Goal: Complete application form: Complete application form

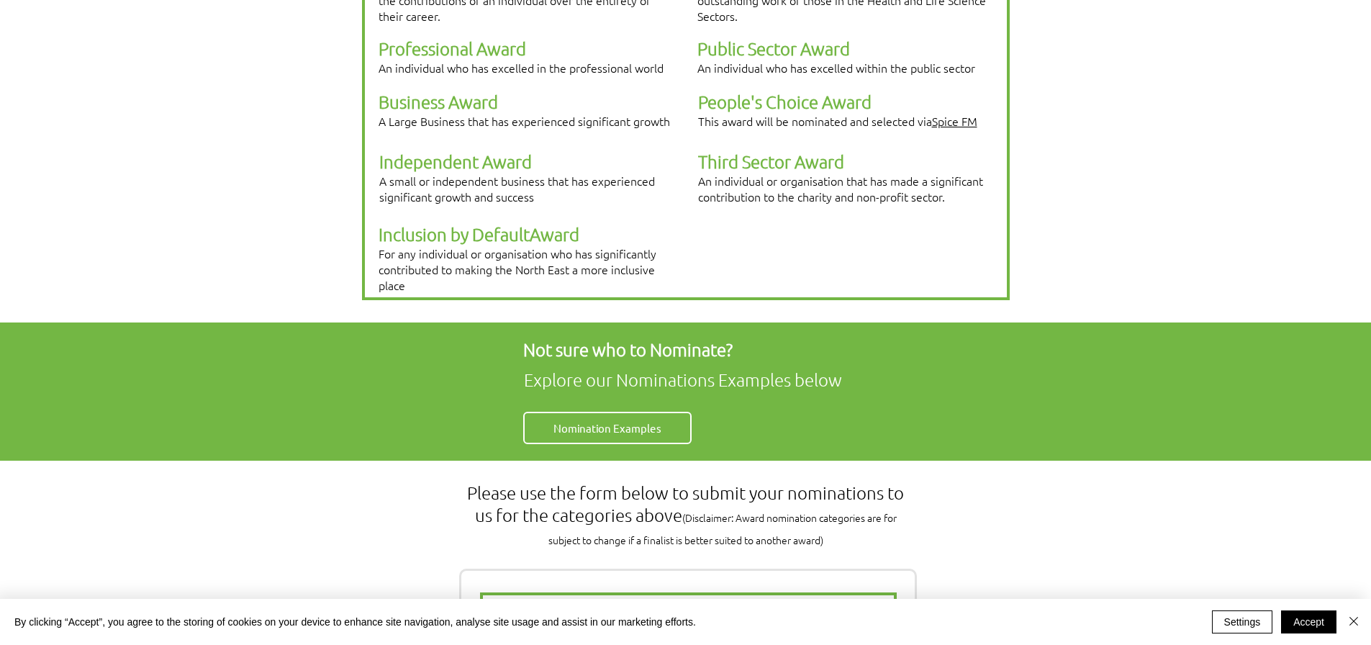
scroll to position [576, 0]
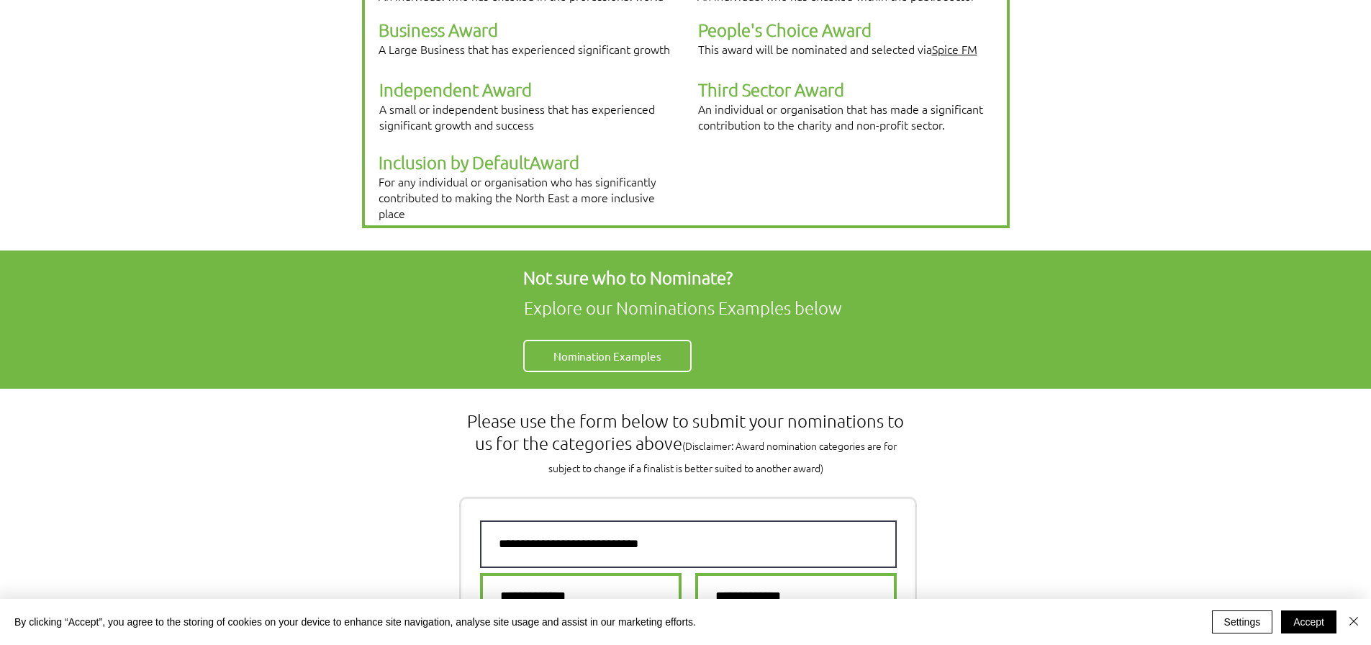
click at [729, 520] on input "text" at bounding box center [688, 544] width 417 height 48
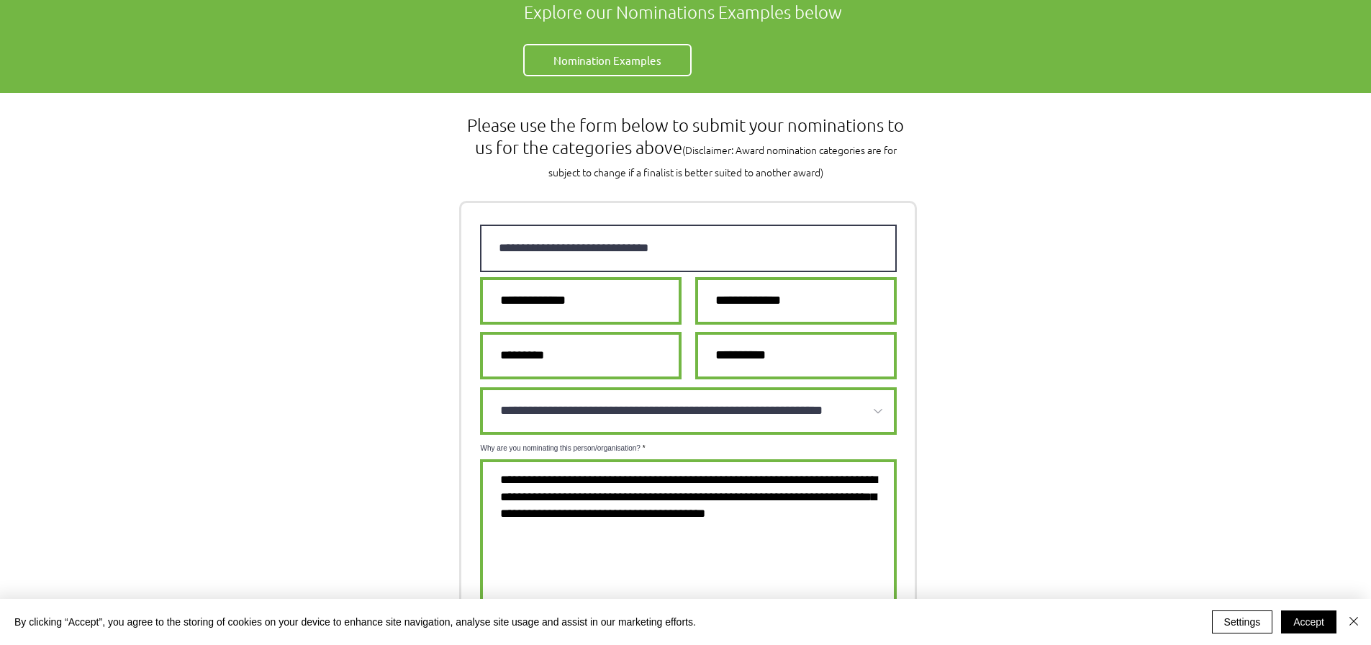
scroll to position [936, 0]
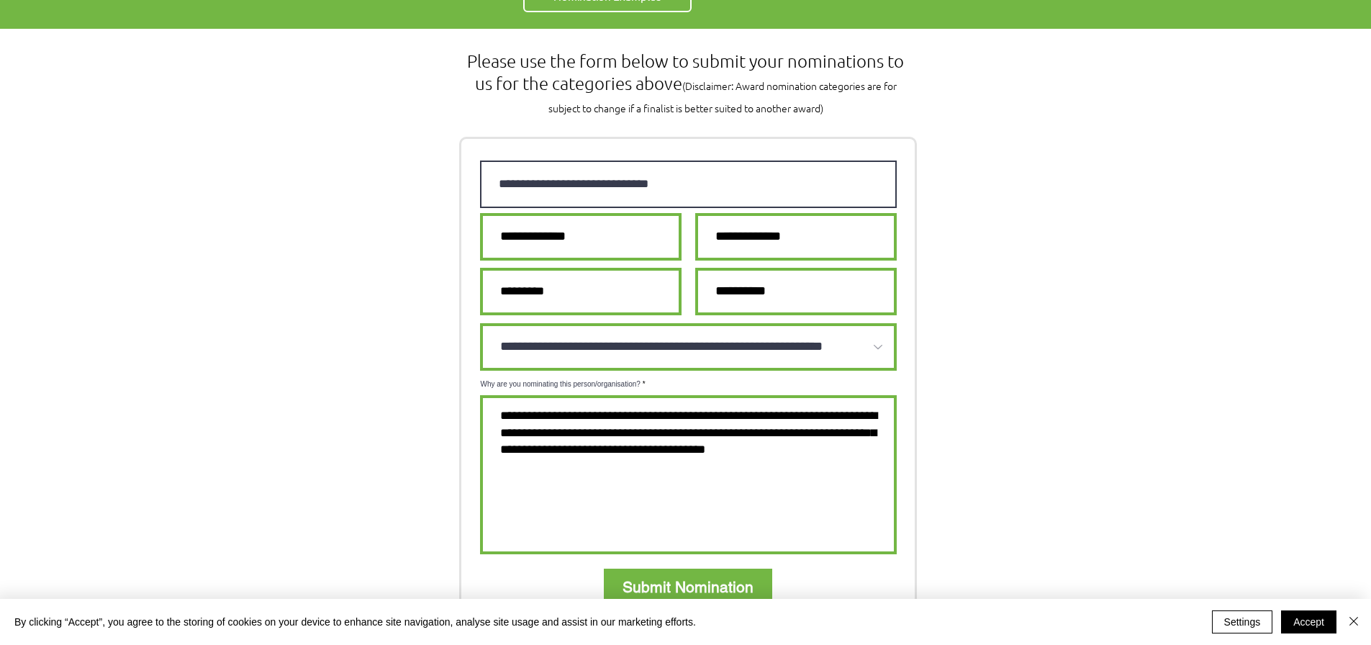
type input "**********"
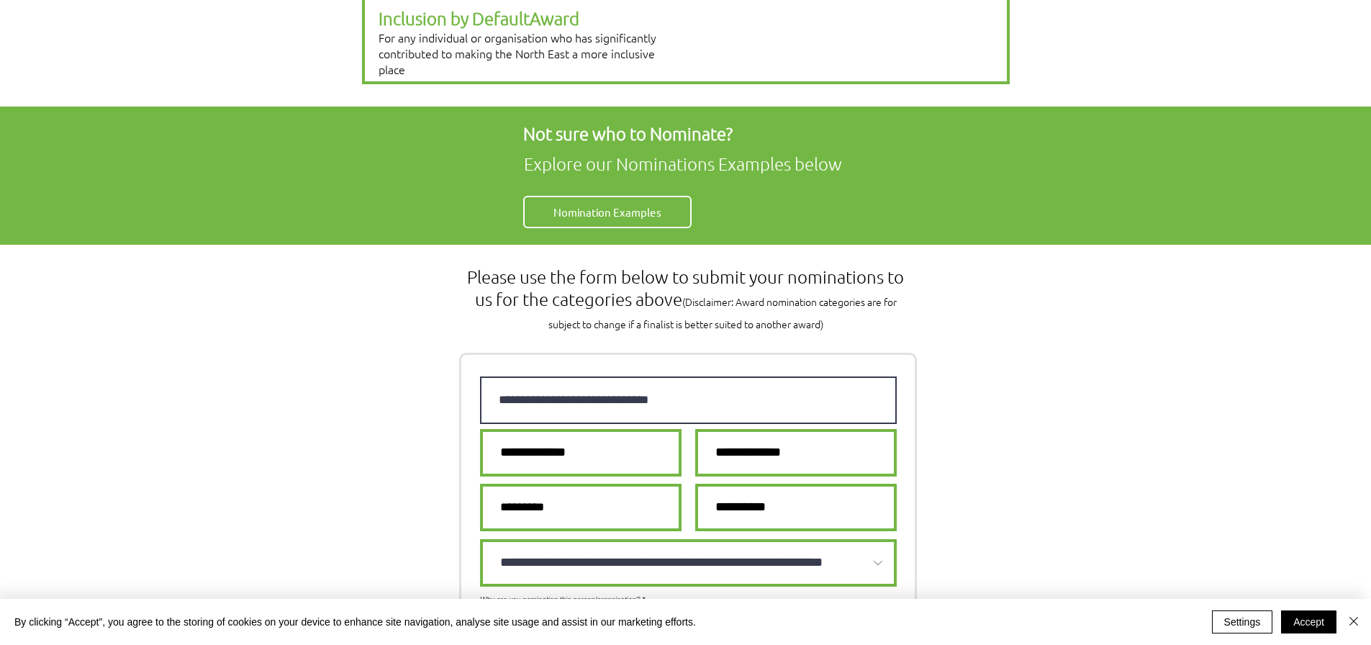
scroll to position [864, 0]
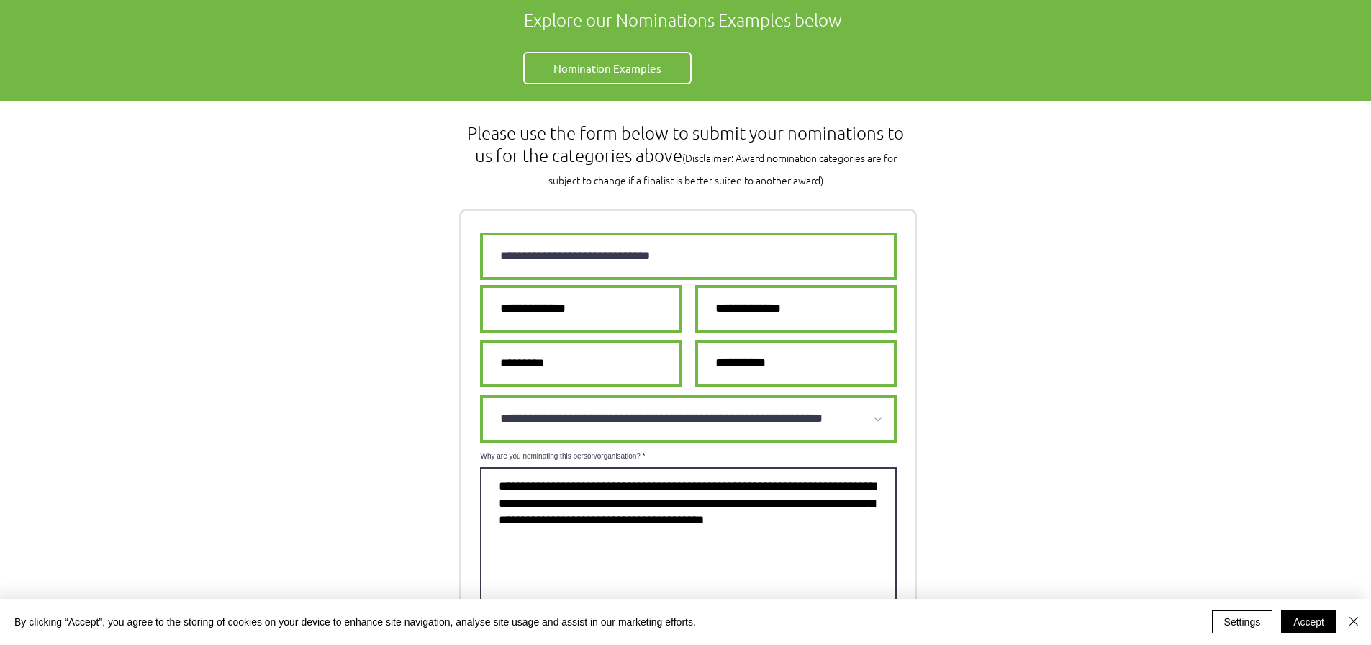
drag, startPoint x: 857, startPoint y: 468, endPoint x: 492, endPoint y: 424, distance: 367.6
click at [490, 467] on textarea "Why are you nominating this person/organisation?" at bounding box center [688, 546] width 417 height 159
drag, startPoint x: 494, startPoint y: 425, endPoint x: 845, endPoint y: 495, distance: 358.3
click at [845, 495] on textarea "Why are you nominating this person/organisation?" at bounding box center [688, 546] width 417 height 159
drag, startPoint x: 838, startPoint y: 472, endPoint x: 498, endPoint y: 439, distance: 341.3
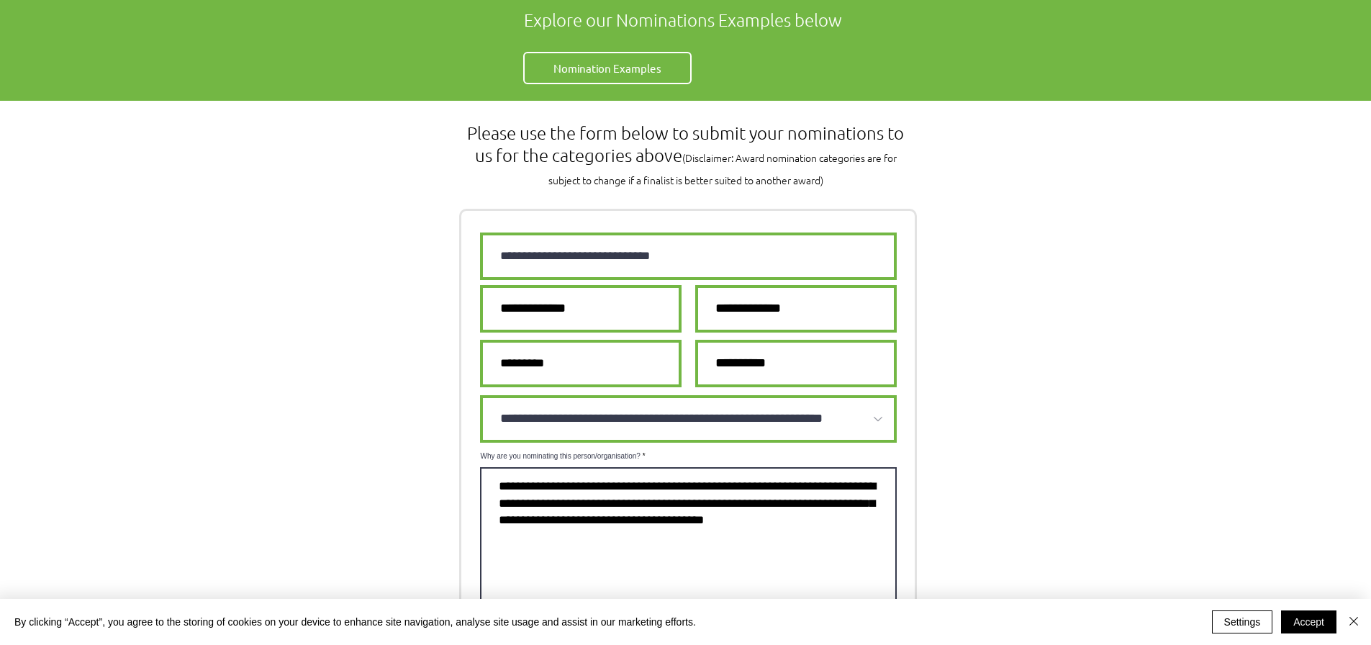
click at [498, 467] on textarea "Why are you nominating this person/organisation?" at bounding box center [688, 546] width 417 height 159
click at [508, 484] on textarea "Why are you nominating this person/organisation?" at bounding box center [688, 546] width 417 height 159
click at [831, 467] on textarea "Why are you nominating this person/organisation?" at bounding box center [688, 546] width 417 height 159
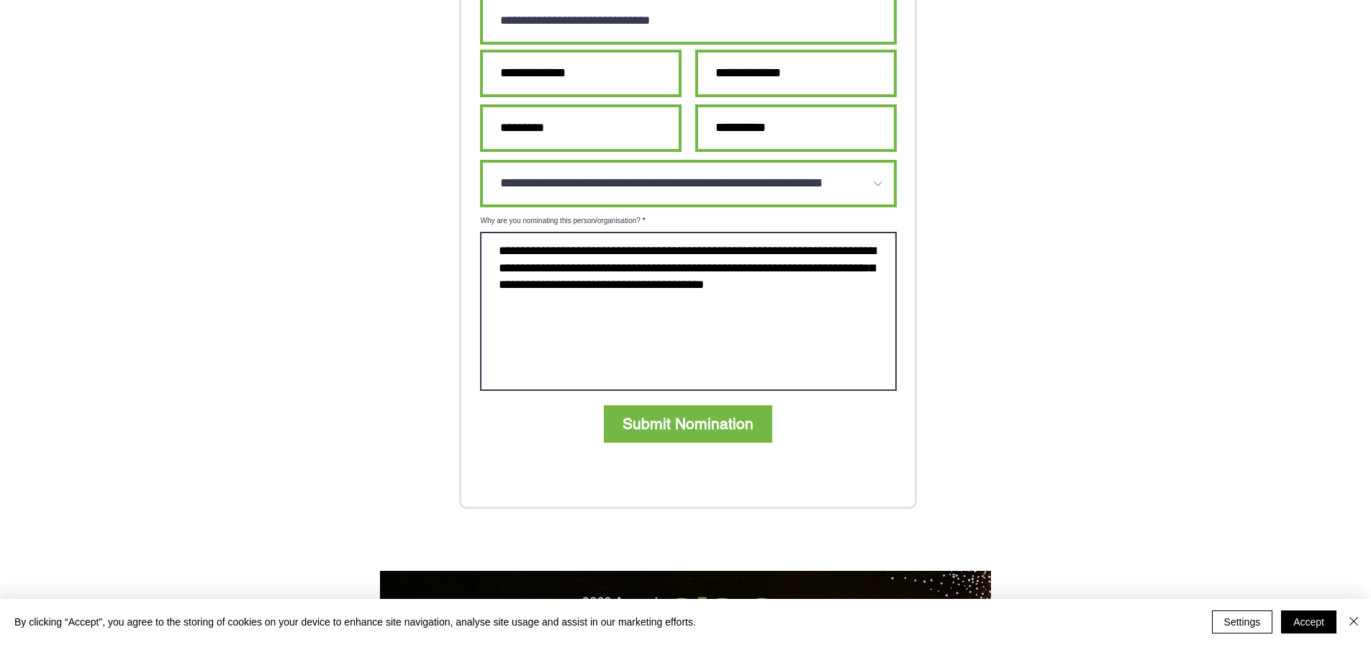
scroll to position [1224, 0]
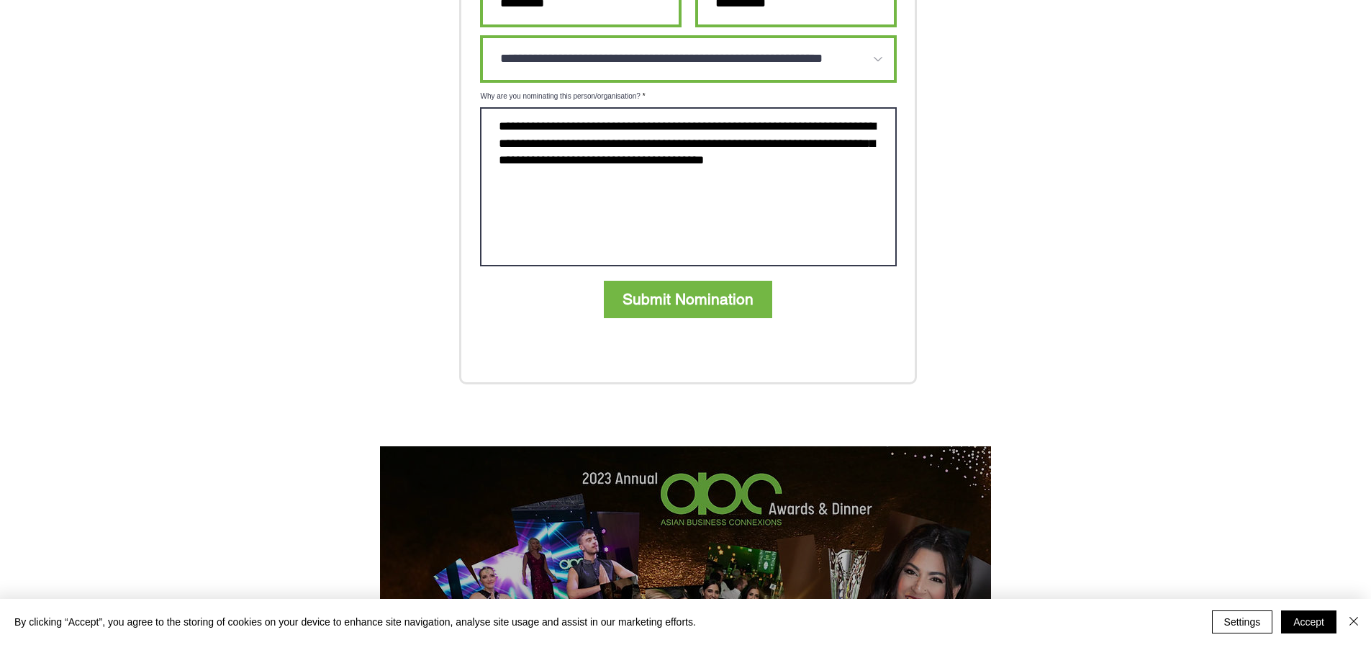
click at [698, 191] on textarea "Why are you nominating this person/organisation?" at bounding box center [688, 186] width 417 height 159
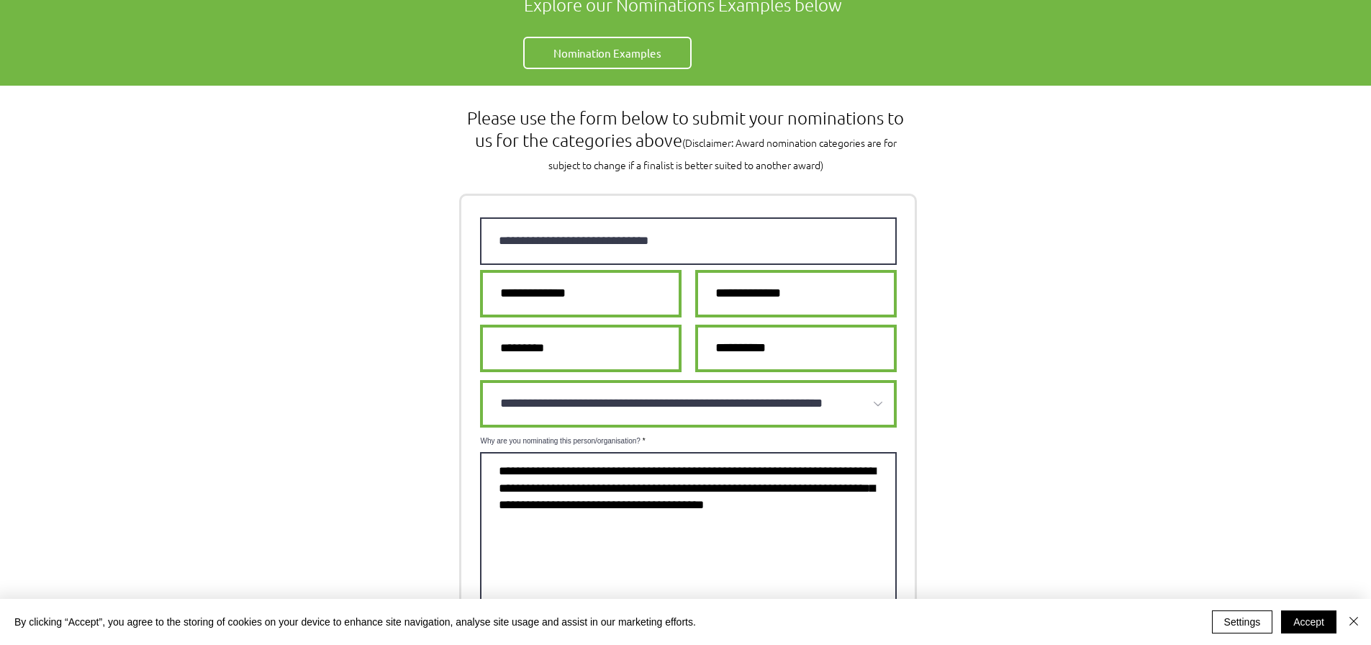
scroll to position [864, 0]
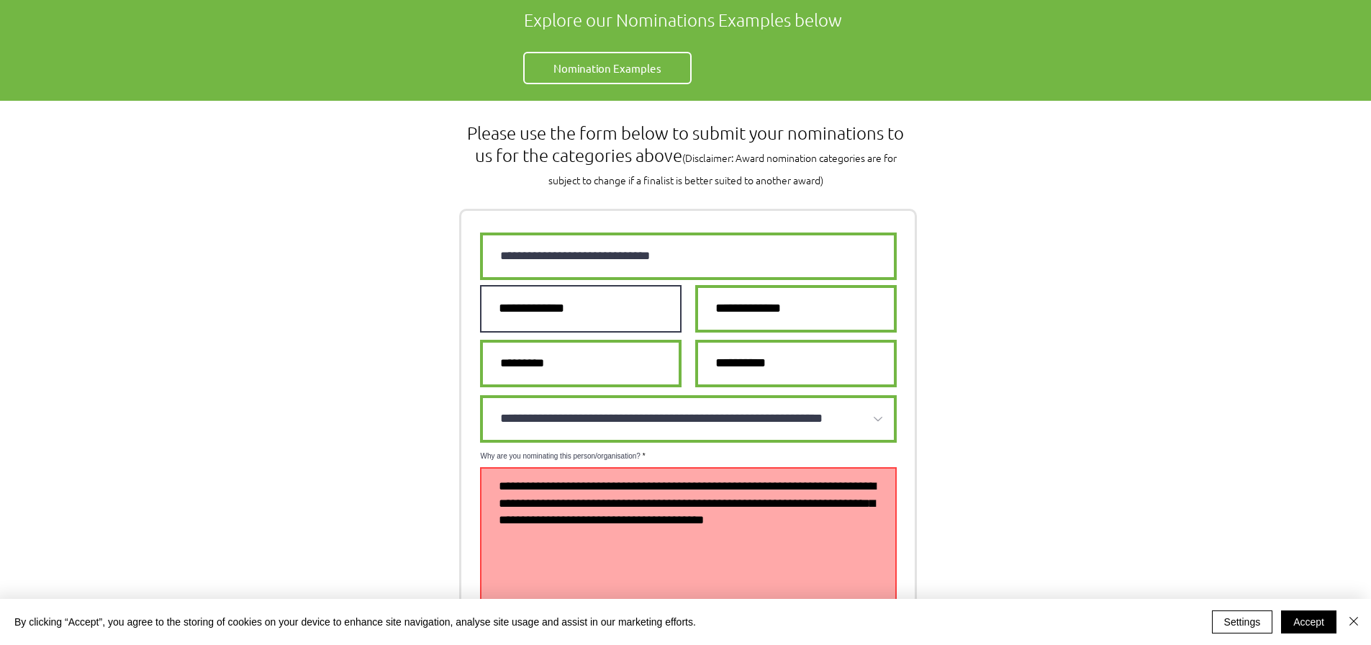
click at [585, 285] on input "email" at bounding box center [581, 309] width 202 height 48
click at [773, 516] on textarea "Why are you nominating this person/organisation?" at bounding box center [688, 546] width 417 height 159
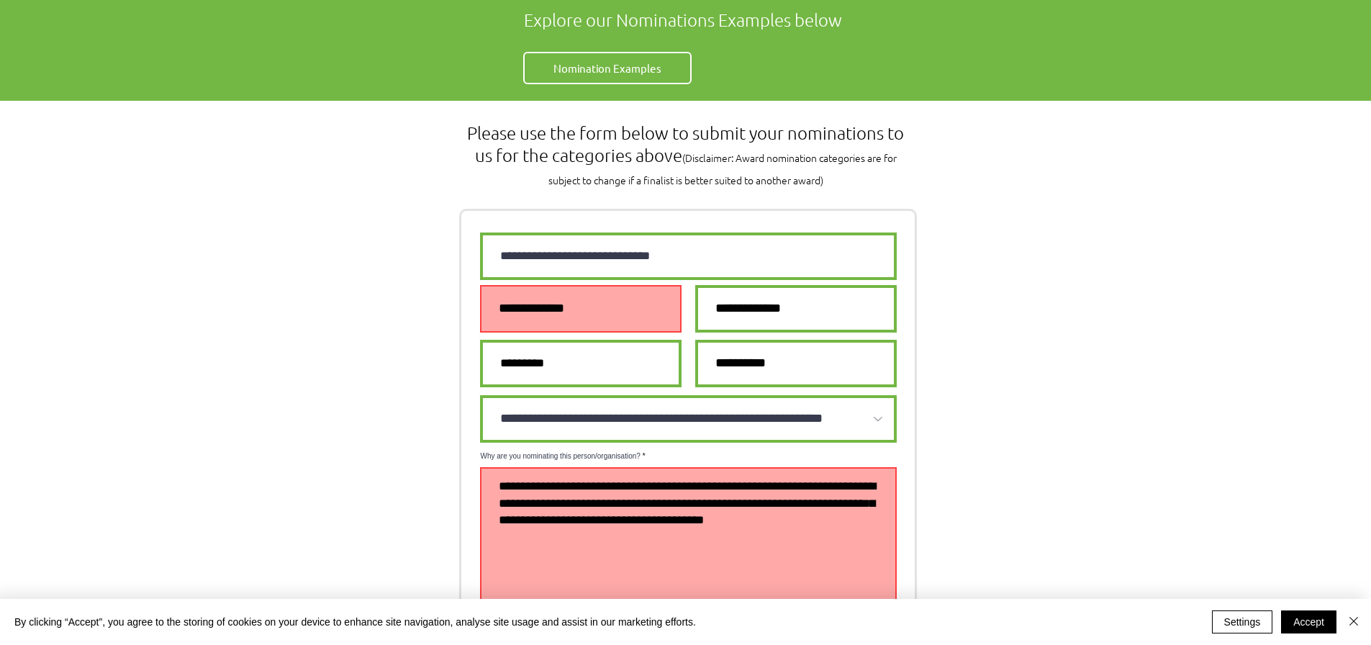
drag, startPoint x: 840, startPoint y: 473, endPoint x: 533, endPoint y: 421, distance: 311.7
click at [538, 467] on textarea "Why are you nominating this person/organisation?" at bounding box center [688, 546] width 417 height 159
click at [542, 285] on input "email" at bounding box center [581, 309] width 202 height 48
click at [598, 285] on input "email" at bounding box center [581, 309] width 202 height 48
drag, startPoint x: 497, startPoint y: 434, endPoint x: 874, endPoint y: 479, distance: 379.2
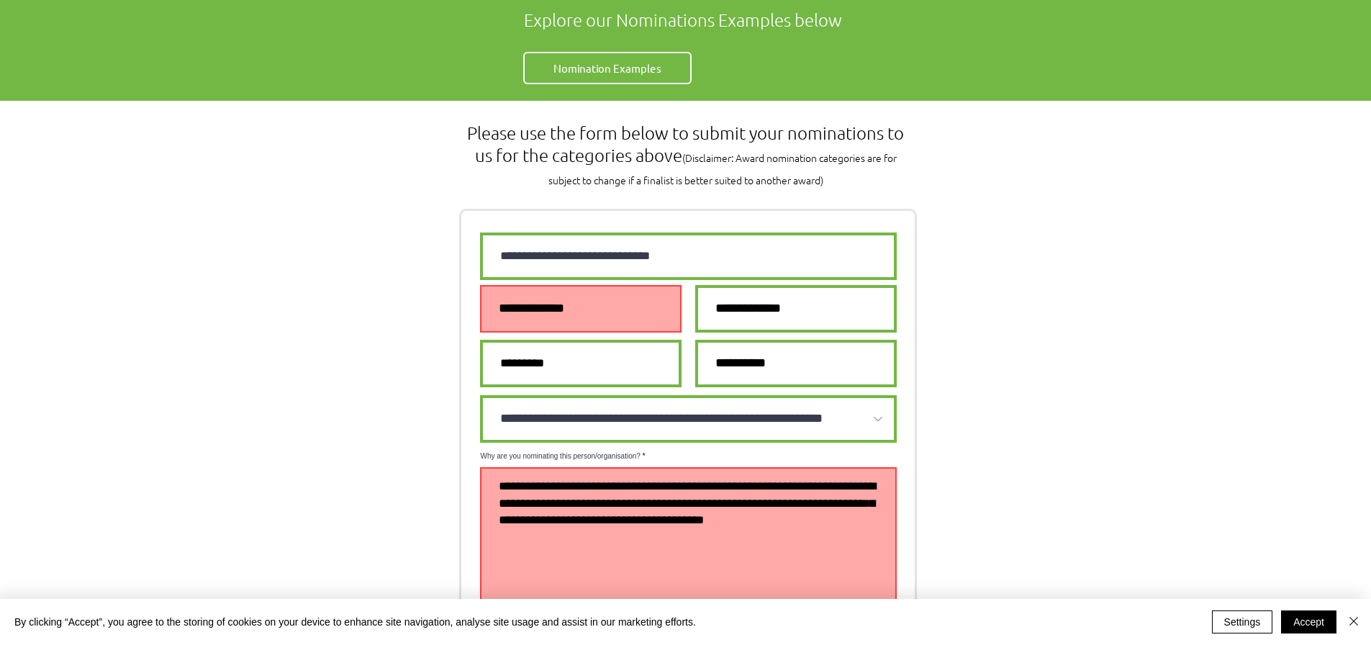
click at [874, 479] on textarea "Why are you nominating this person/organisation?" at bounding box center [688, 546] width 417 height 159
drag, startPoint x: 845, startPoint y: 469, endPoint x: 664, endPoint y: 456, distance: 181.1
click at [659, 467] on textarea "Why are you nominating this person/organisation?" at bounding box center [688, 546] width 417 height 159
click at [1072, 515] on div at bounding box center [685, 513] width 1371 height 824
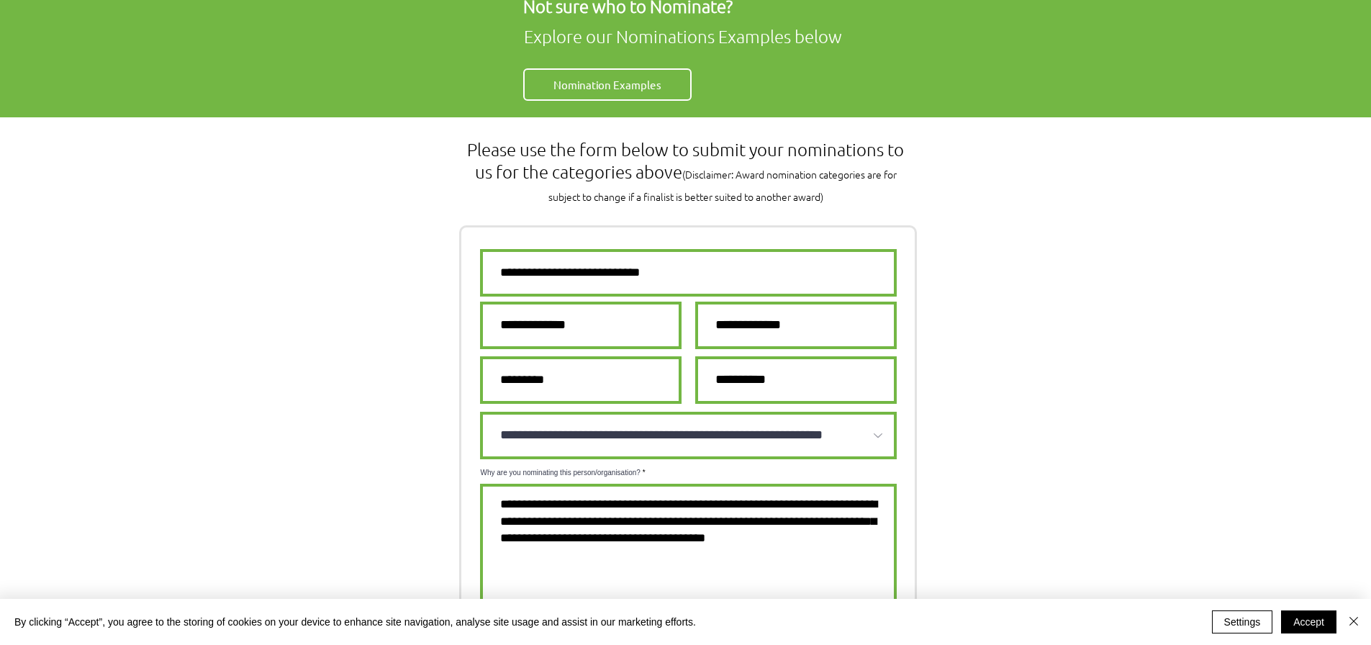
scroll to position [864, 0]
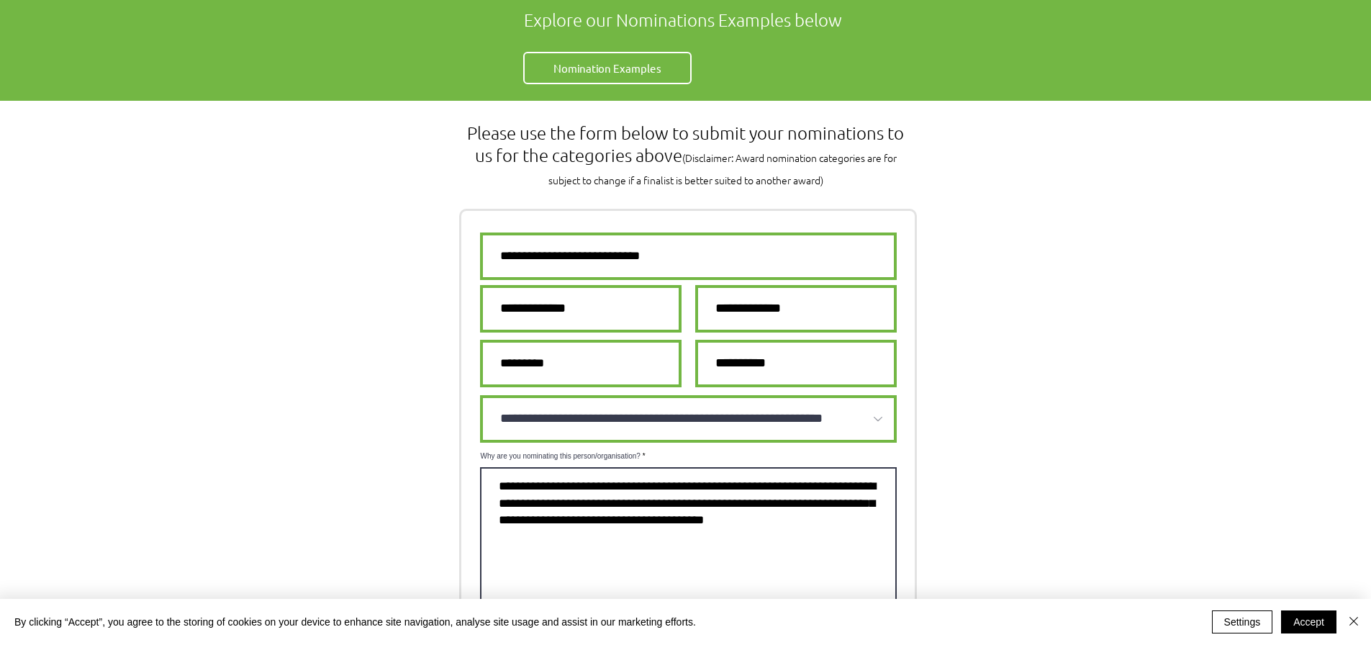
drag, startPoint x: 829, startPoint y: 466, endPoint x: 507, endPoint y: 430, distance: 324.4
click at [521, 467] on textarea "Why are you nominating this person/organisation?" at bounding box center [688, 546] width 417 height 159
drag, startPoint x: 495, startPoint y: 433, endPoint x: 898, endPoint y: 463, distance: 404.9
click at [898, 463] on form "**********" at bounding box center [688, 477] width 458 height 536
drag, startPoint x: 862, startPoint y: 474, endPoint x: 392, endPoint y: 381, distance: 479.2
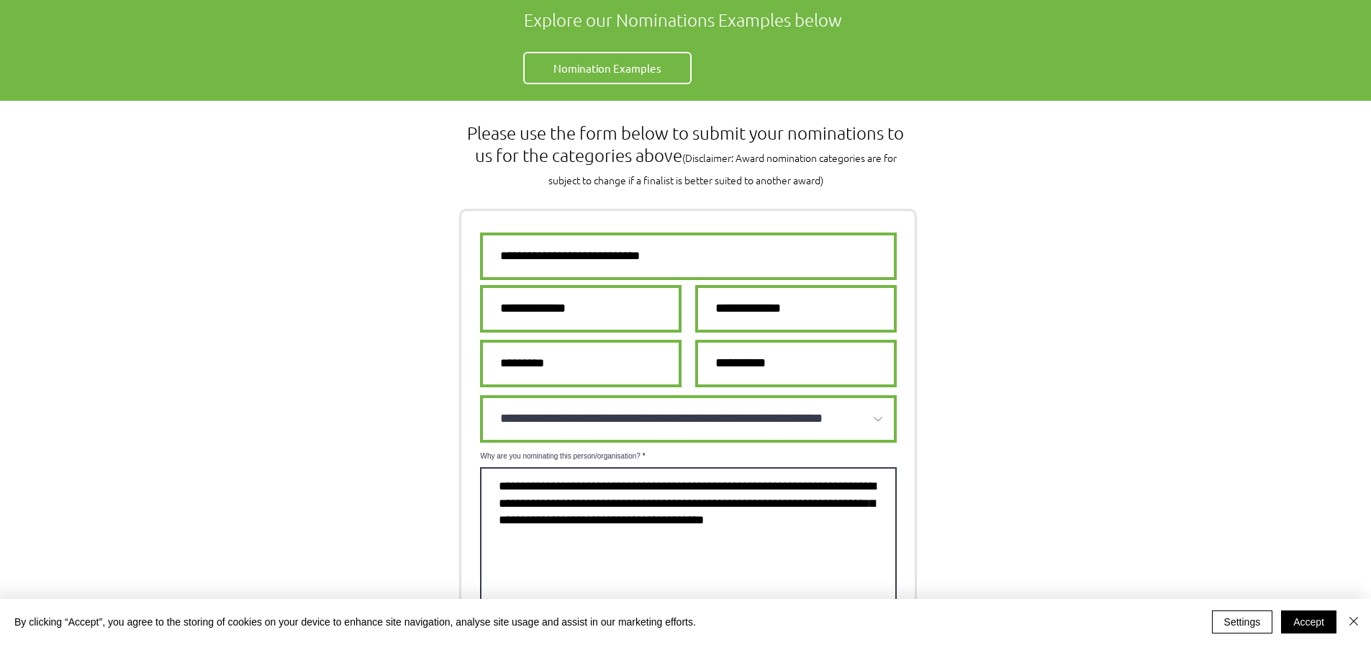
click at [392, 381] on div "**********" at bounding box center [685, 513] width 1371 height 824
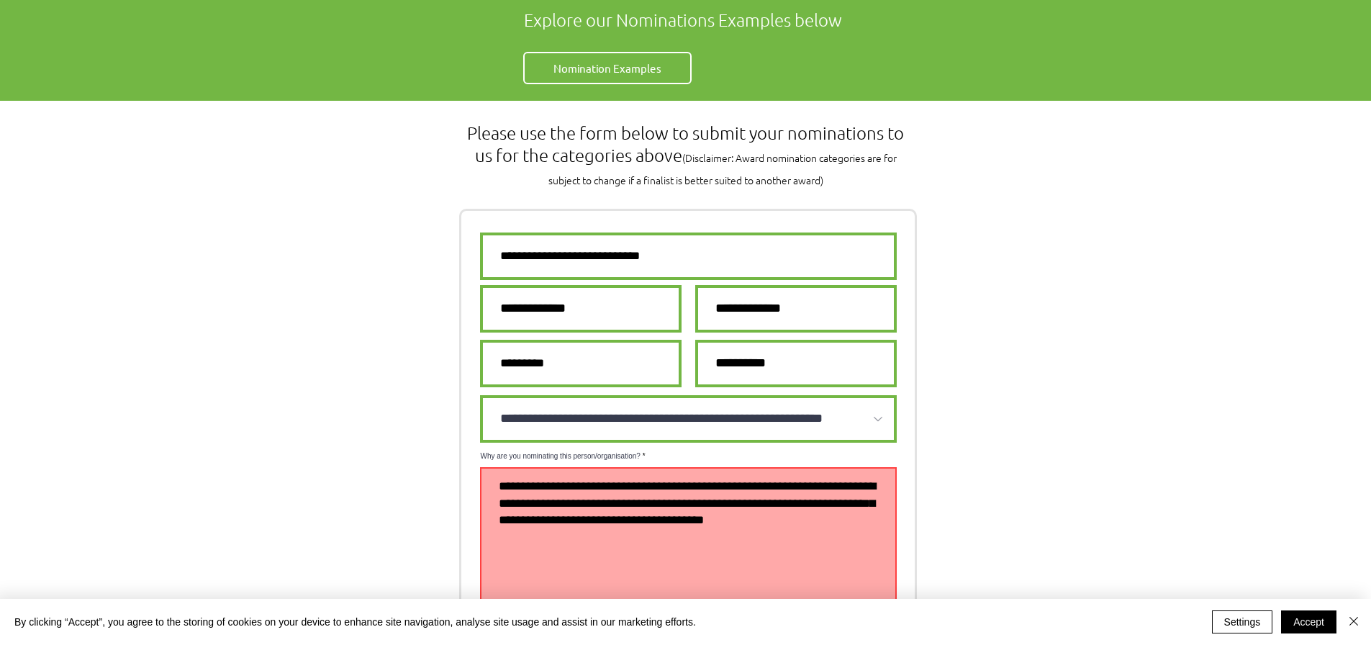
click at [883, 475] on textarea "Why are you nominating this person/organisation?" at bounding box center [688, 546] width 417 height 159
click at [834, 472] on textarea "Why are you nominating this person/organisation?" at bounding box center [688, 546] width 417 height 159
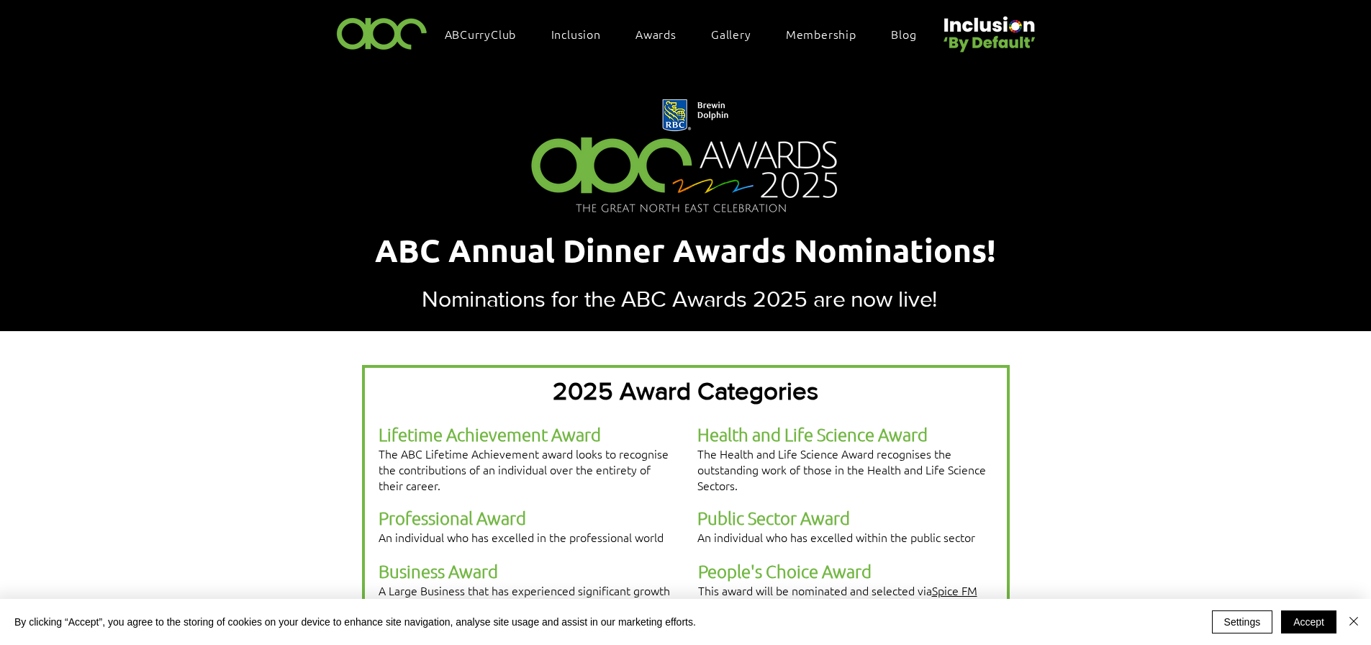
scroll to position [0, 0]
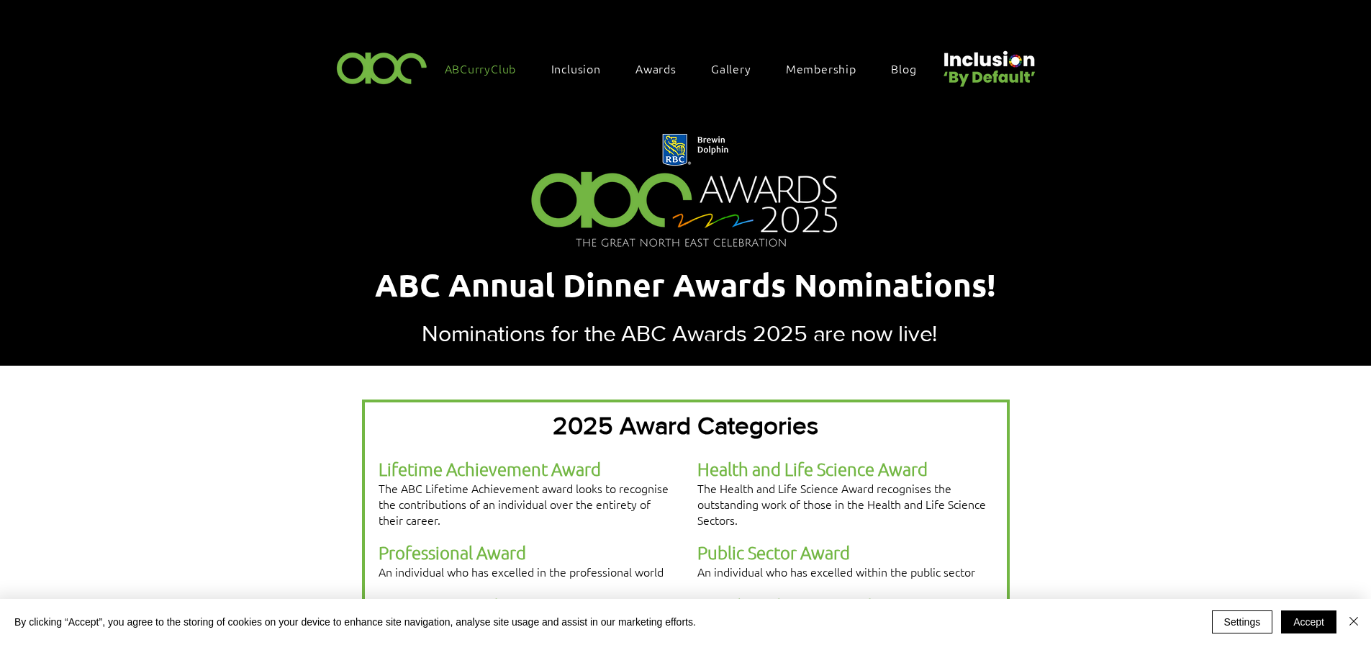
click at [477, 62] on span "ABCurryClub" at bounding box center [481, 68] width 72 height 16
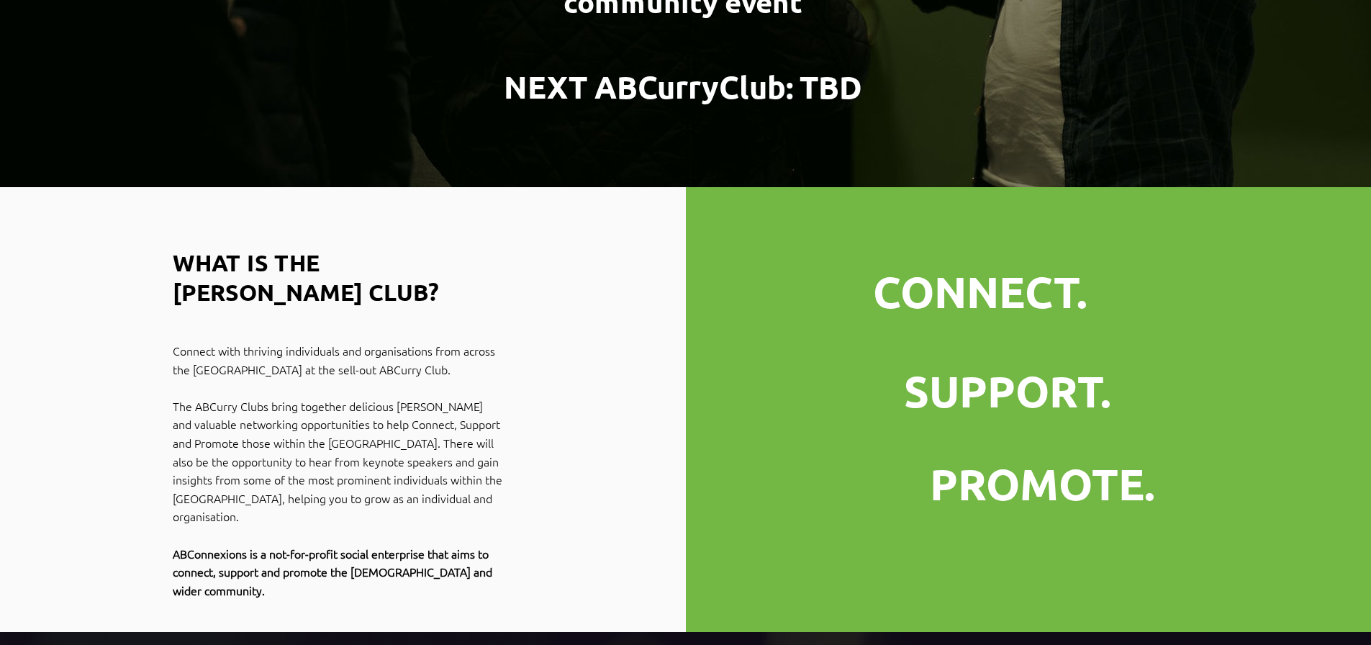
scroll to position [432, 0]
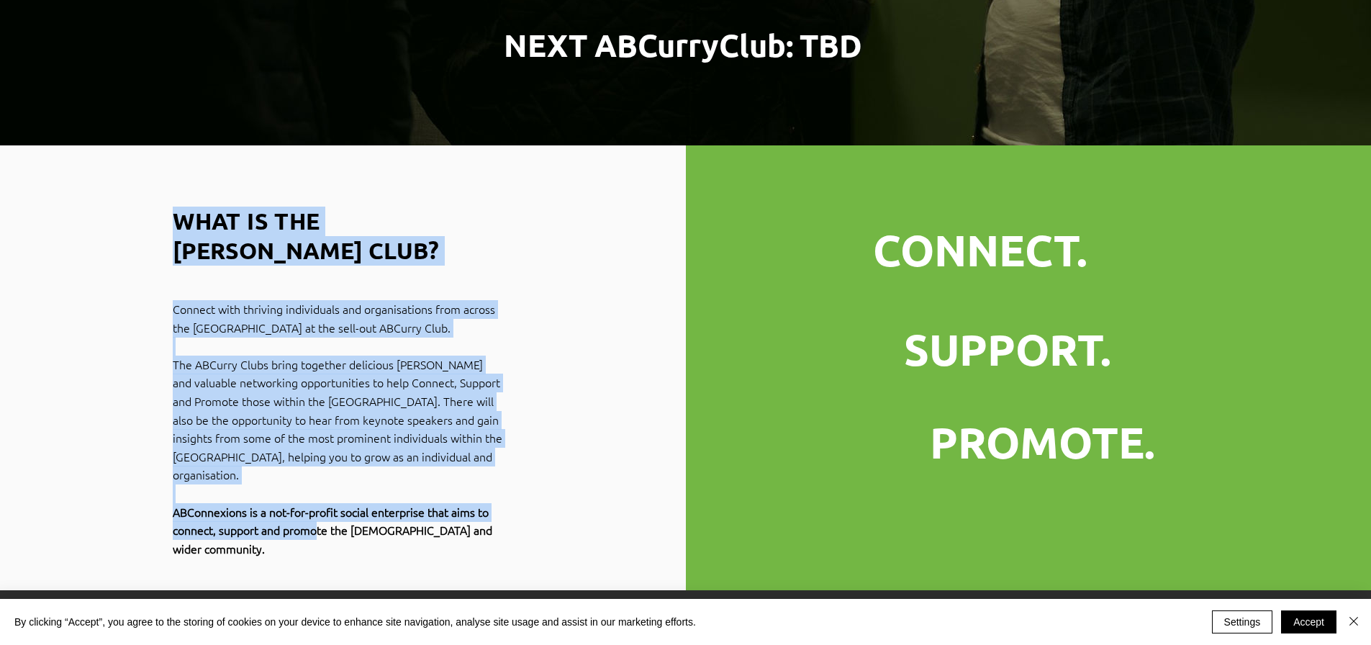
drag, startPoint x: 508, startPoint y: 483, endPoint x: 320, endPoint y: 479, distance: 187.9
click at [320, 479] on div "WHAT IS THE [PERSON_NAME] CLUB? Connect with thriving individuals and organisat…" at bounding box center [343, 367] width 686 height 445
click at [445, 535] on div at bounding box center [343, 367] width 686 height 445
drag, startPoint x: 506, startPoint y: 484, endPoint x: 398, endPoint y: 472, distance: 108.8
click at [393, 473] on div "WHAT IS THE [PERSON_NAME] CLUB? Connect with thriving individuals and organisat…" at bounding box center [343, 367] width 686 height 445
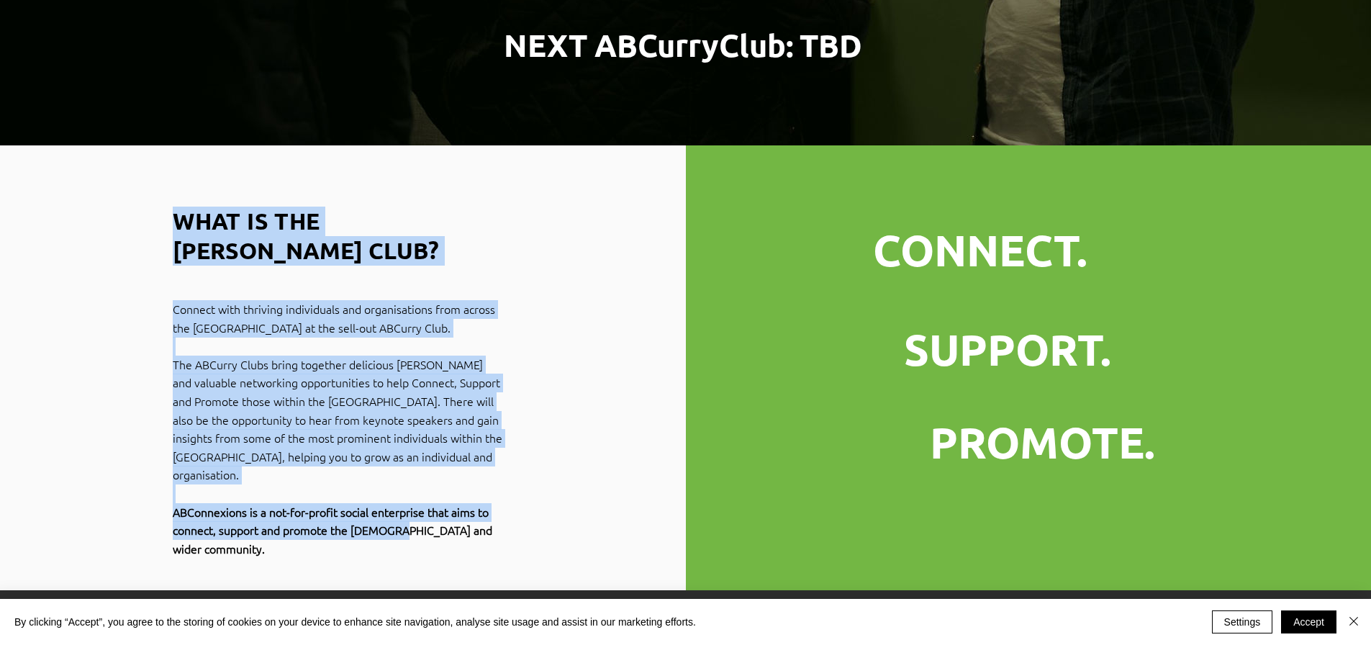
click at [421, 513] on div at bounding box center [343, 367] width 686 height 445
click at [627, 387] on div at bounding box center [343, 367] width 686 height 445
click at [536, 279] on div at bounding box center [343, 367] width 686 height 445
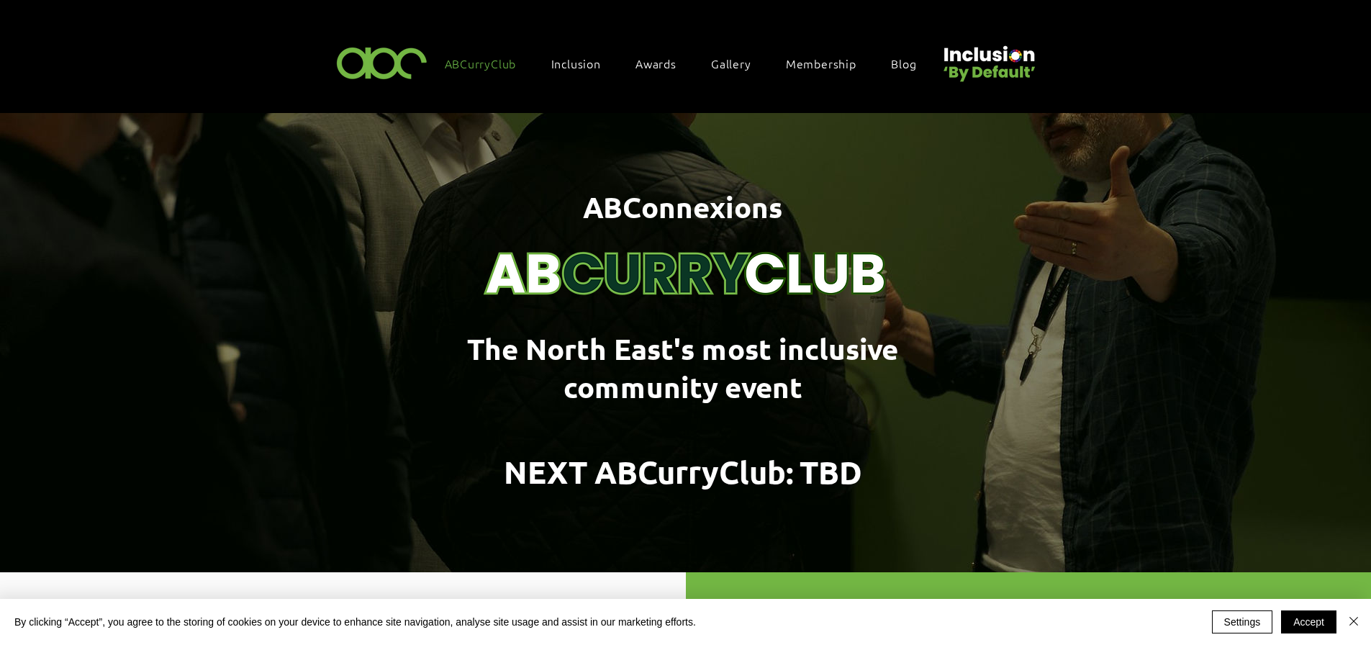
scroll to position [0, 0]
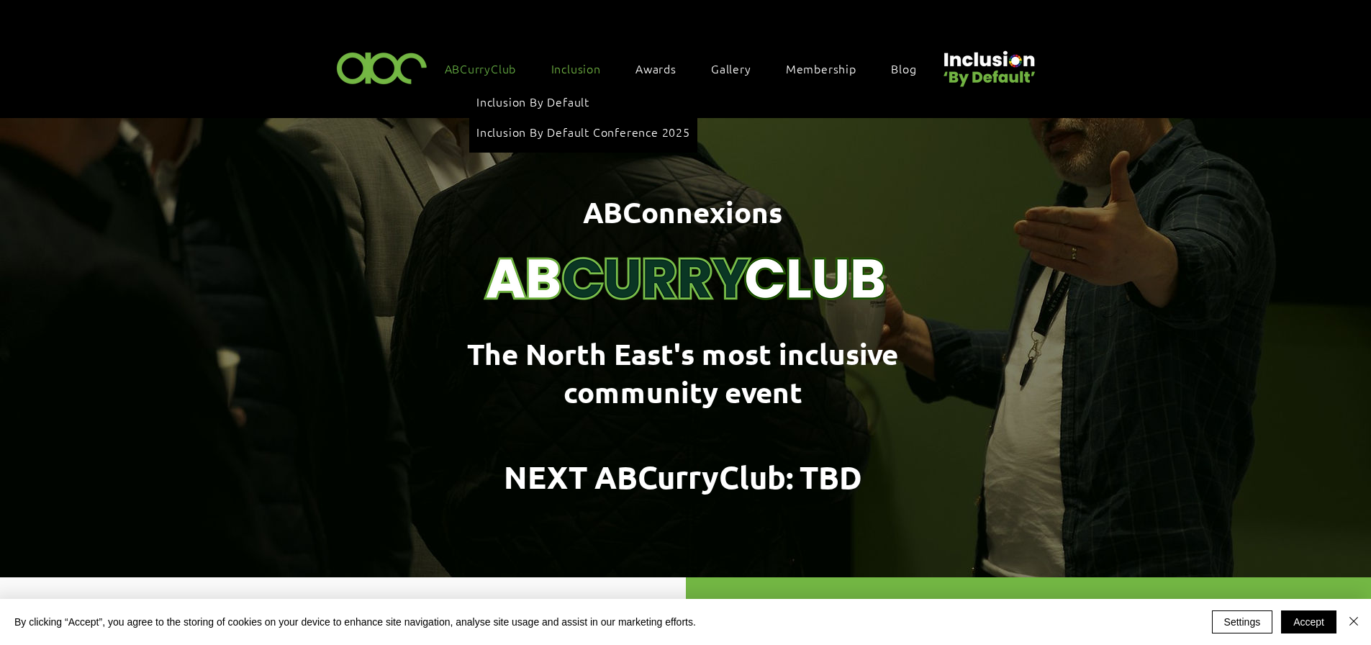
click at [569, 65] on span "Inclusion" at bounding box center [576, 68] width 50 height 16
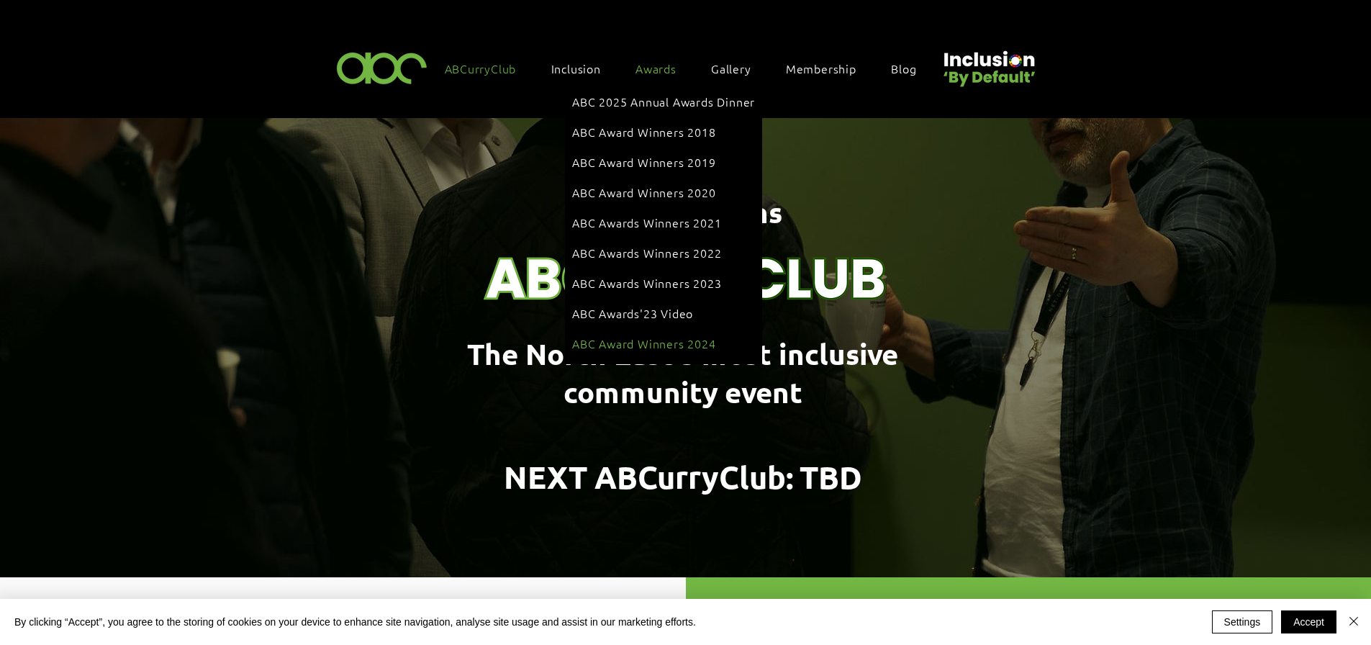
click at [670, 335] on span "ABC Award Winners 2024" at bounding box center [644, 343] width 144 height 16
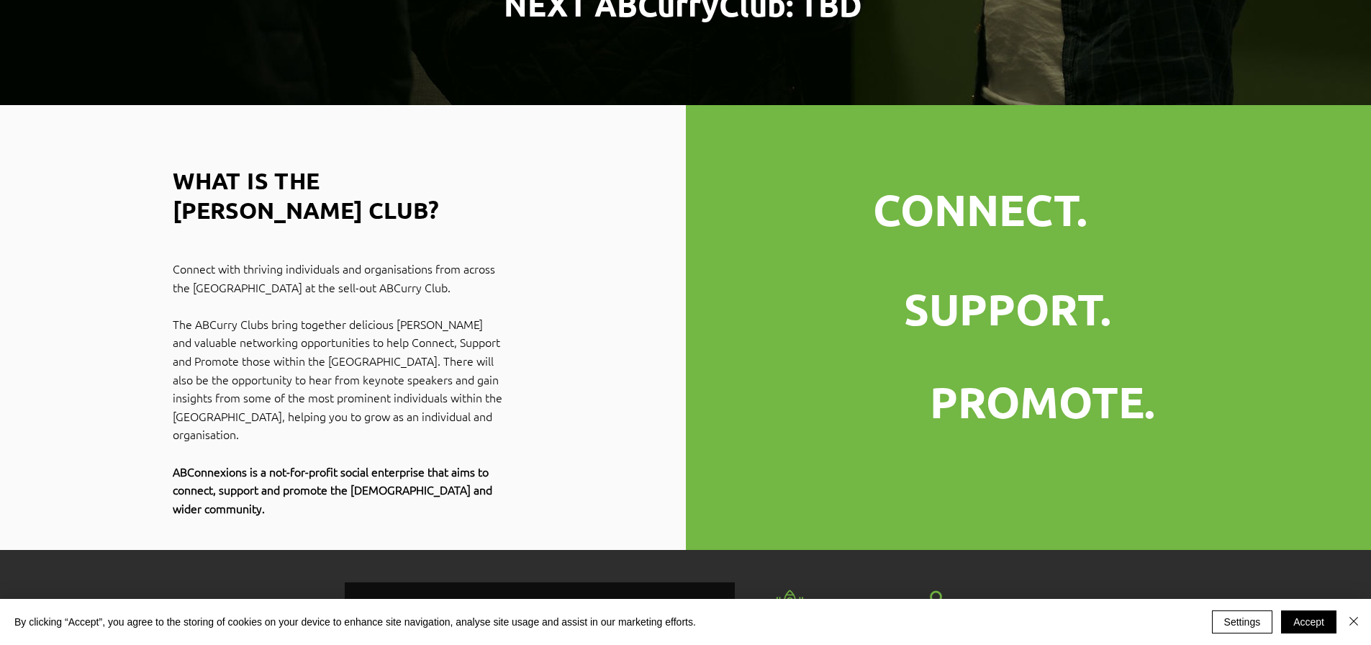
scroll to position [504, 0]
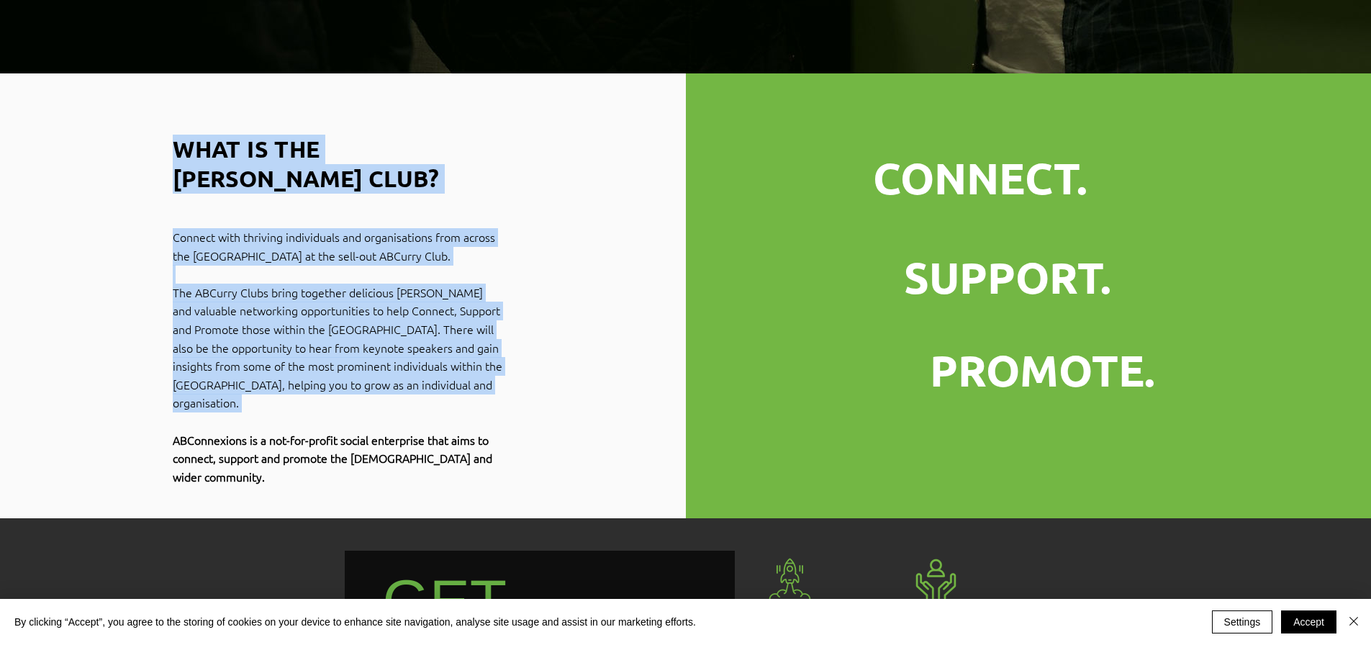
drag, startPoint x: 173, startPoint y: 389, endPoint x: 501, endPoint y: 454, distance: 334.7
click at [501, 454] on div "WHAT IS THE CURRY CLUB? Connect with thriving individuals and organisations fro…" at bounding box center [343, 295] width 686 height 445
click at [518, 437] on div at bounding box center [343, 295] width 686 height 445
click at [494, 143] on h2 "WHAT IS THE CURRY CLUB?" at bounding box center [335, 164] width 324 height 59
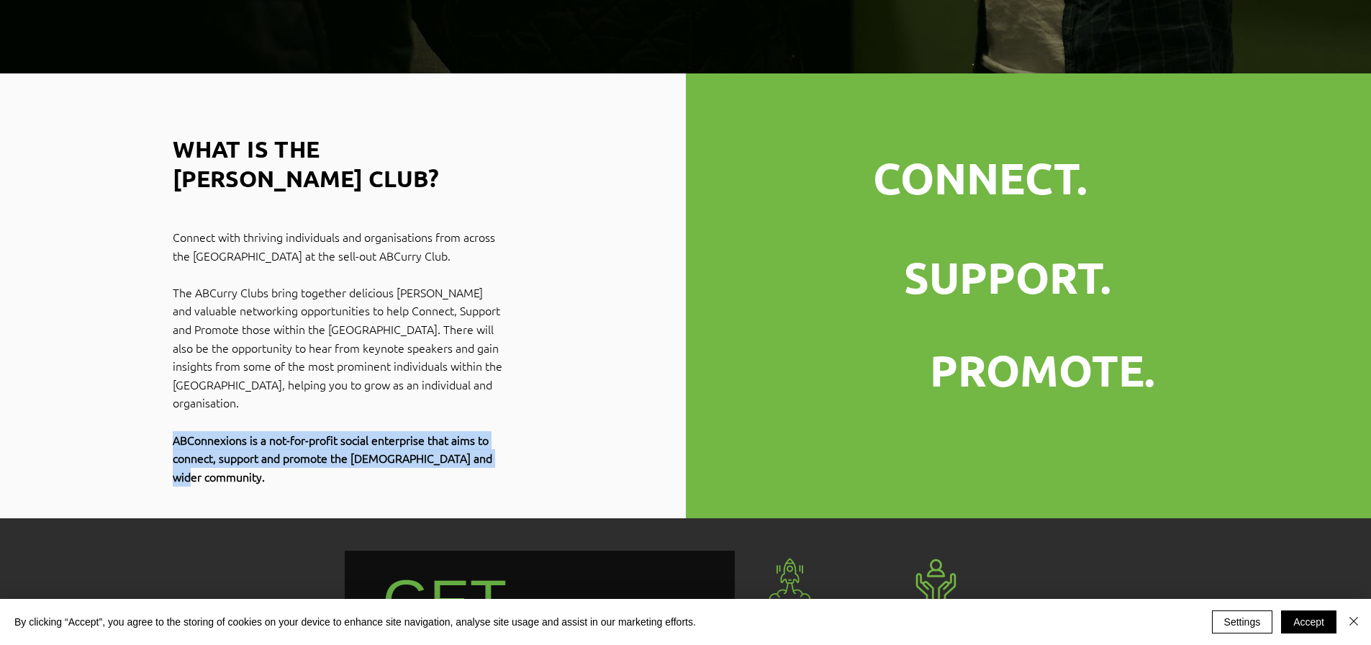
drag, startPoint x: 503, startPoint y: 409, endPoint x: 175, endPoint y: 390, distance: 328.8
click at [175, 431] on p "ABConnexions is a not-for-profit social enterprise that aims to connect, suppor…" at bounding box center [338, 458] width 331 height 55
copy span "ABConnexions is a not-for-profit social enterprise that aims to connect, suppor…"
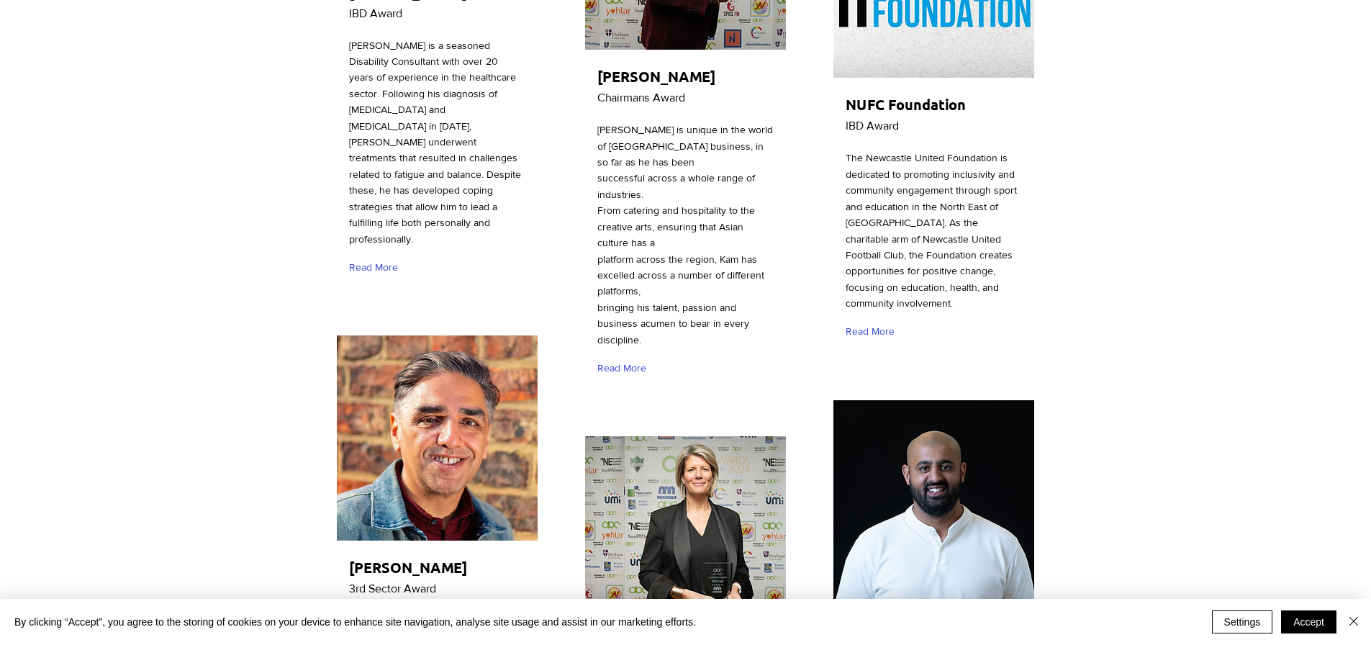
scroll to position [2160, 0]
click at [852, 324] on span "Read More" at bounding box center [870, 331] width 49 height 14
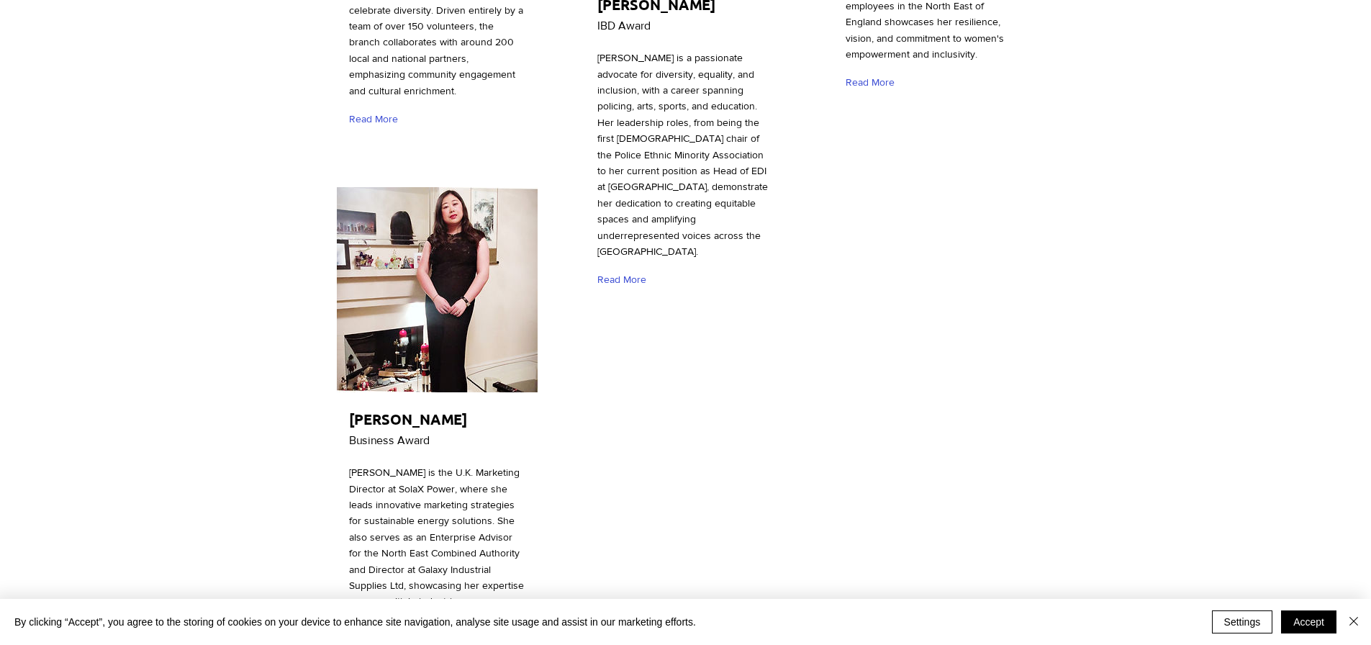
scroll to position [4823, 0]
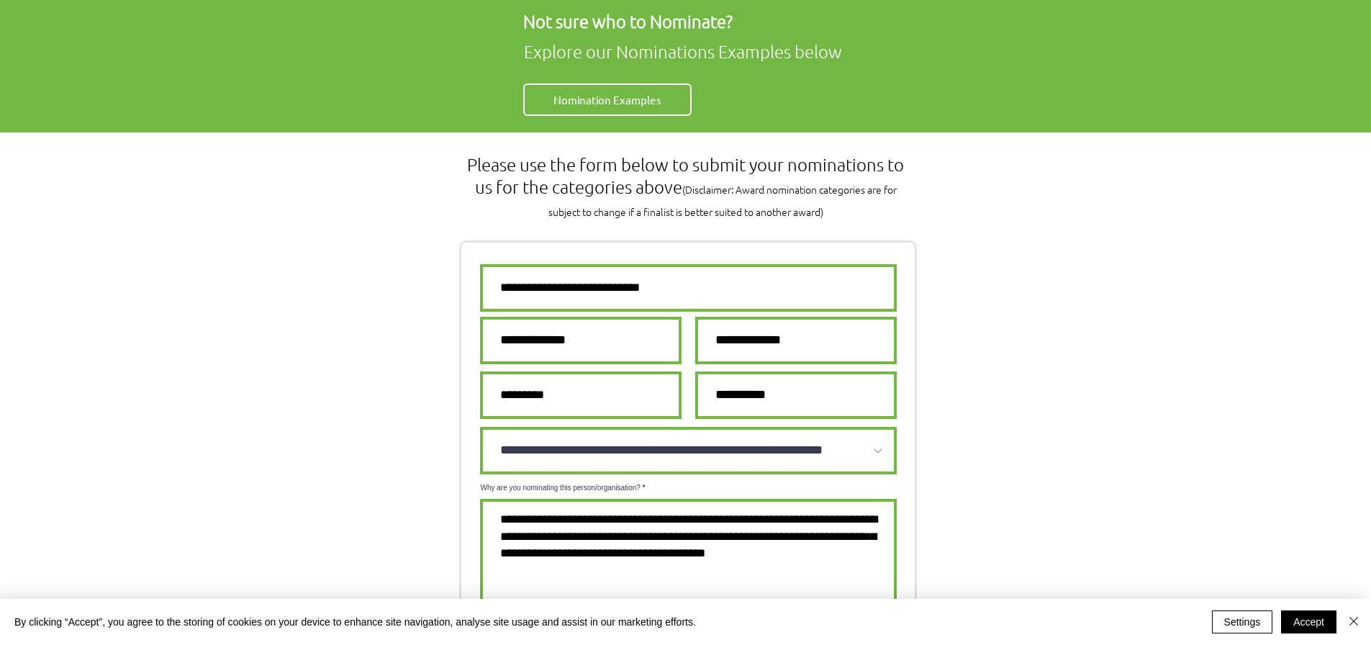
scroll to position [936, 0]
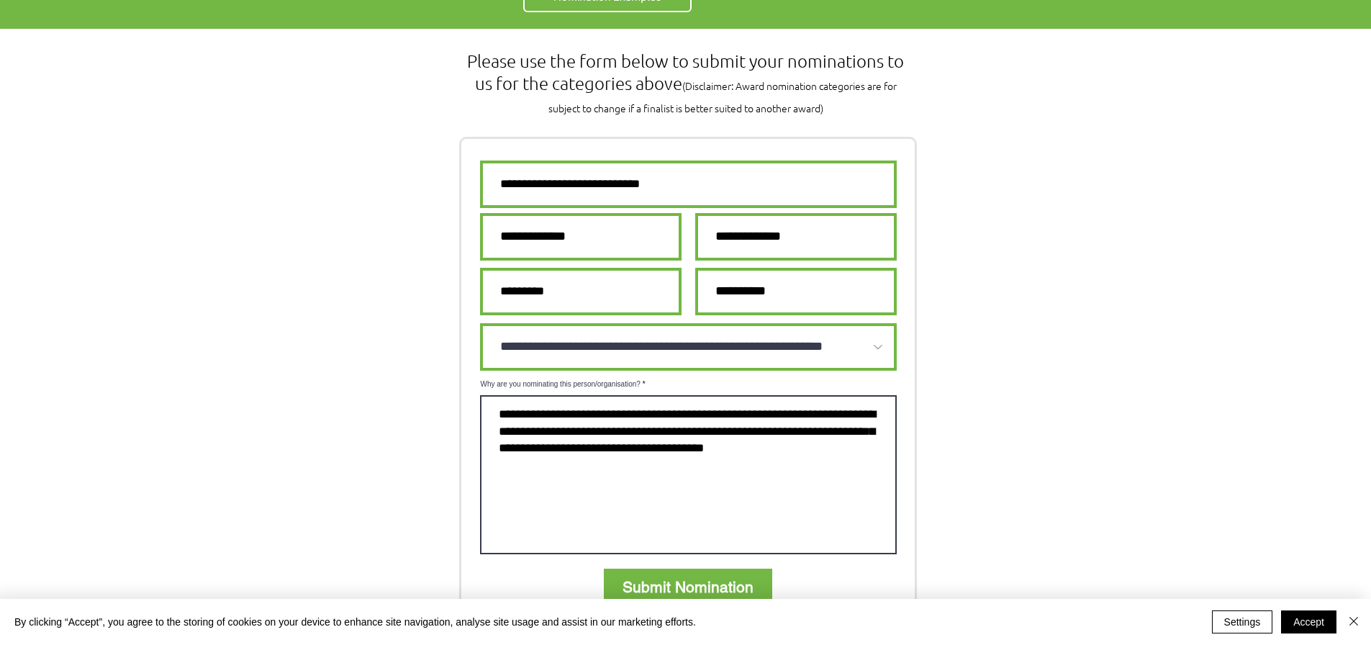
click at [522, 395] on textarea "Why are you nominating this person/organisation?" at bounding box center [688, 474] width 417 height 159
click at [512, 407] on textarea "Why are you nominating this person/organisation?" at bounding box center [688, 474] width 417 height 159
click at [499, 395] on textarea "Why are you nominating this person/organisation?" at bounding box center [688, 474] width 417 height 159
paste textarea "**********"
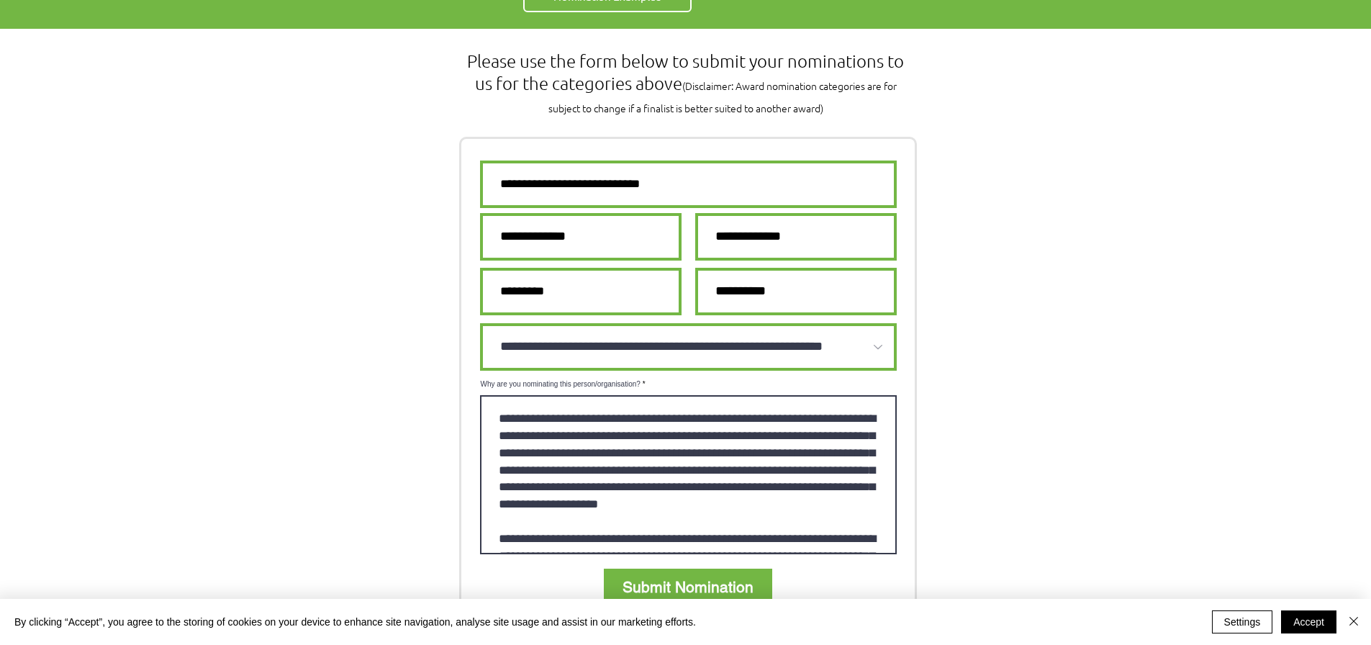
scroll to position [0, 0]
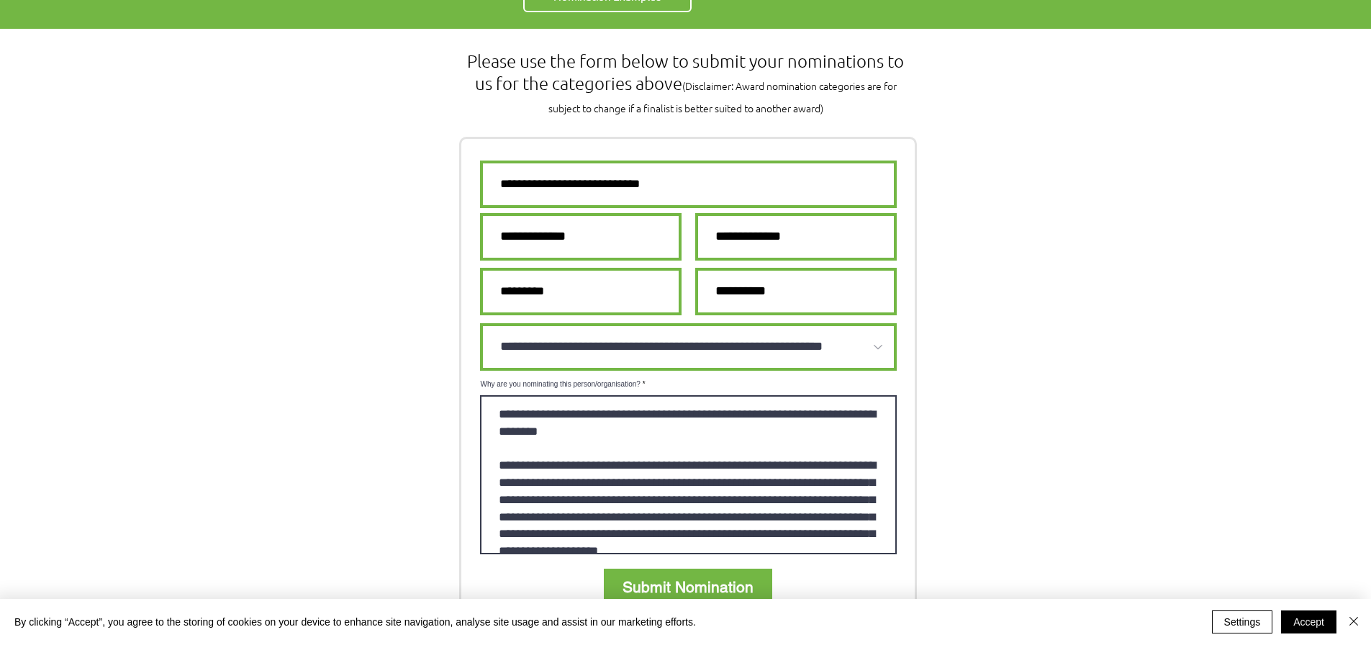
click at [503, 395] on textarea "Why are you nominating this person/organisation?" at bounding box center [688, 474] width 417 height 159
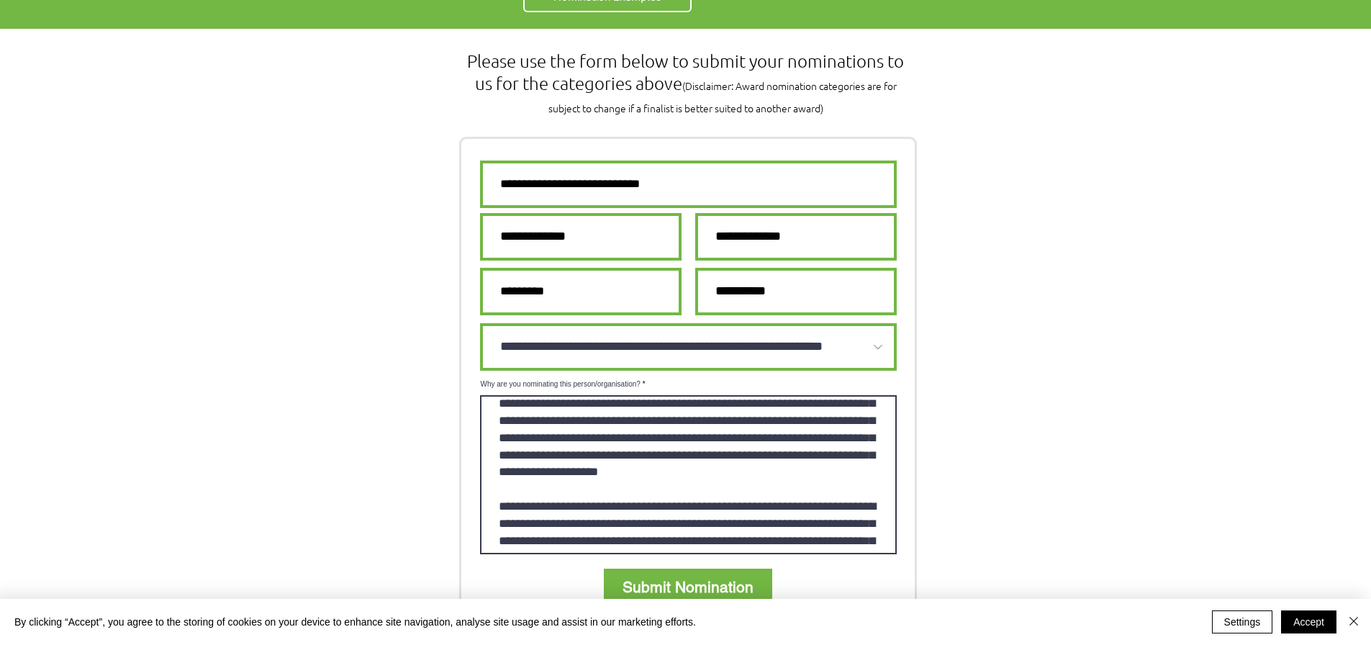
scroll to position [144, 0]
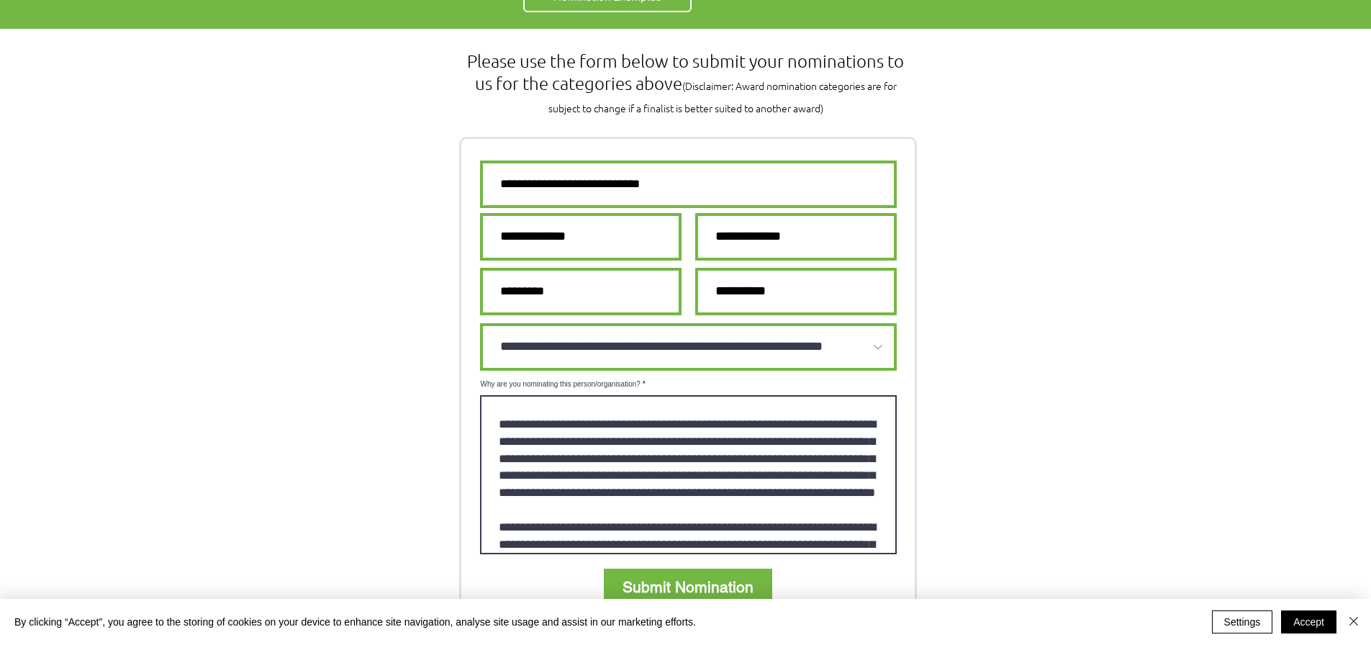
click at [505, 395] on textarea "Why are you nominating this person/organisation?" at bounding box center [688, 474] width 417 height 159
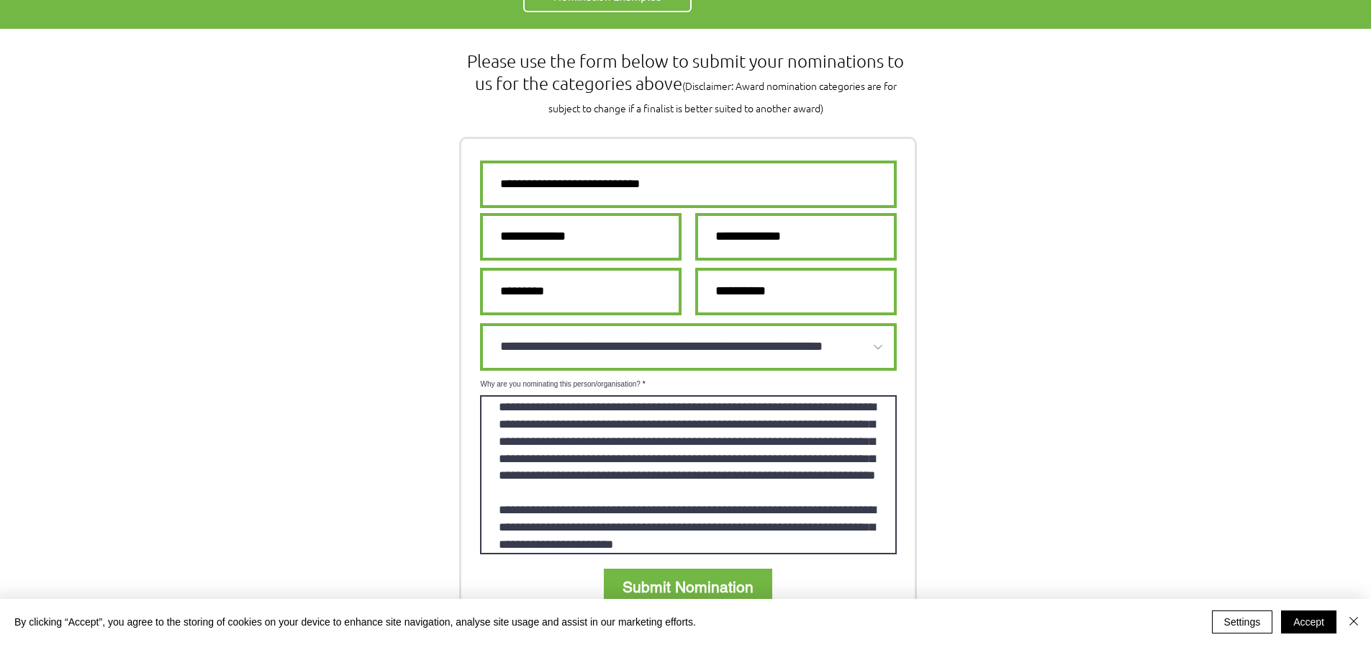
scroll to position [127, 0]
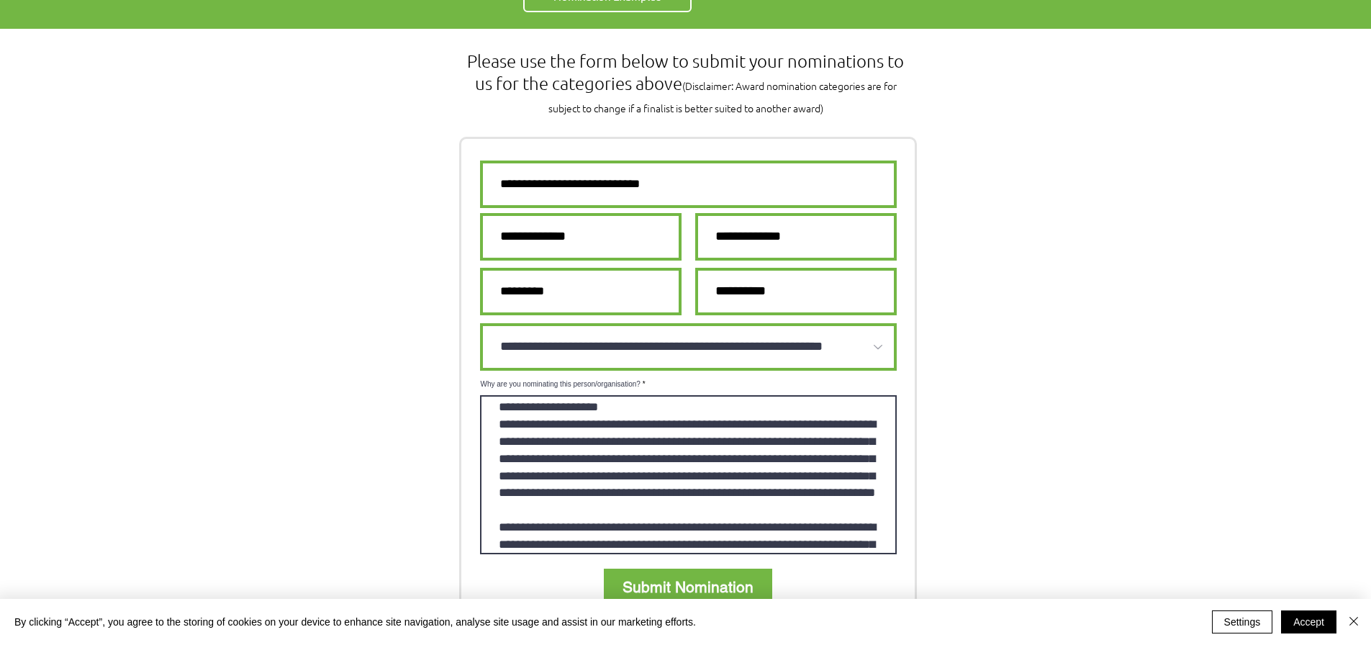
click at [511, 474] on textarea "Why are you nominating this person/organisation?" at bounding box center [688, 474] width 417 height 159
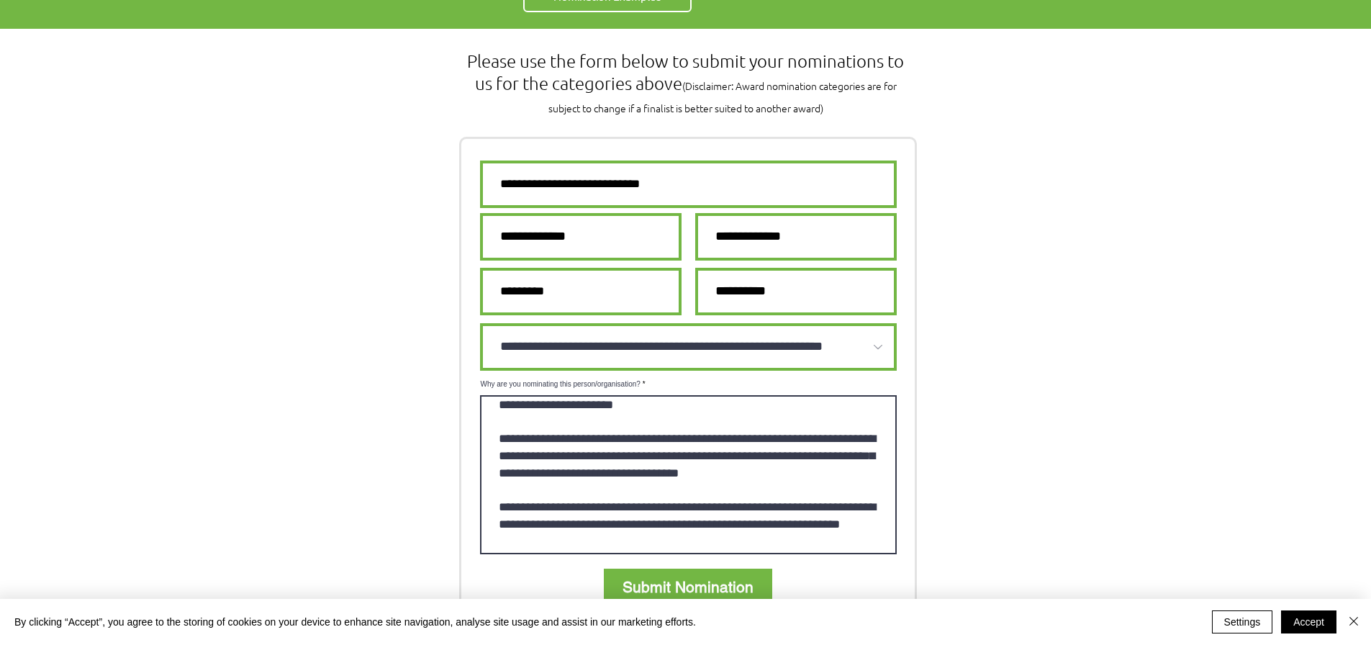
scroll to position [271, 0]
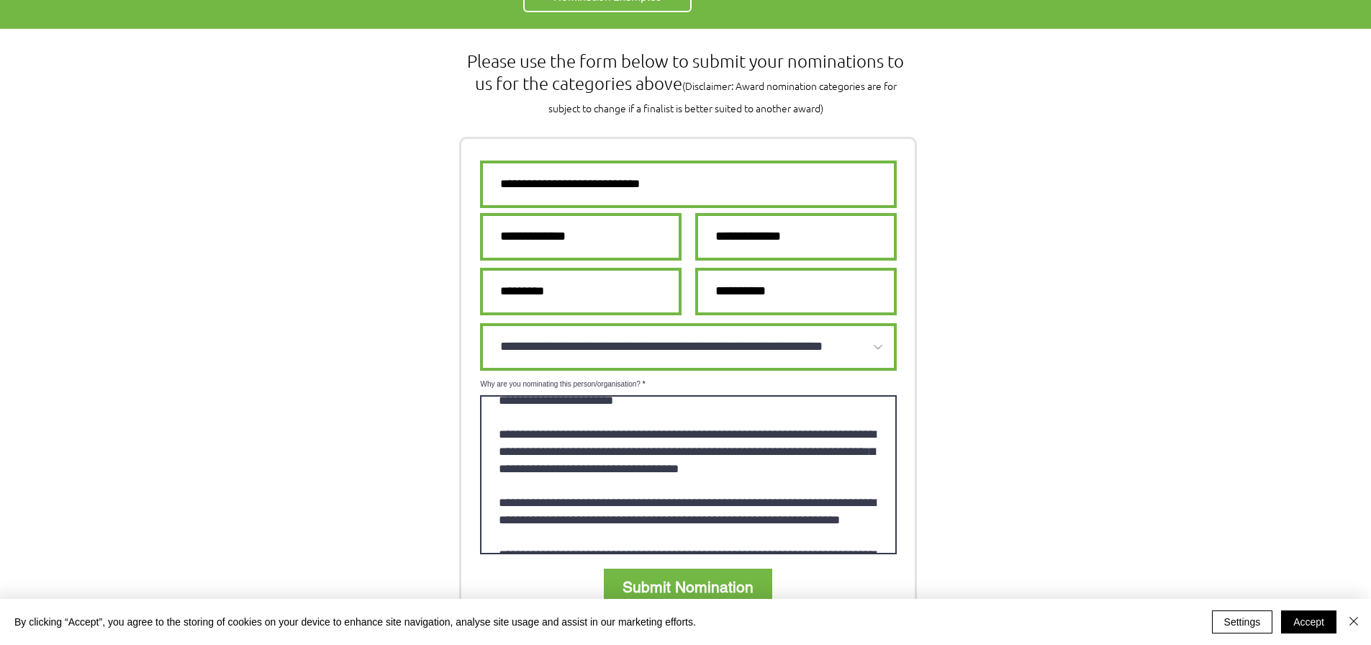
click at [511, 395] on textarea "Why are you nominating this person/organisation?" at bounding box center [688, 474] width 417 height 159
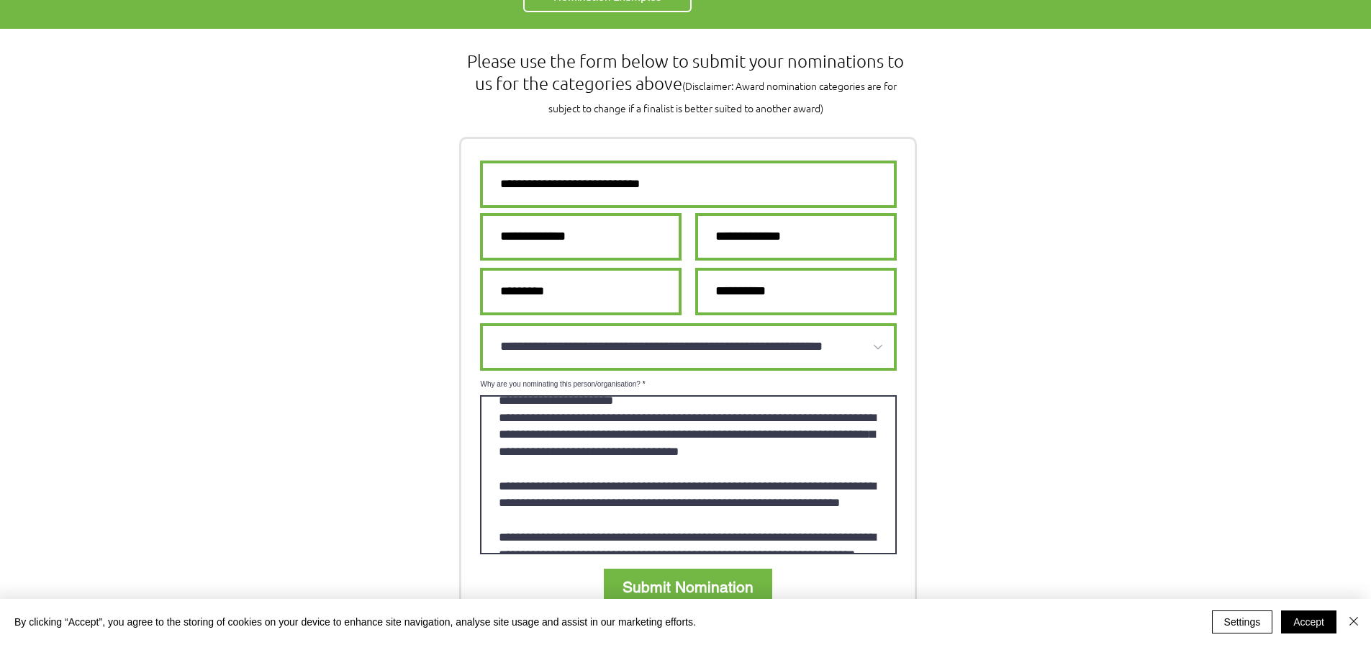
scroll to position [253, 0]
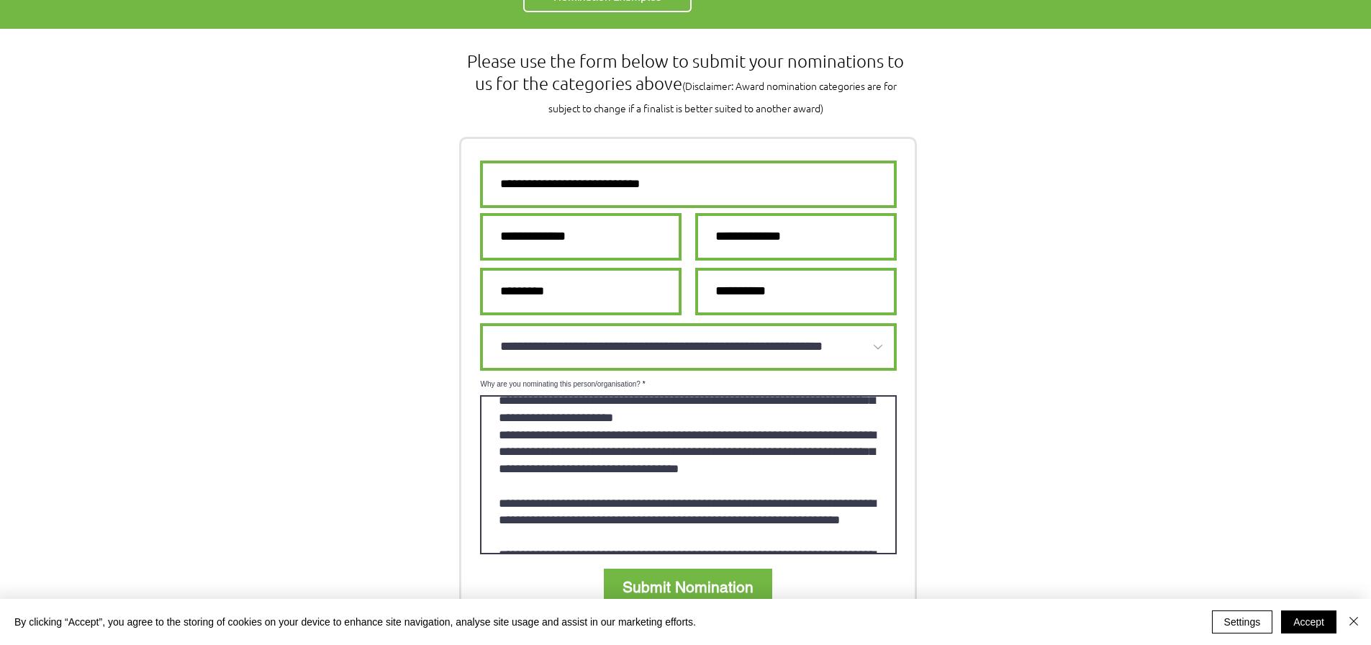
click at [508, 444] on textarea "Why are you nominating this person/organisation?" at bounding box center [688, 474] width 417 height 159
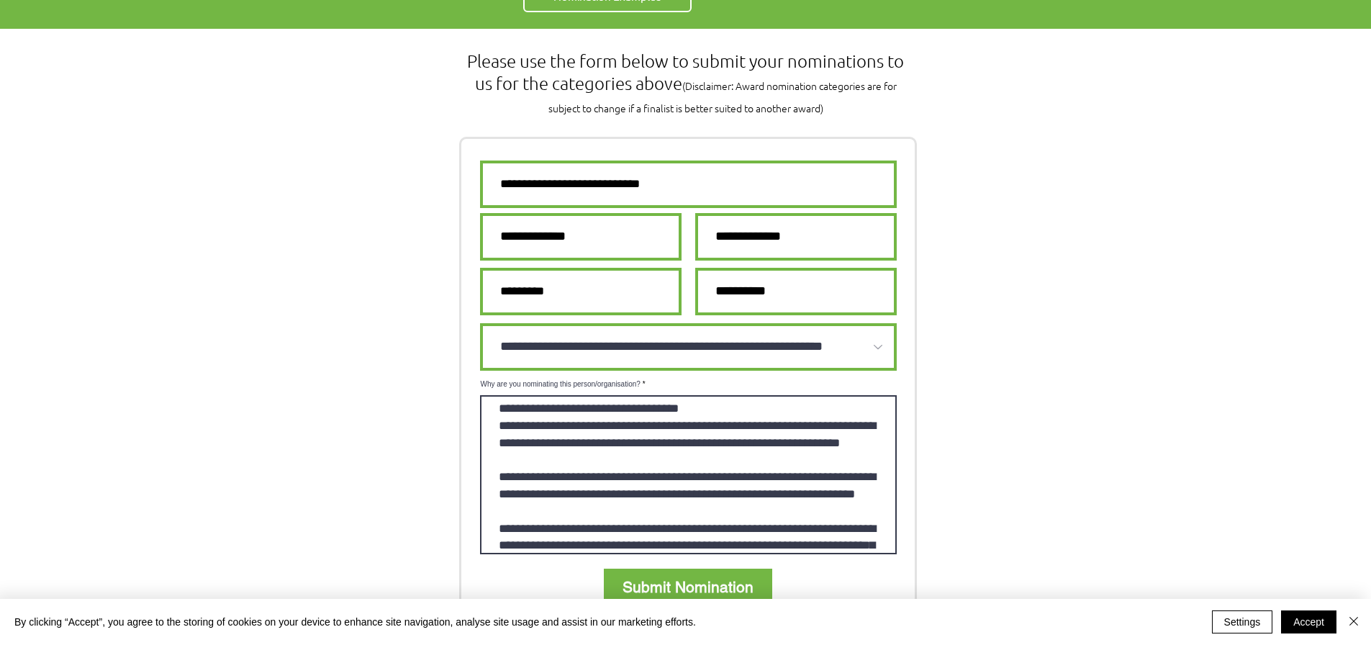
scroll to position [397, 0]
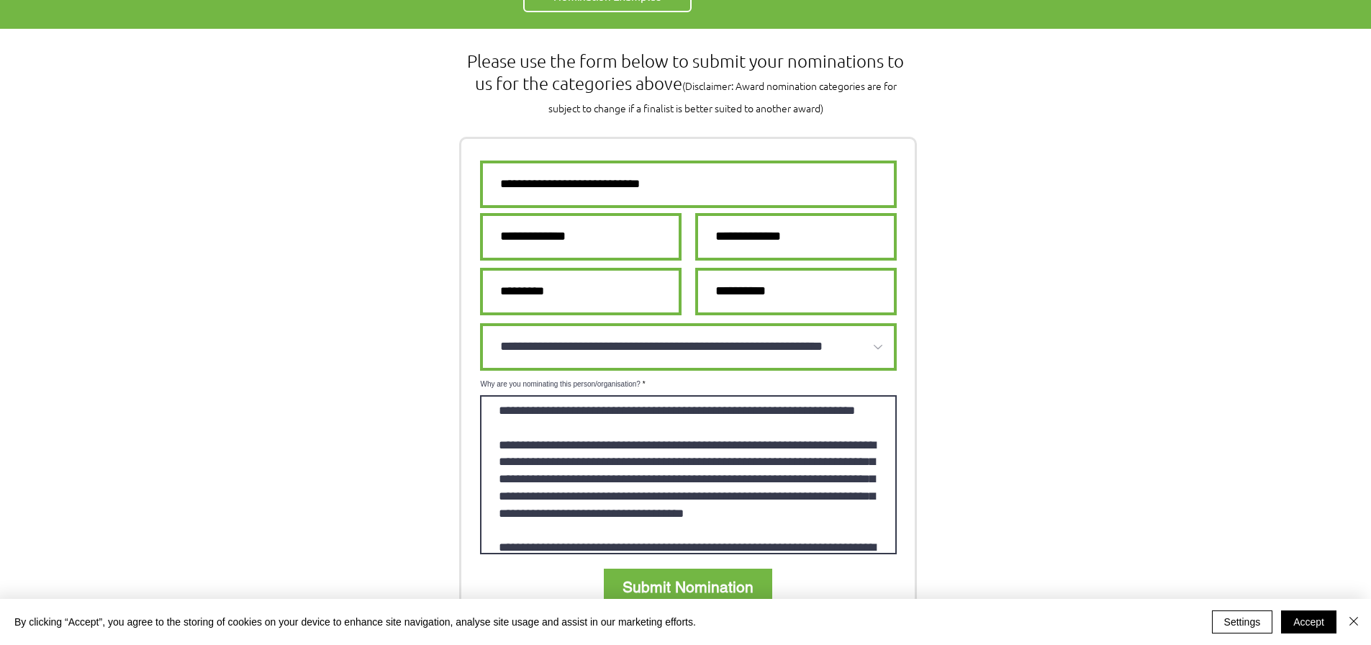
click at [503, 395] on textarea "Why are you nominating this person/organisation?" at bounding box center [688, 474] width 417 height 159
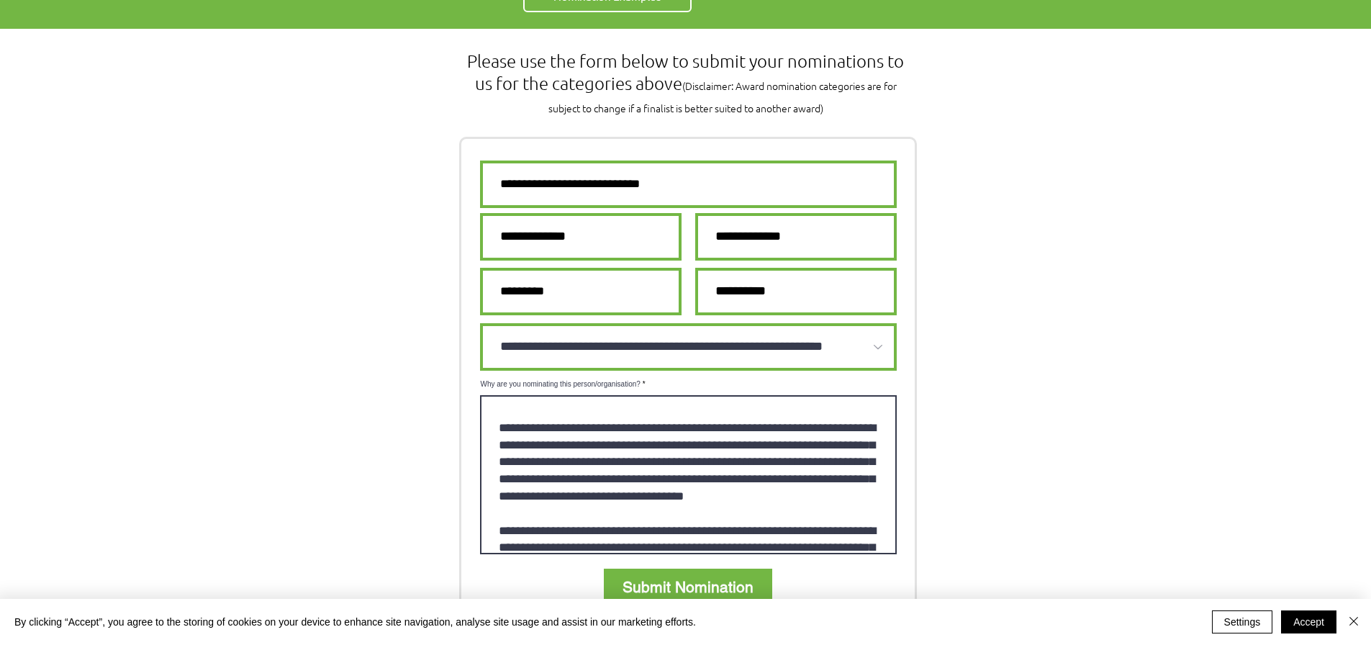
scroll to position [380, 0]
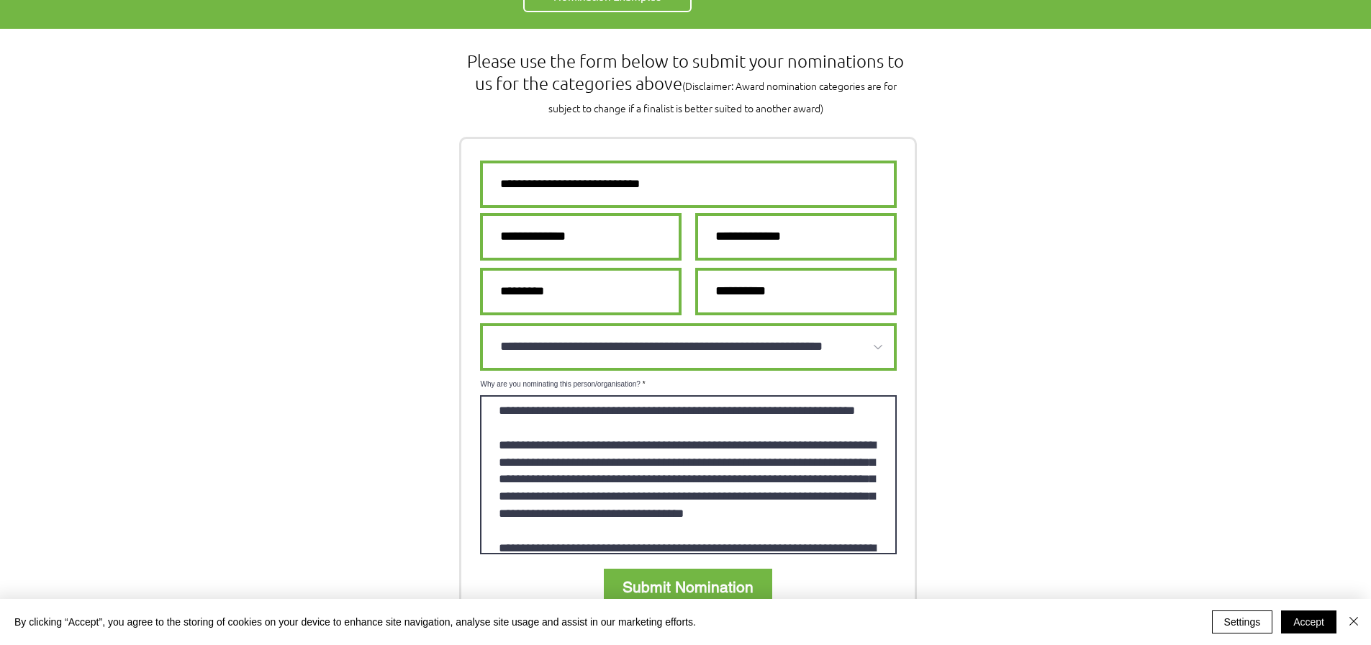
click at [507, 418] on textarea "Why are you nominating this person/organisation?" at bounding box center [688, 474] width 417 height 159
click at [498, 428] on textarea "Why are you nominating this person/organisation?" at bounding box center [688, 474] width 417 height 159
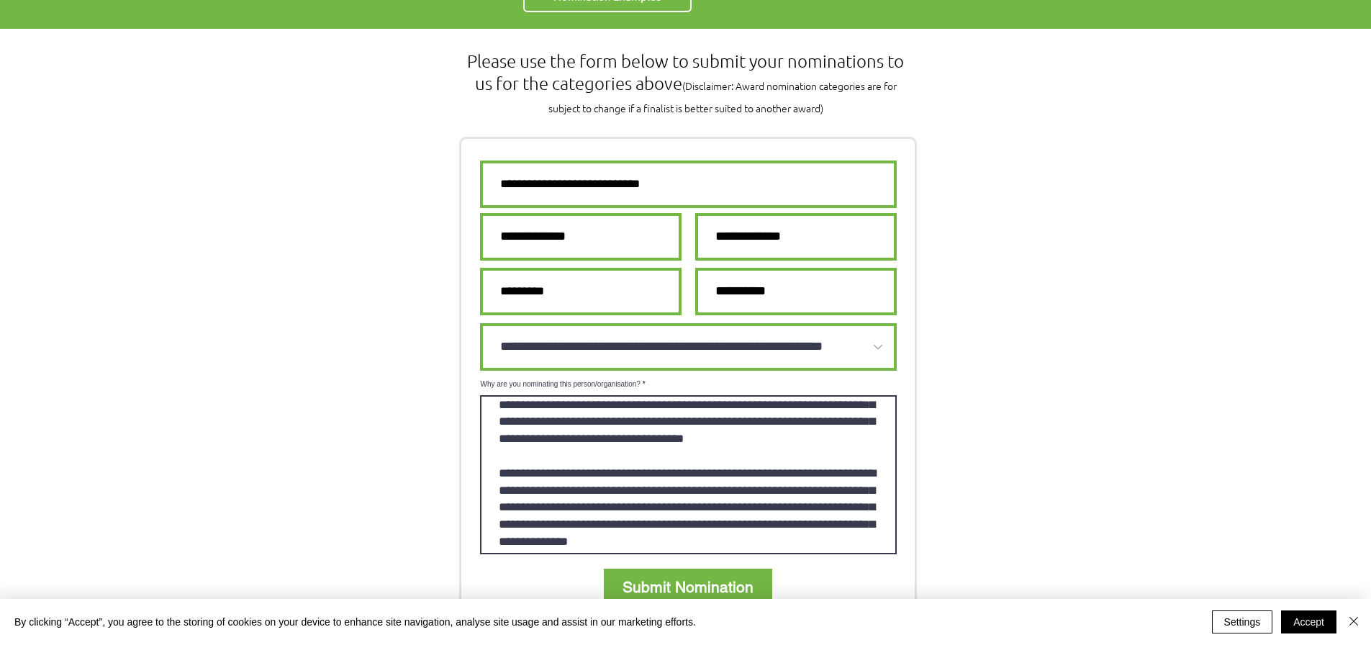
scroll to position [506, 0]
click at [500, 406] on textarea "Why are you nominating this person/organisation?" at bounding box center [688, 474] width 417 height 159
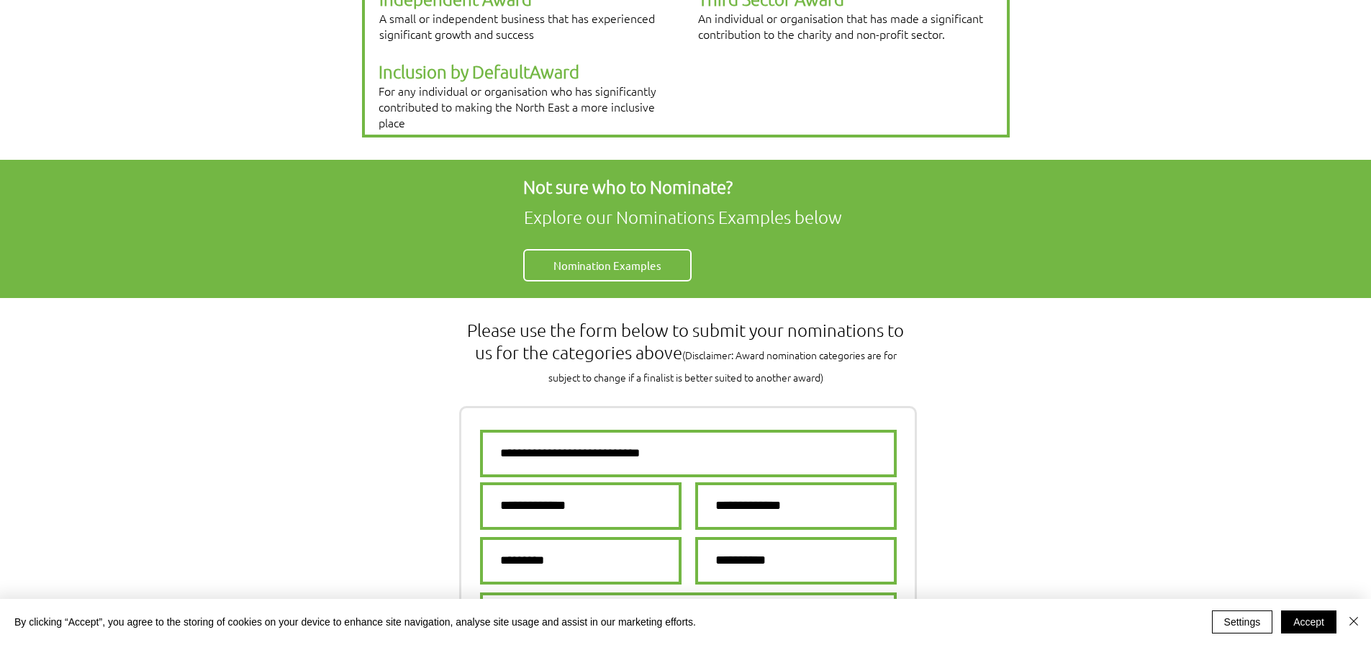
scroll to position [648, 0]
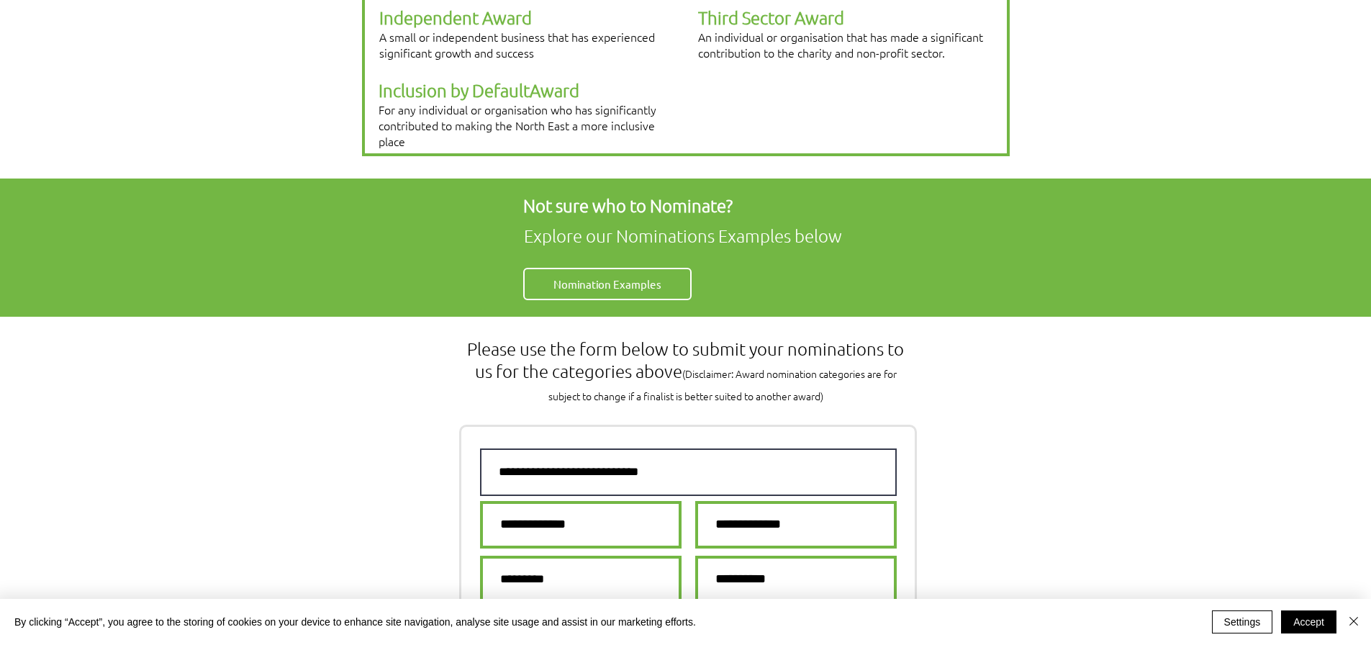
type textarea "**********"
click at [561, 448] on input "text" at bounding box center [688, 472] width 417 height 48
type input "*"
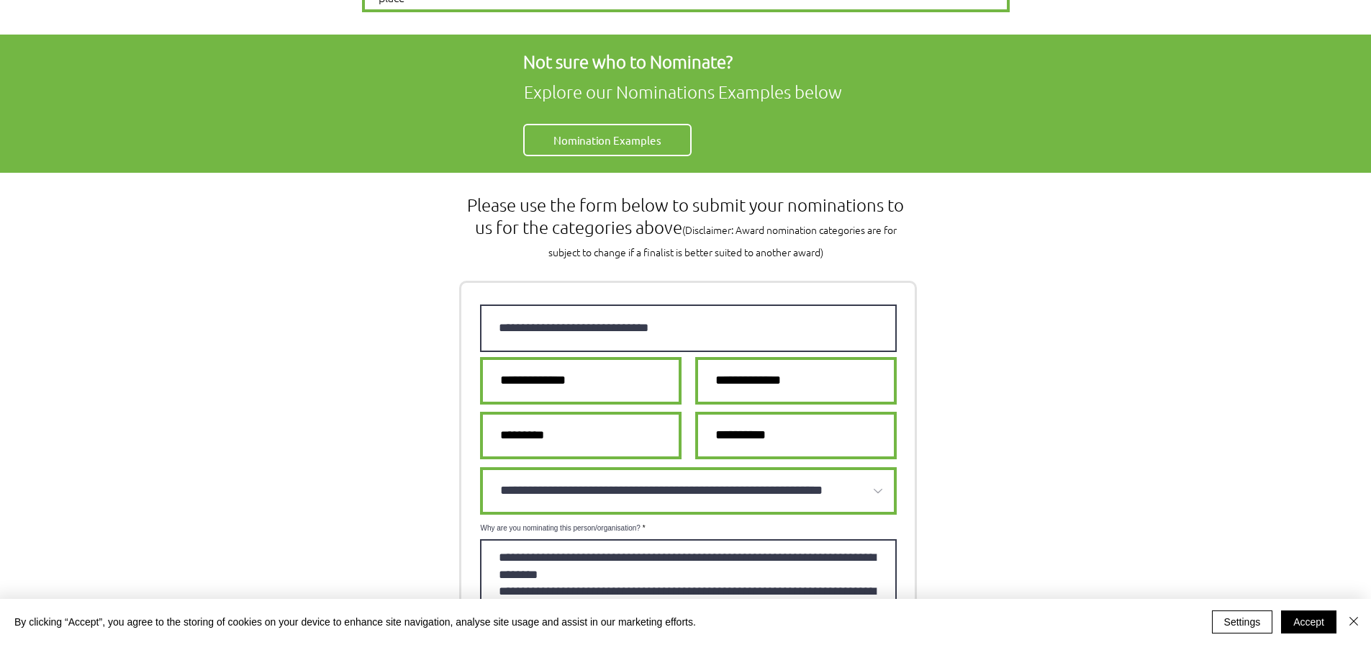
scroll to position [0, 0]
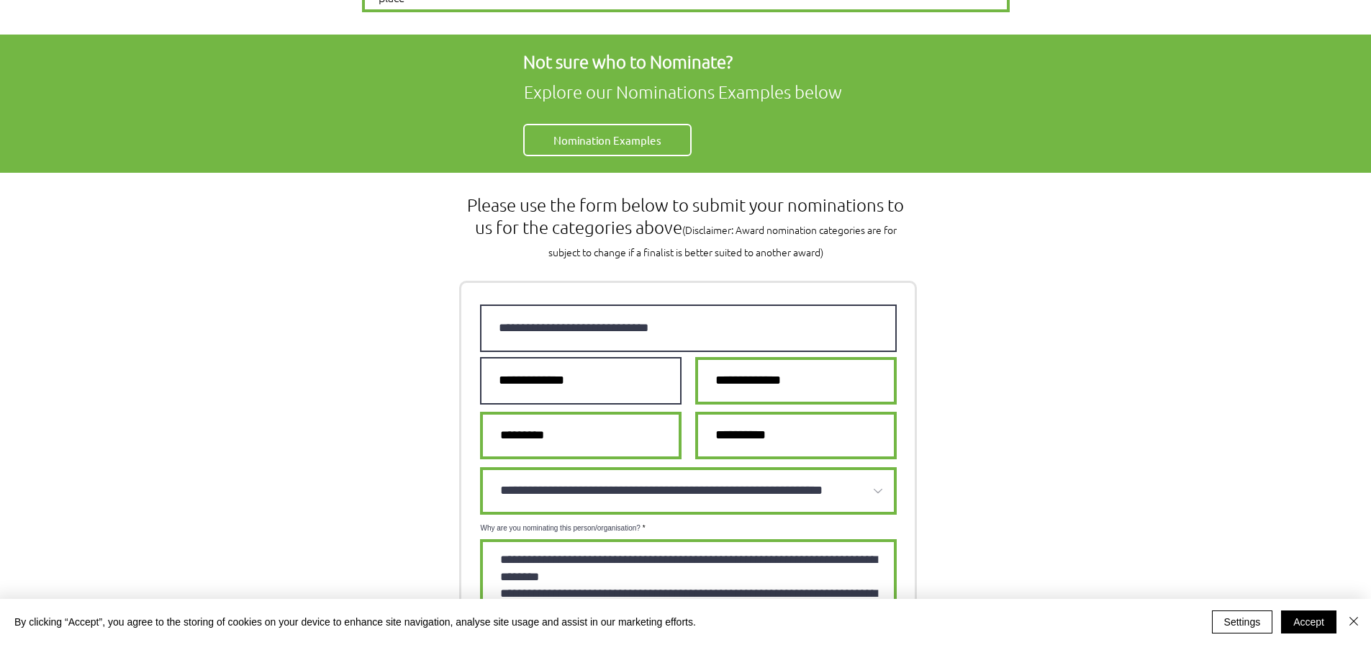
type input "**********"
click at [605, 357] on input "email" at bounding box center [581, 381] width 202 height 48
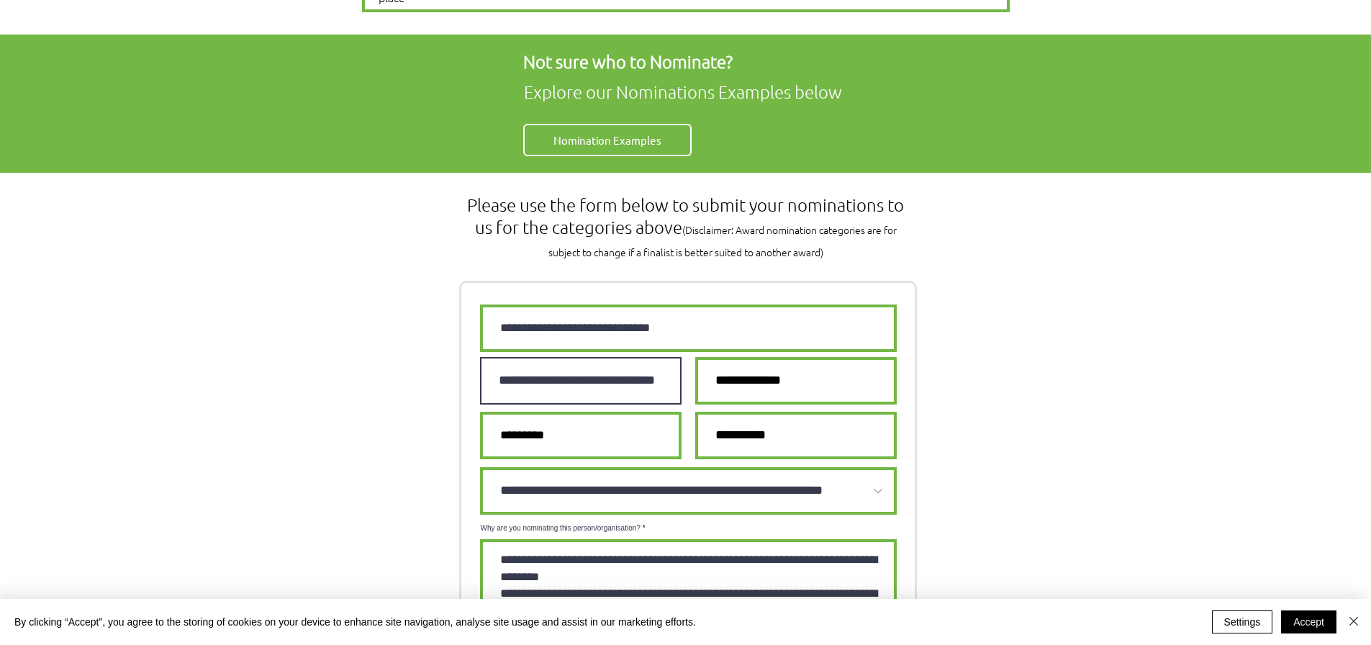
scroll to position [0, 15]
type input "**********"
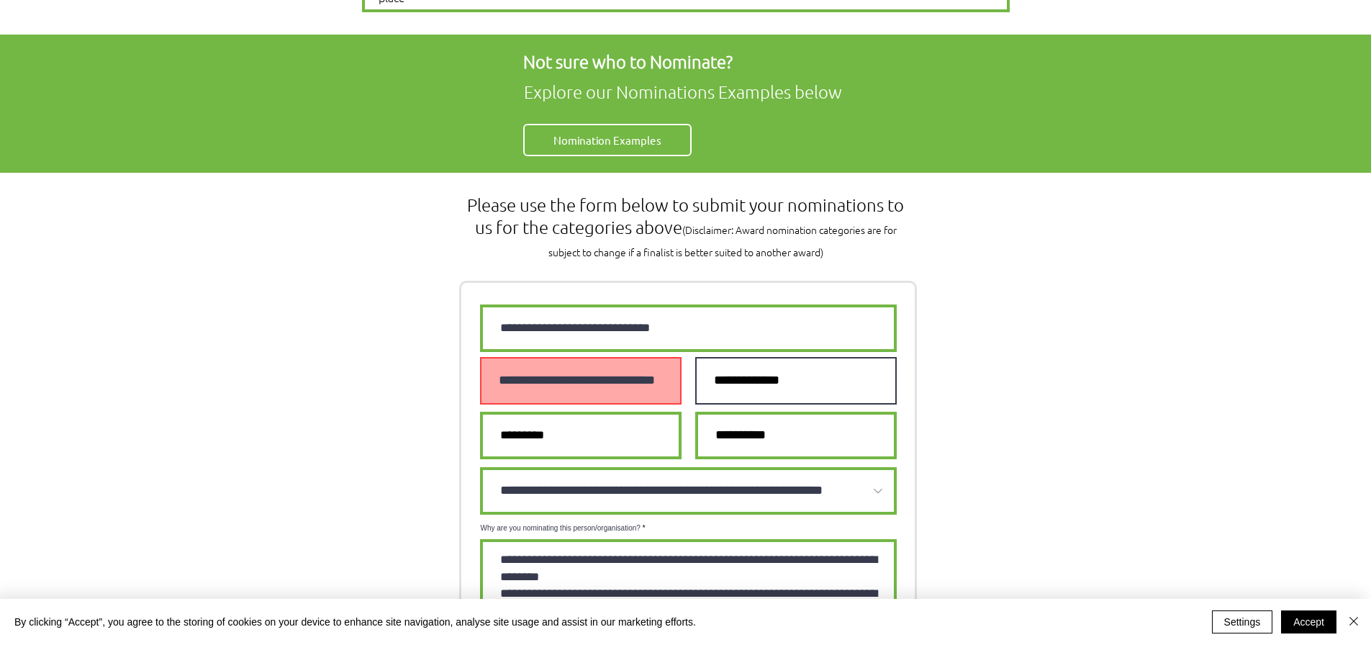
scroll to position [0, 0]
click at [730, 357] on input "tel" at bounding box center [796, 381] width 202 height 48
type input "**********"
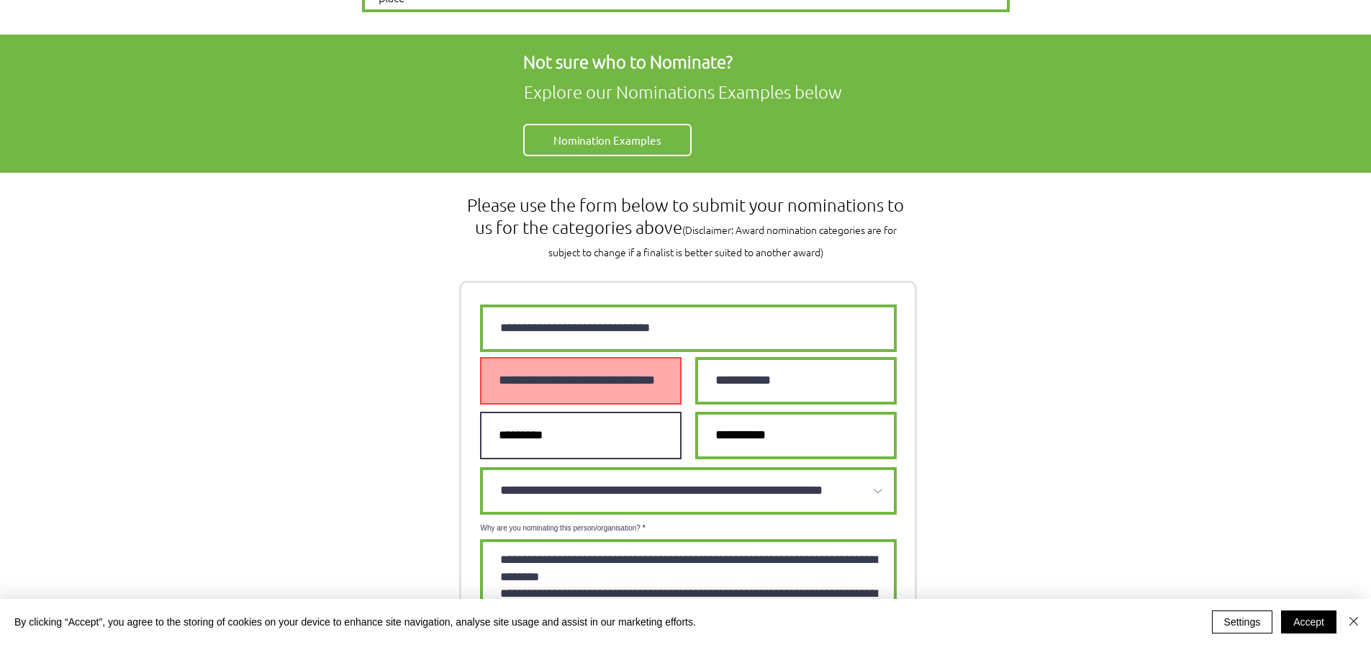
click at [577, 412] on input "text" at bounding box center [581, 436] width 202 height 48
click at [582, 357] on input "**********" at bounding box center [581, 381] width 202 height 48
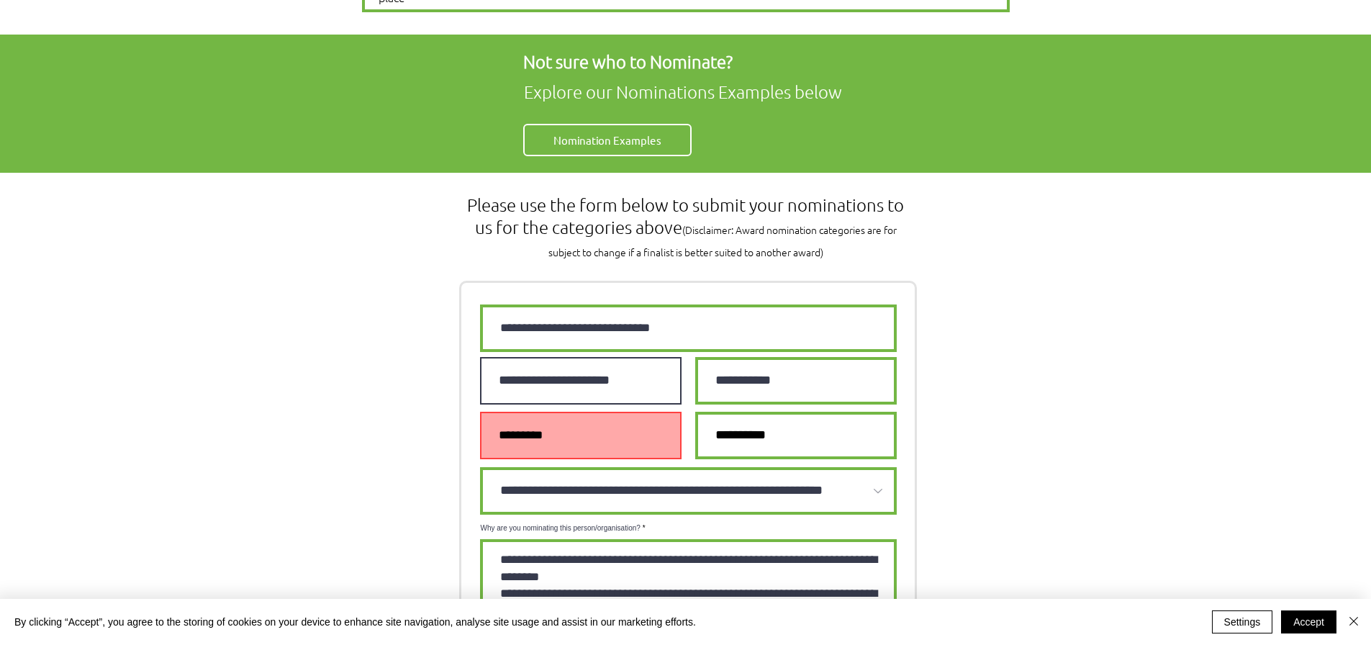
type input "**********"
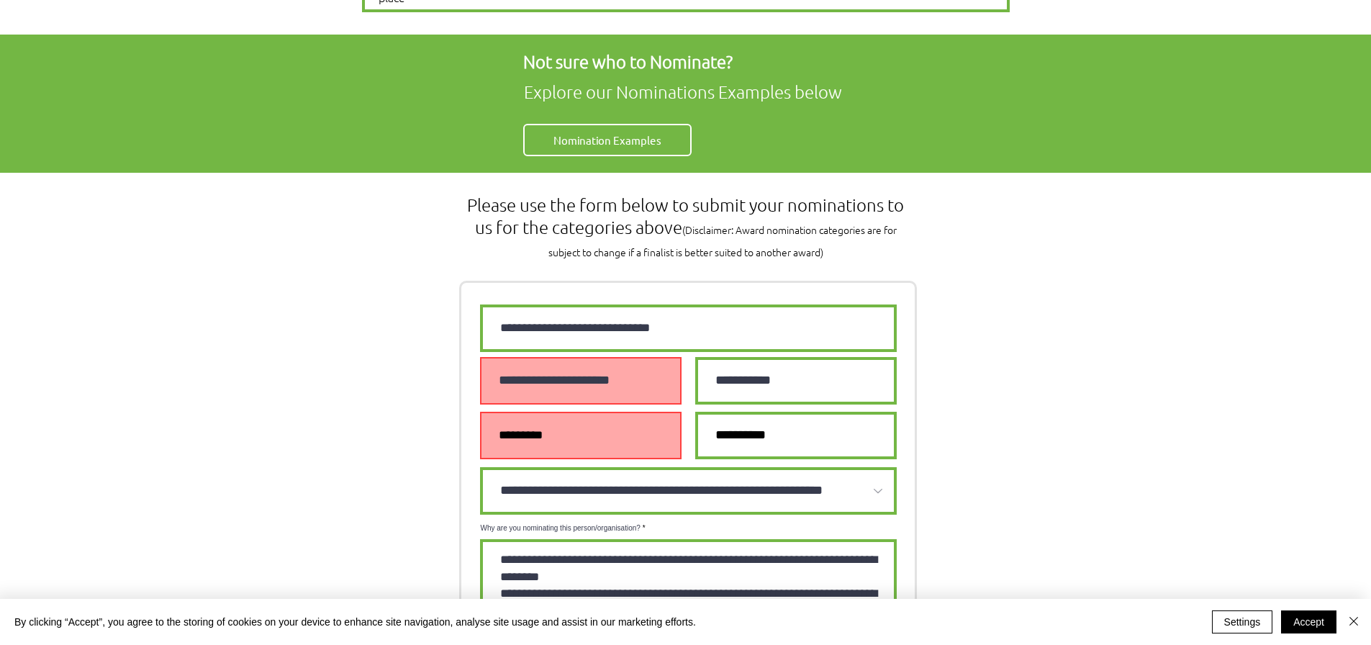
click at [592, 412] on input "text" at bounding box center [581, 436] width 202 height 48
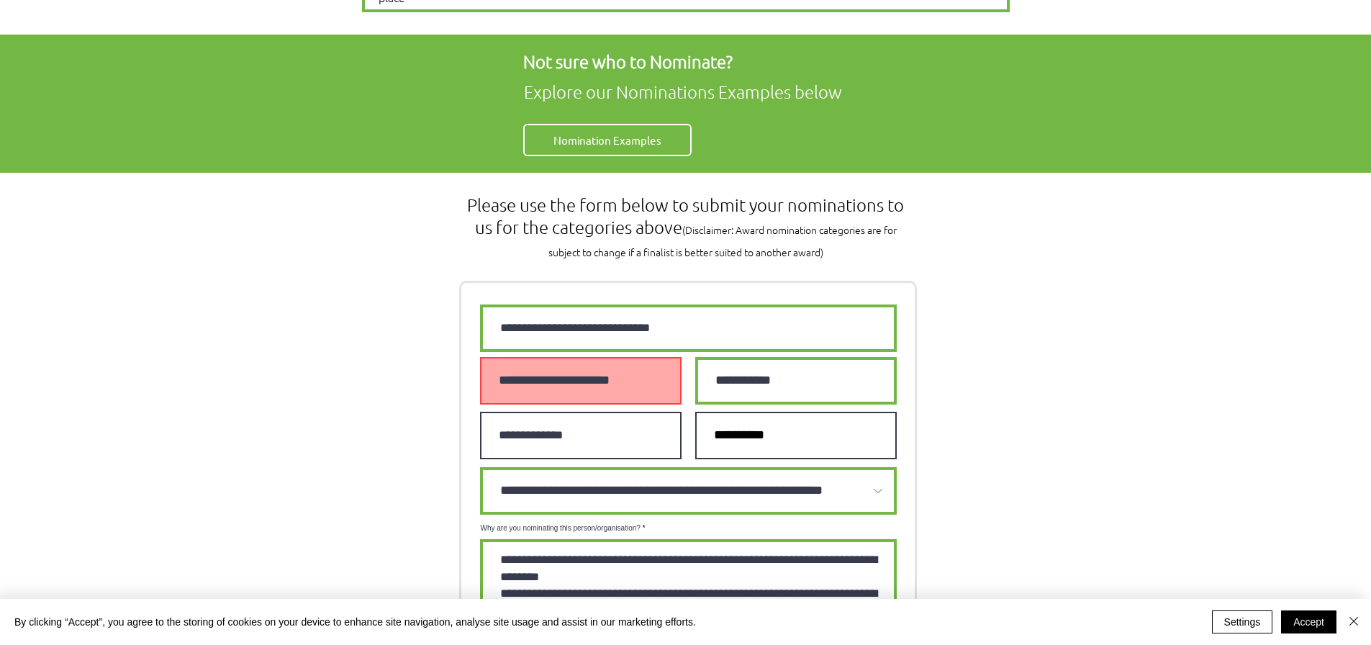
type input "**********"
click at [738, 412] on input "email" at bounding box center [796, 436] width 202 height 48
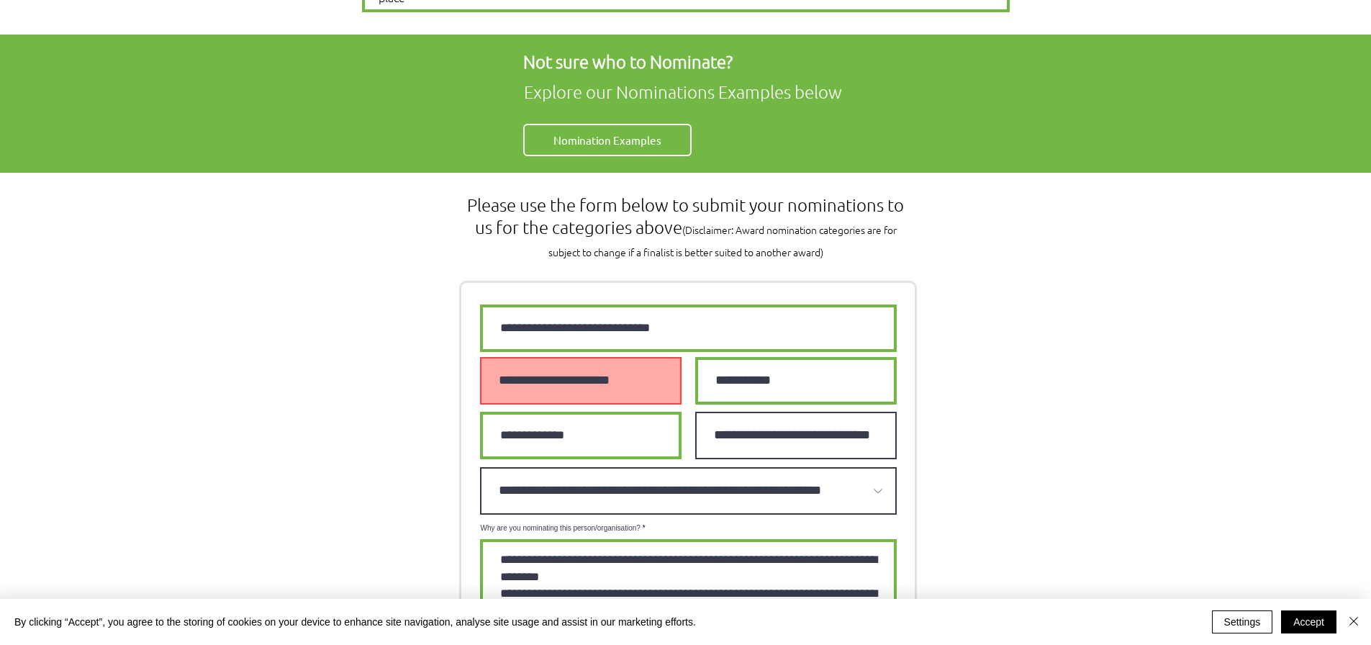
type input "**********"
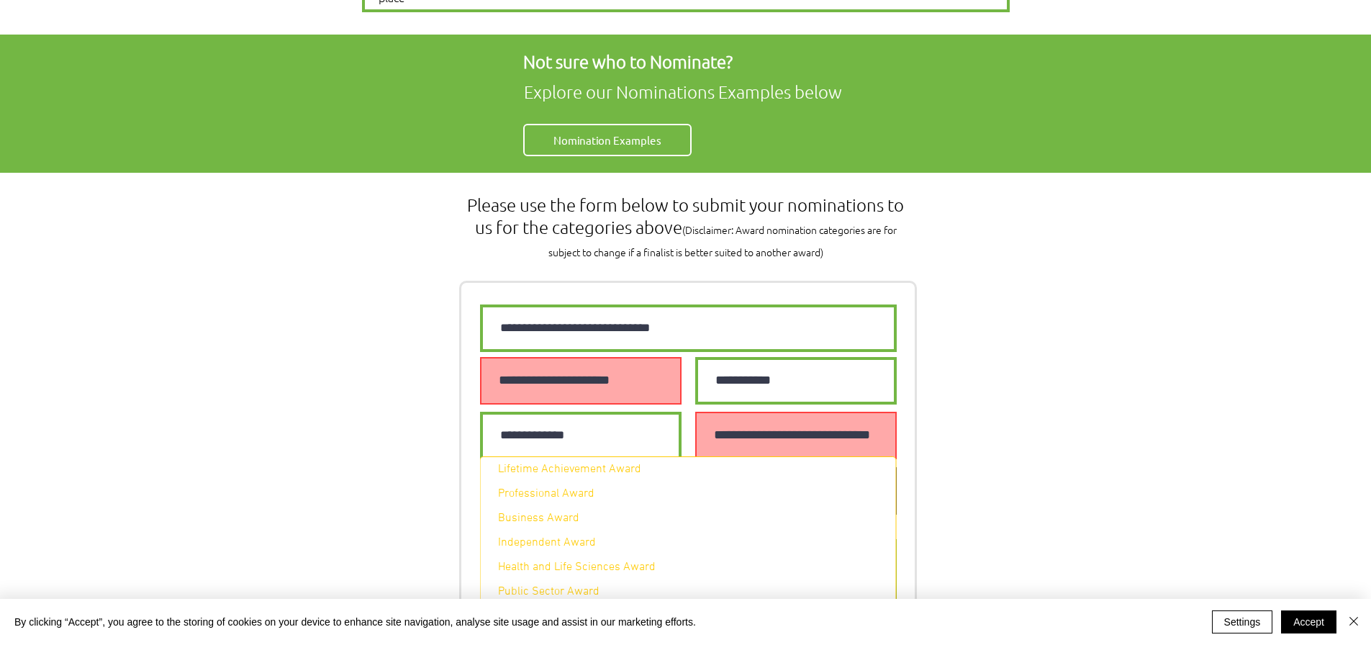
scroll to position [0, 0]
click at [802, 467] on select "**********" at bounding box center [688, 491] width 417 height 48
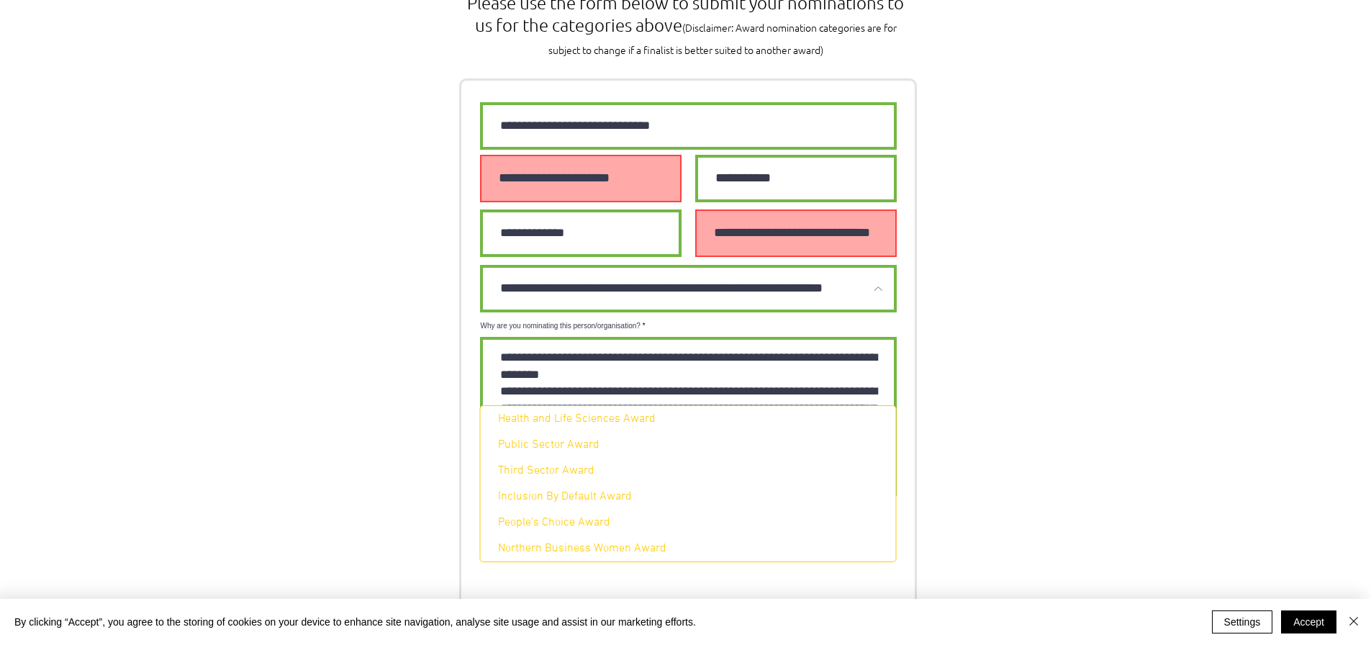
scroll to position [1008, 0]
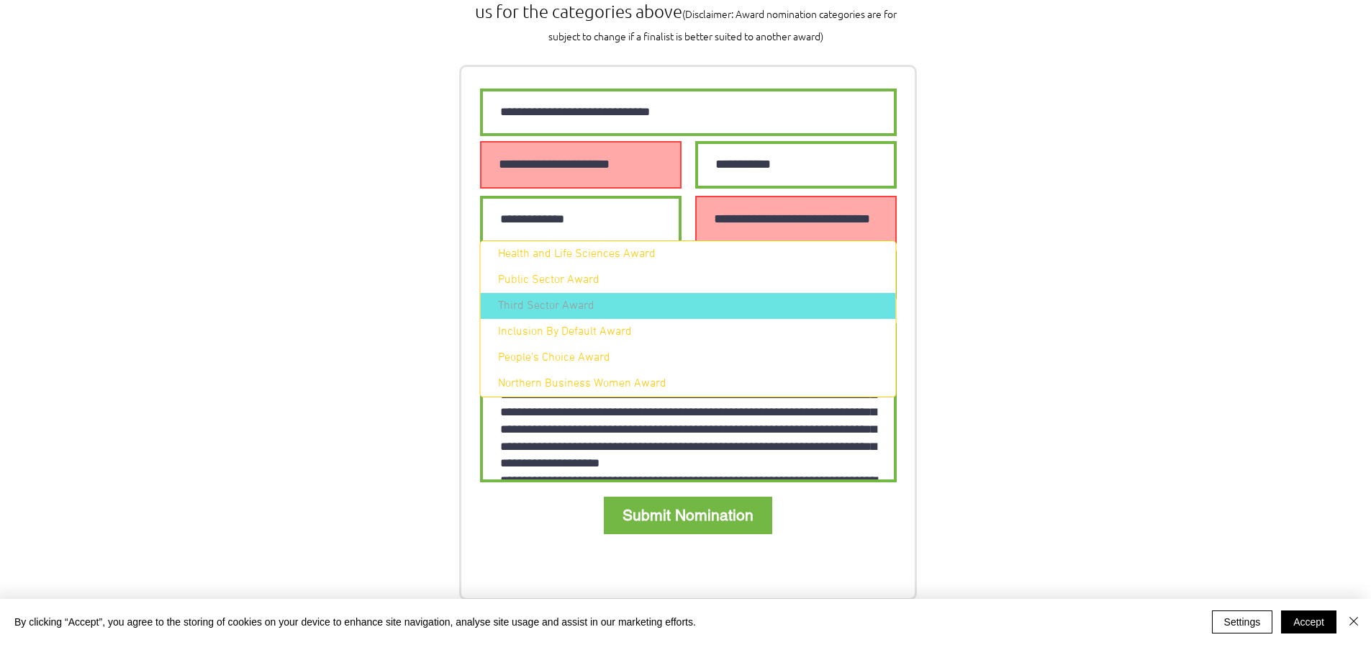
click at [597, 304] on div "Third Sector Award" at bounding box center [688, 306] width 415 height 26
select select "**********"
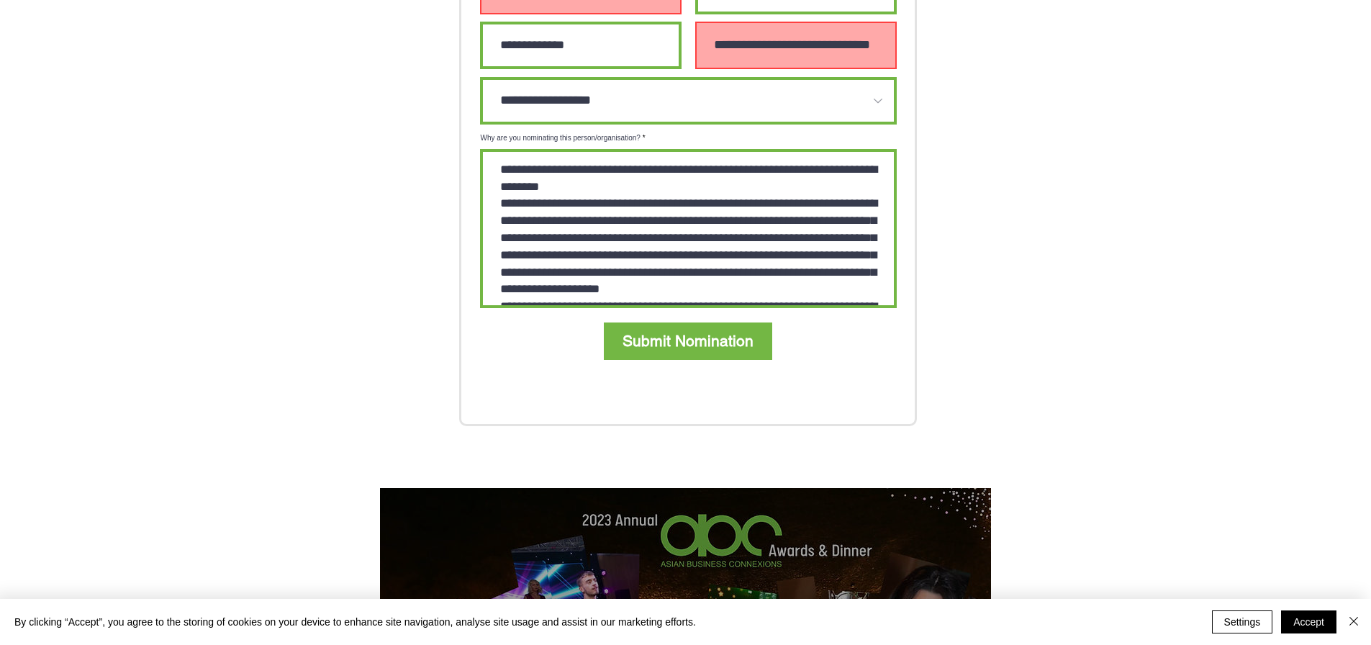
scroll to position [1224, 0]
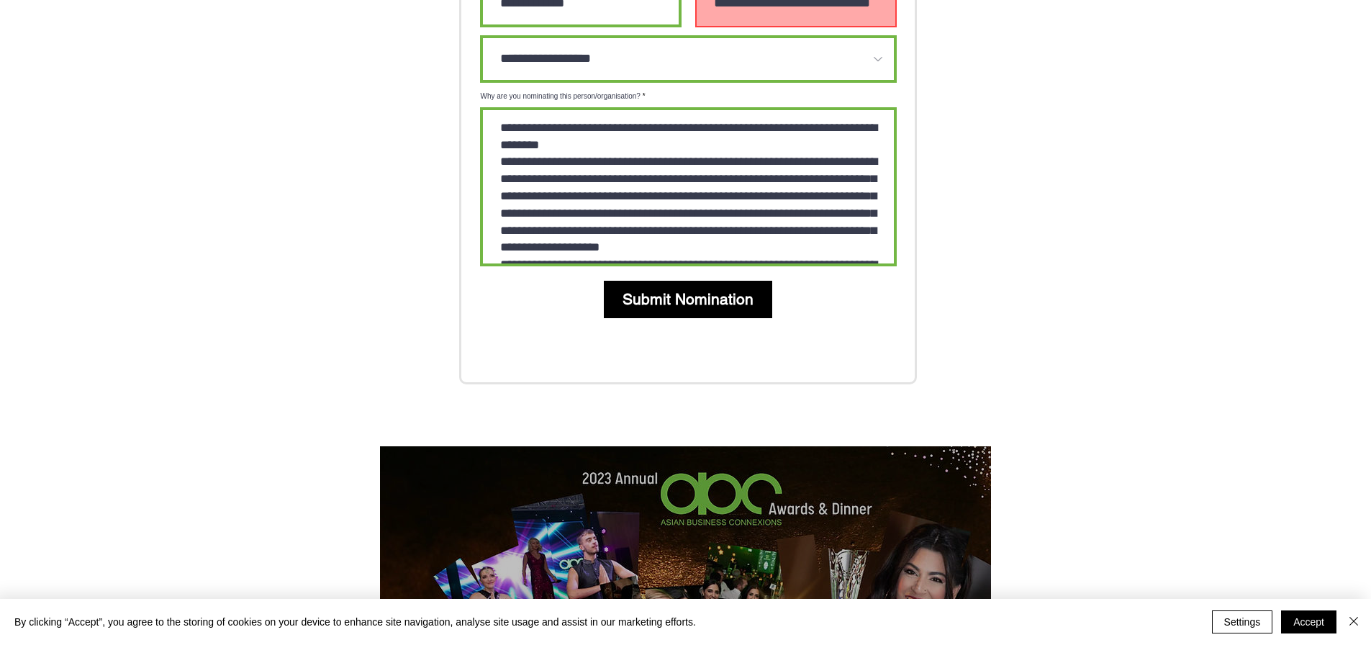
click at [715, 289] on span "Submit Nomination" at bounding box center [688, 299] width 131 height 21
select select "Which award category are you nominating person/organisation for?"
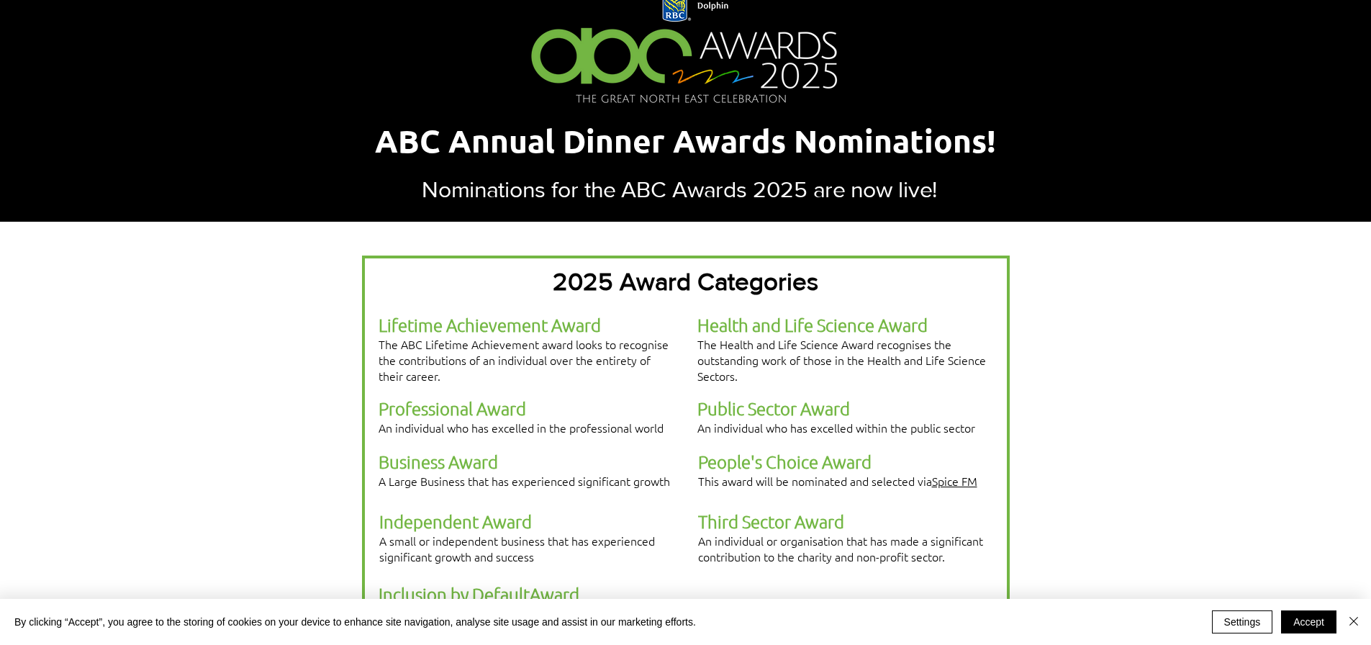
scroll to position [0, 0]
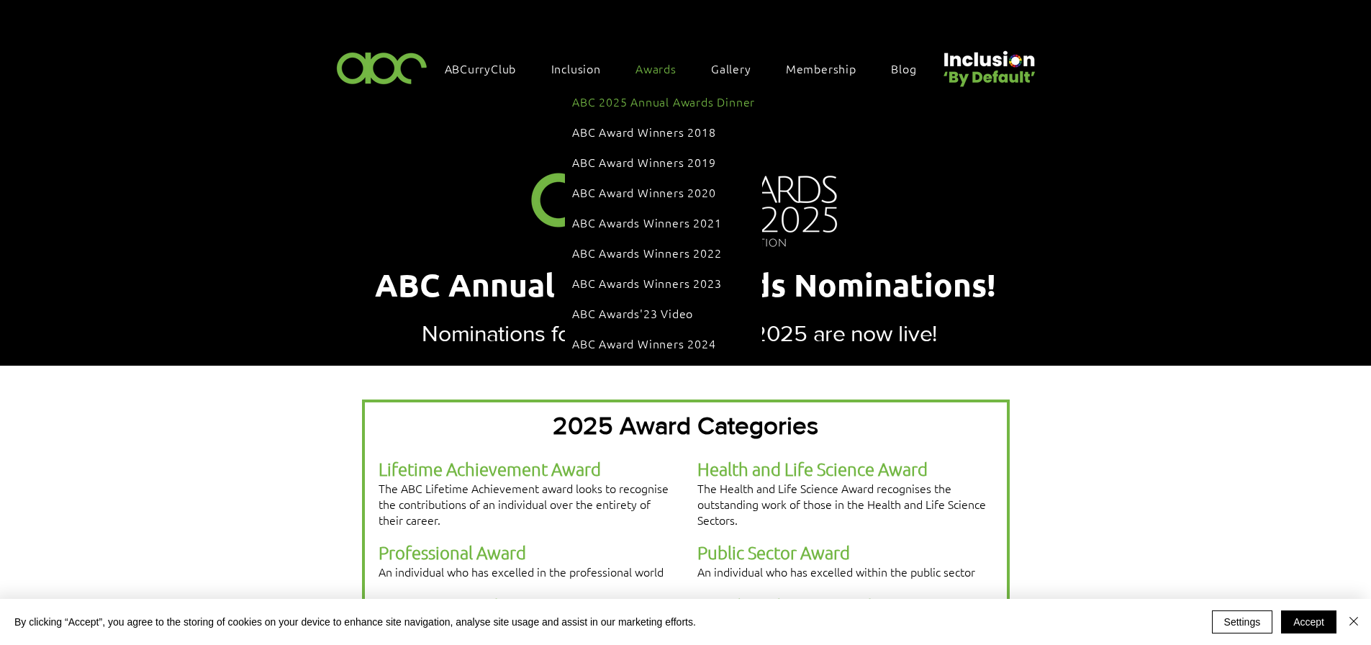
click at [668, 103] on span "ABC 2025 Annual Awards Dinner" at bounding box center [663, 102] width 183 height 16
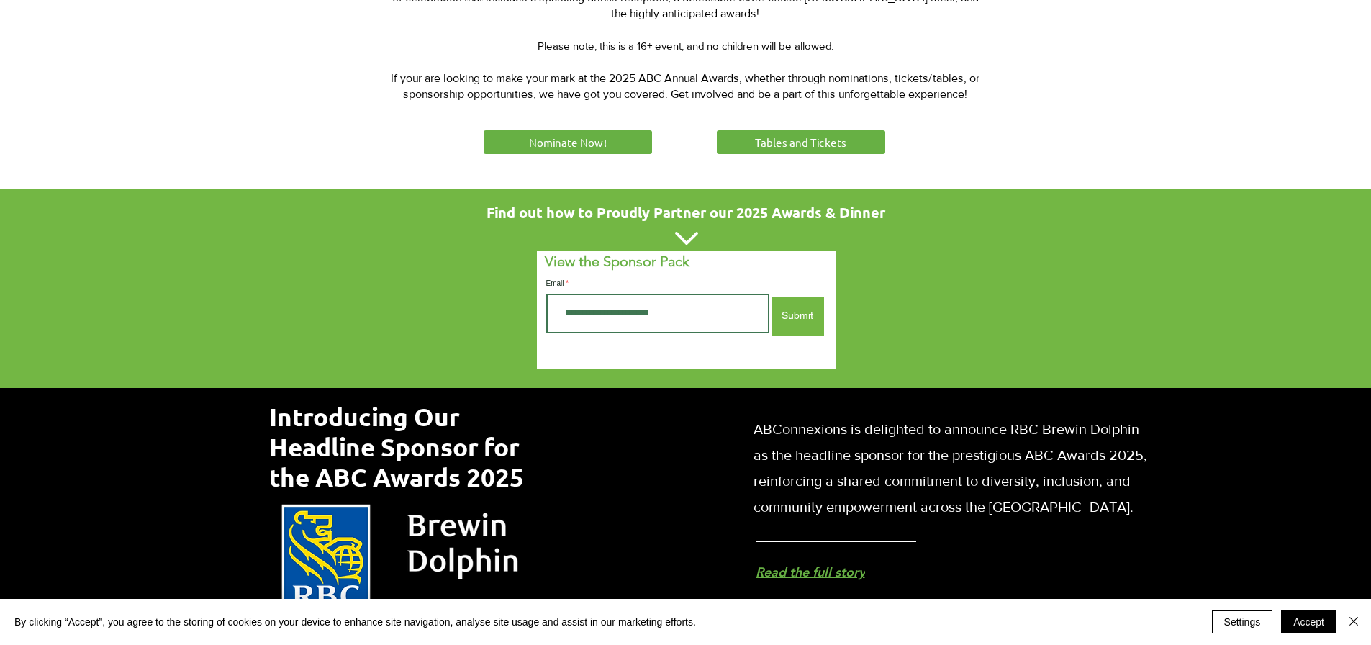
scroll to position [720, 0]
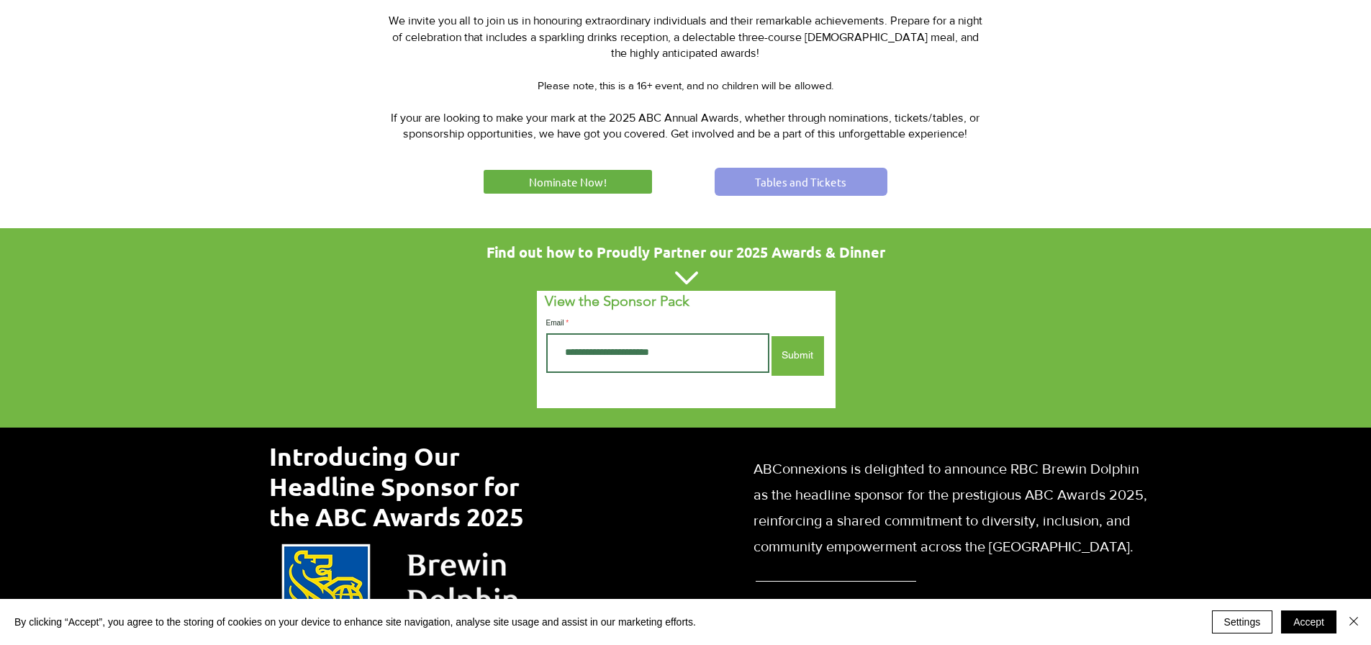
click at [803, 181] on span "Tables and Tickets" at bounding box center [800, 181] width 91 height 15
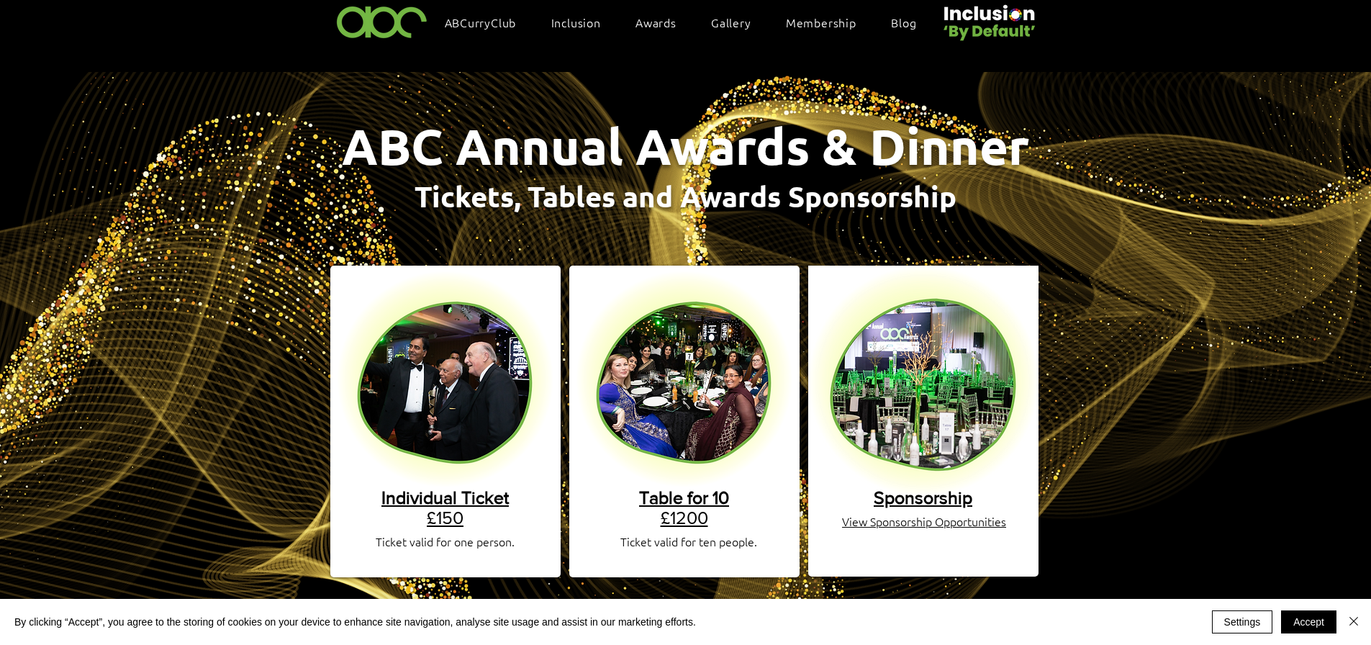
scroll to position [72, 0]
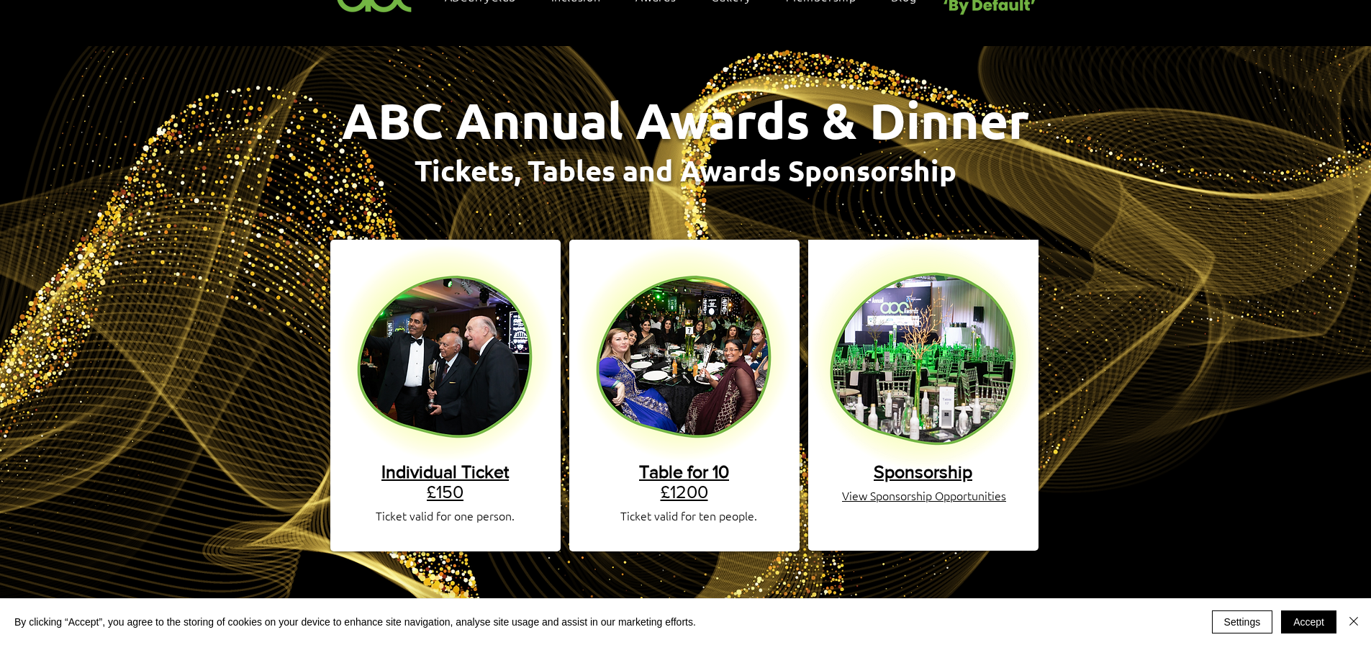
click at [453, 461] on span "Individual Ticket" at bounding box center [445, 471] width 127 height 20
click at [671, 461] on span "Table for 10" at bounding box center [684, 471] width 90 height 20
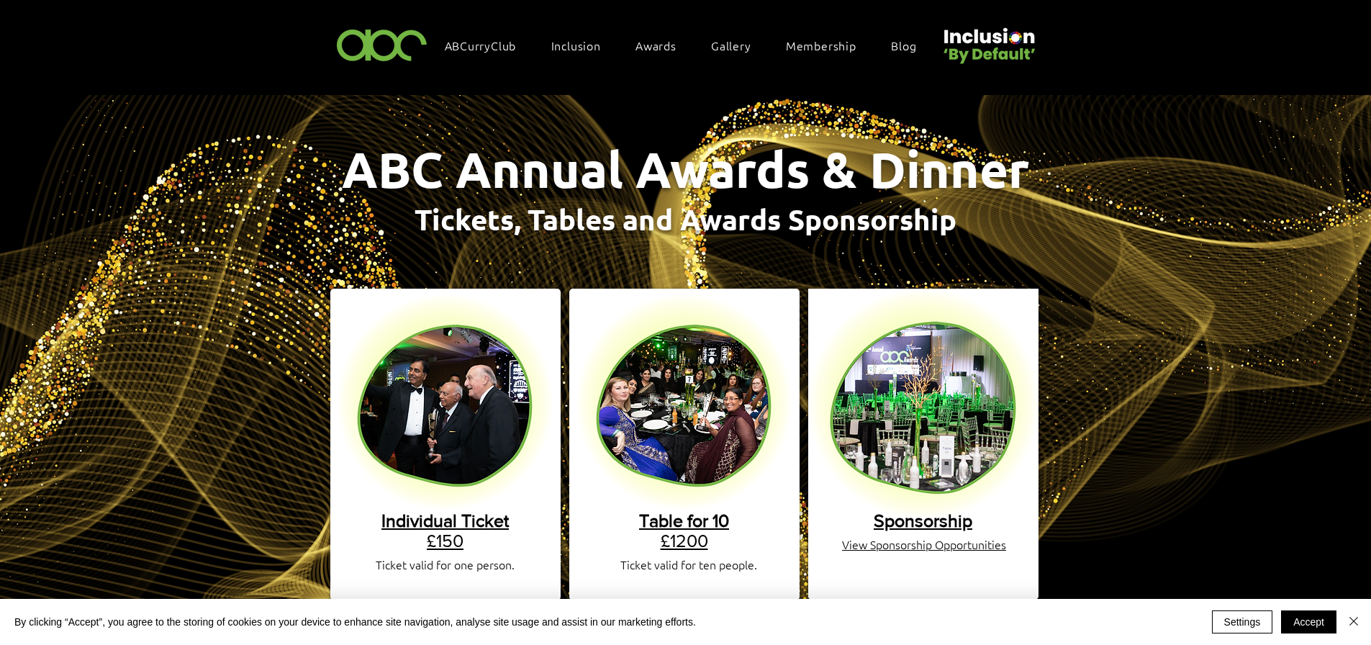
scroll to position [0, 0]
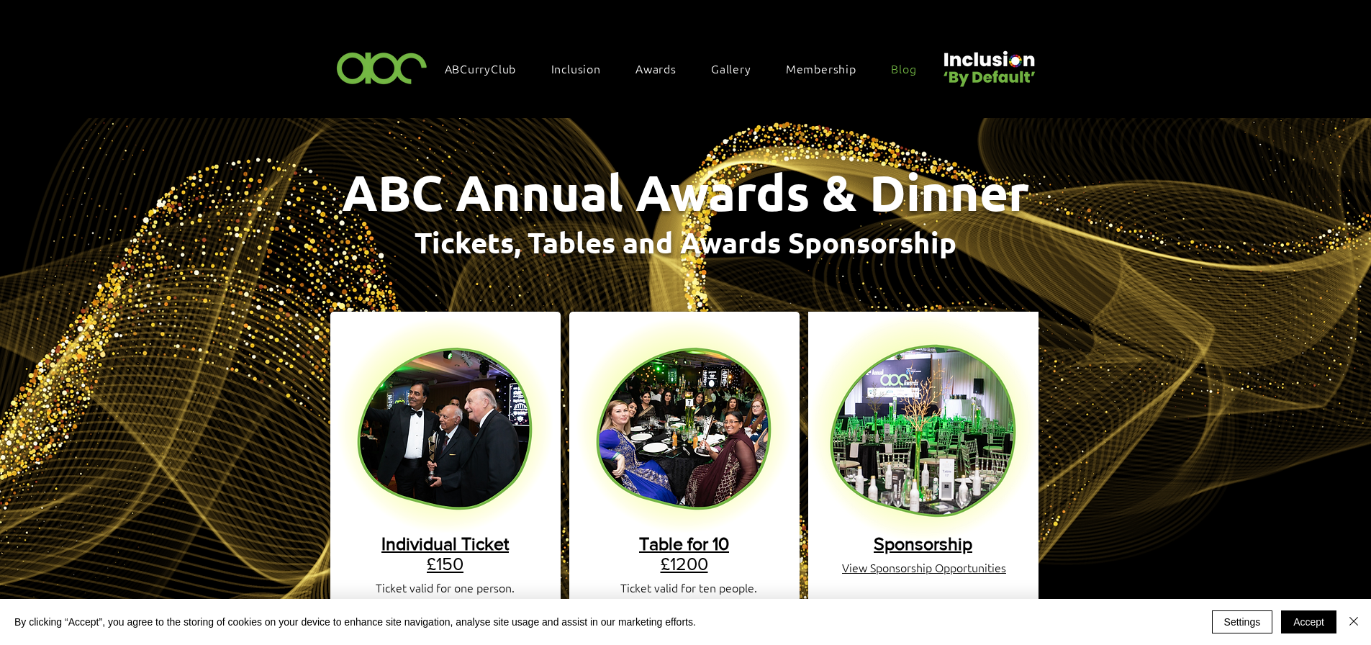
click at [906, 67] on span "Blog" at bounding box center [903, 68] width 25 height 16
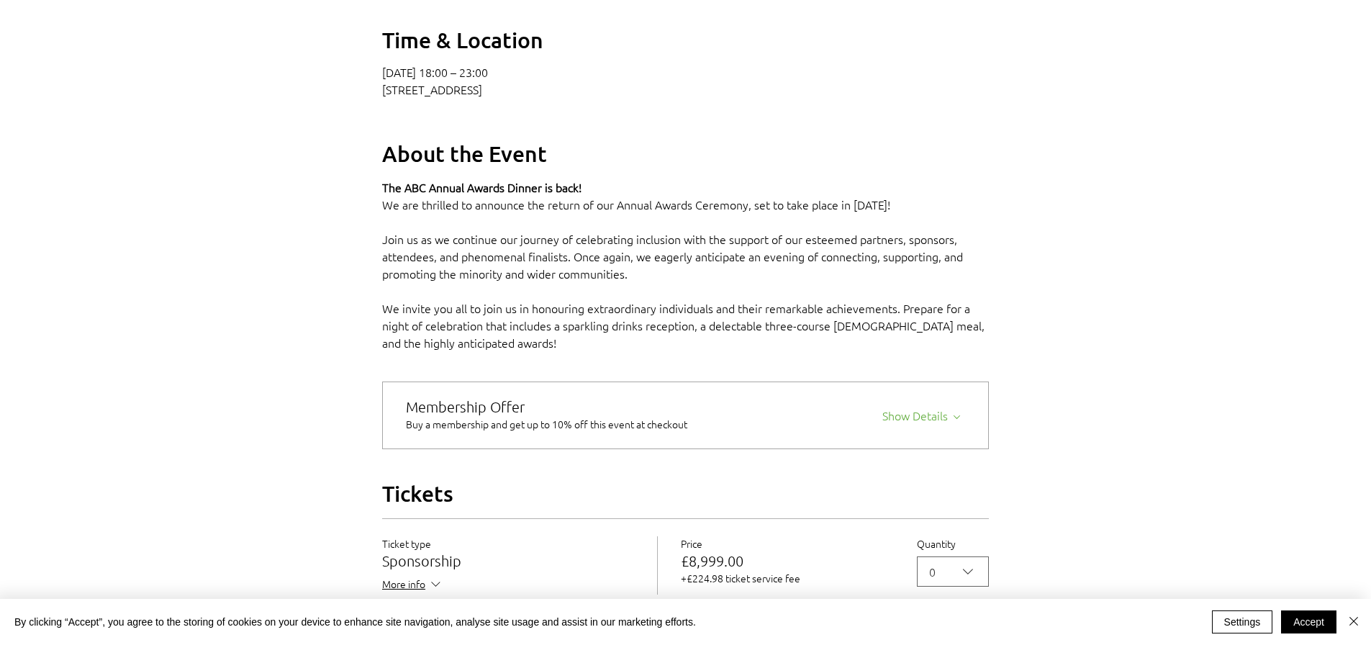
scroll to position [576, 0]
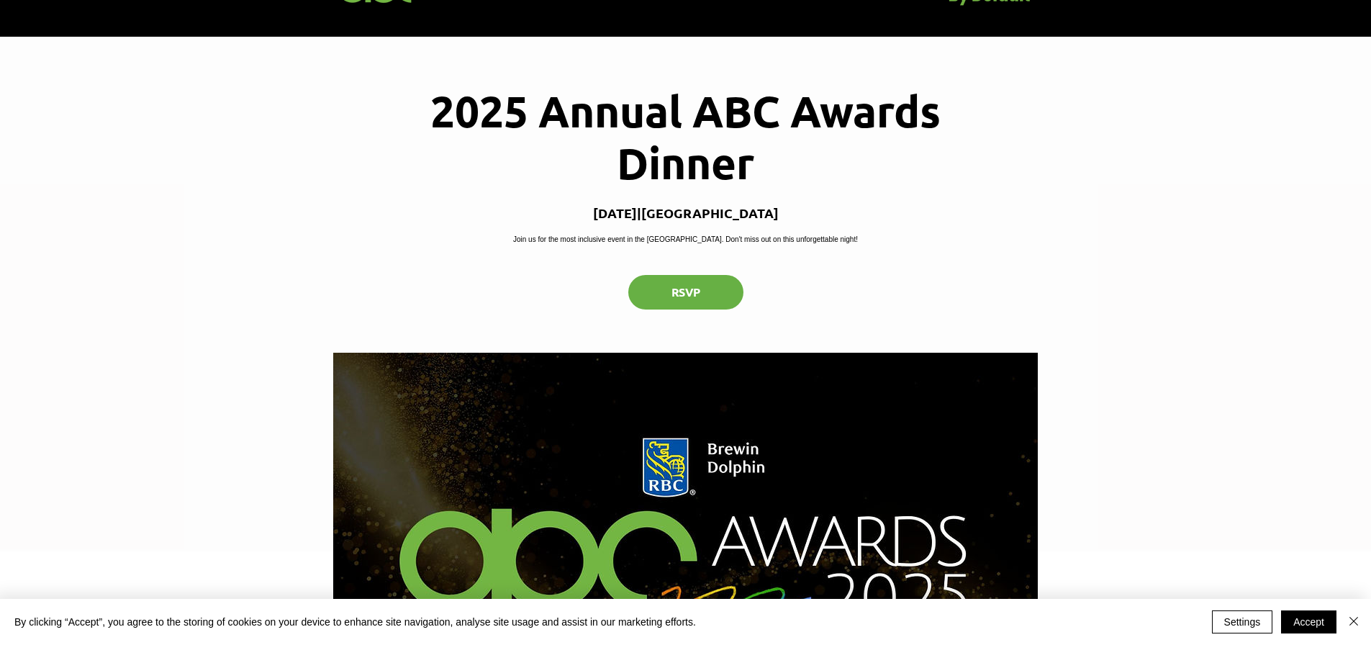
scroll to position [72, 0]
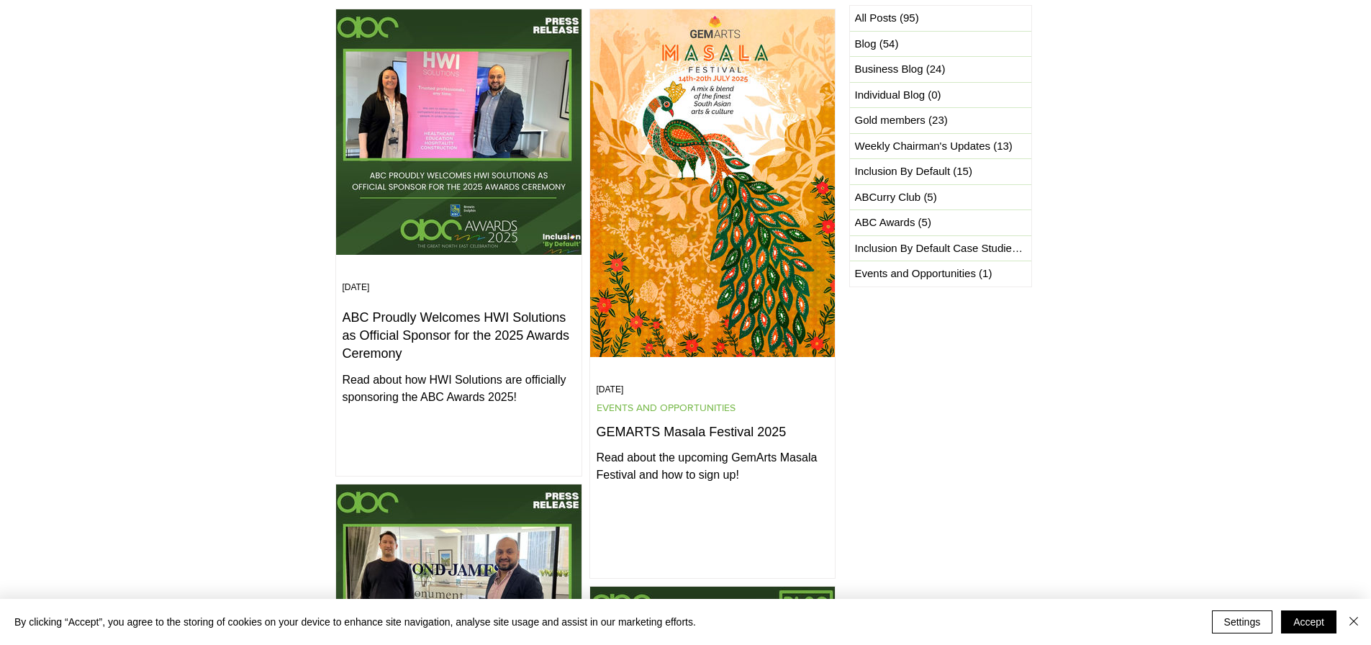
scroll to position [432, 0]
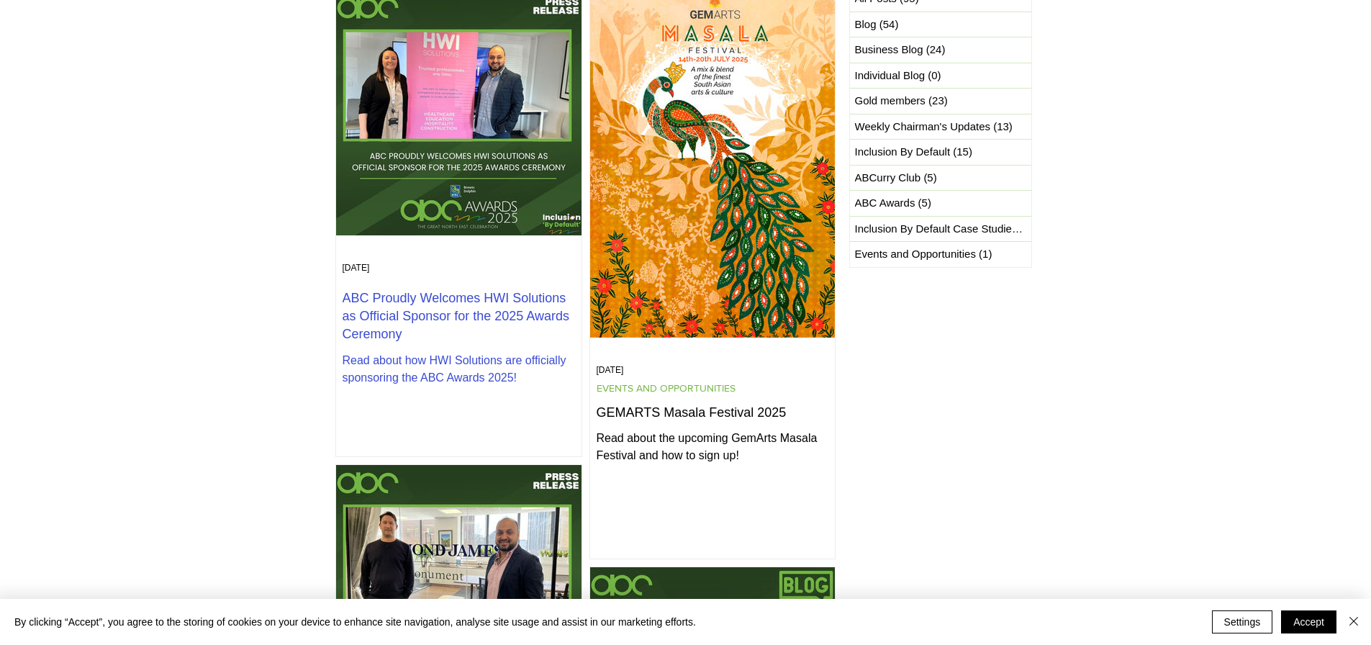
click at [484, 361] on div "Read about how HWI Solutions are officially sponsoring the ABC Awards 2025!" at bounding box center [459, 369] width 233 height 35
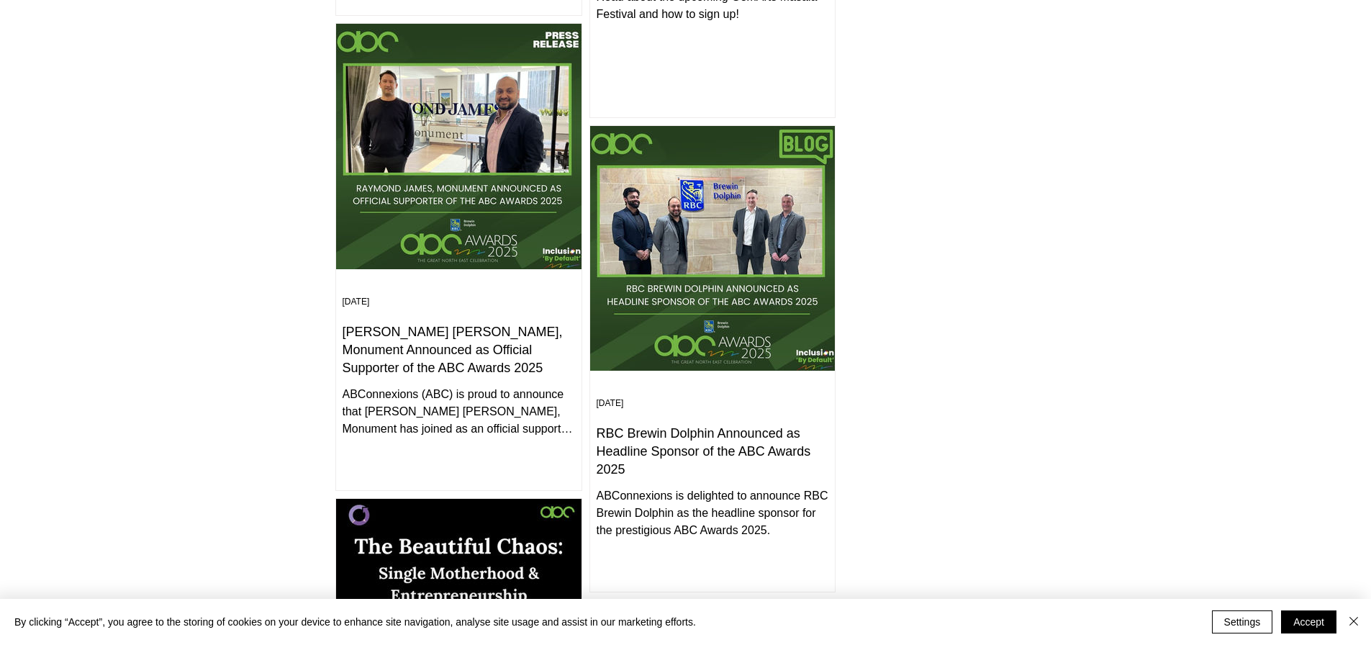
scroll to position [936, 0]
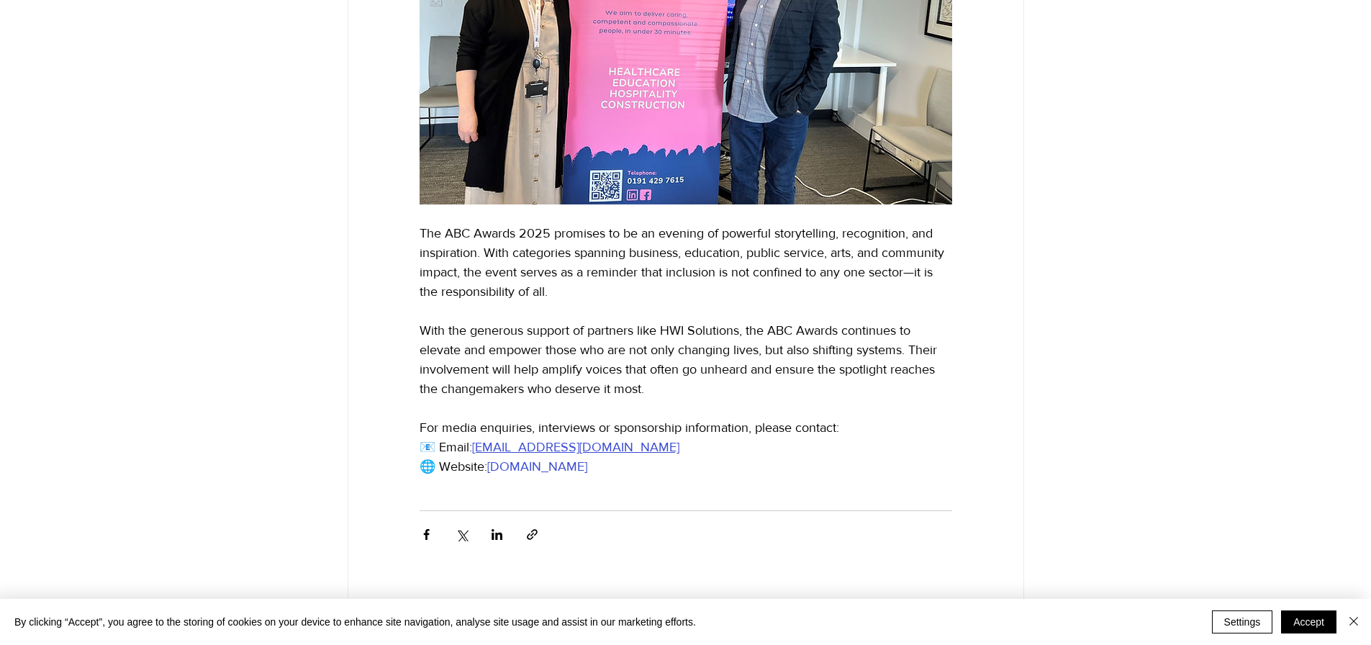
scroll to position [1440, 0]
